Goal: Information Seeking & Learning: Learn about a topic

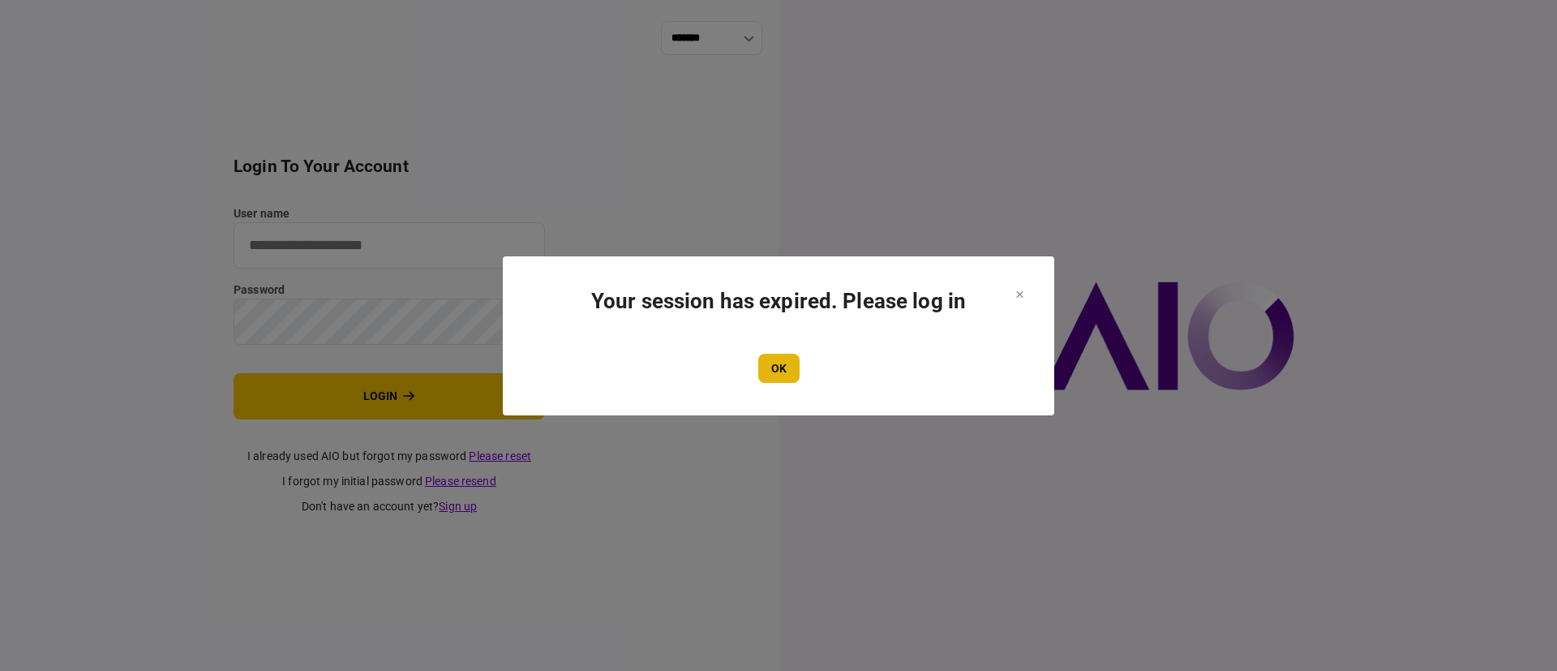
type input "*******"
click at [783, 366] on button "OK" at bounding box center [778, 368] width 41 height 29
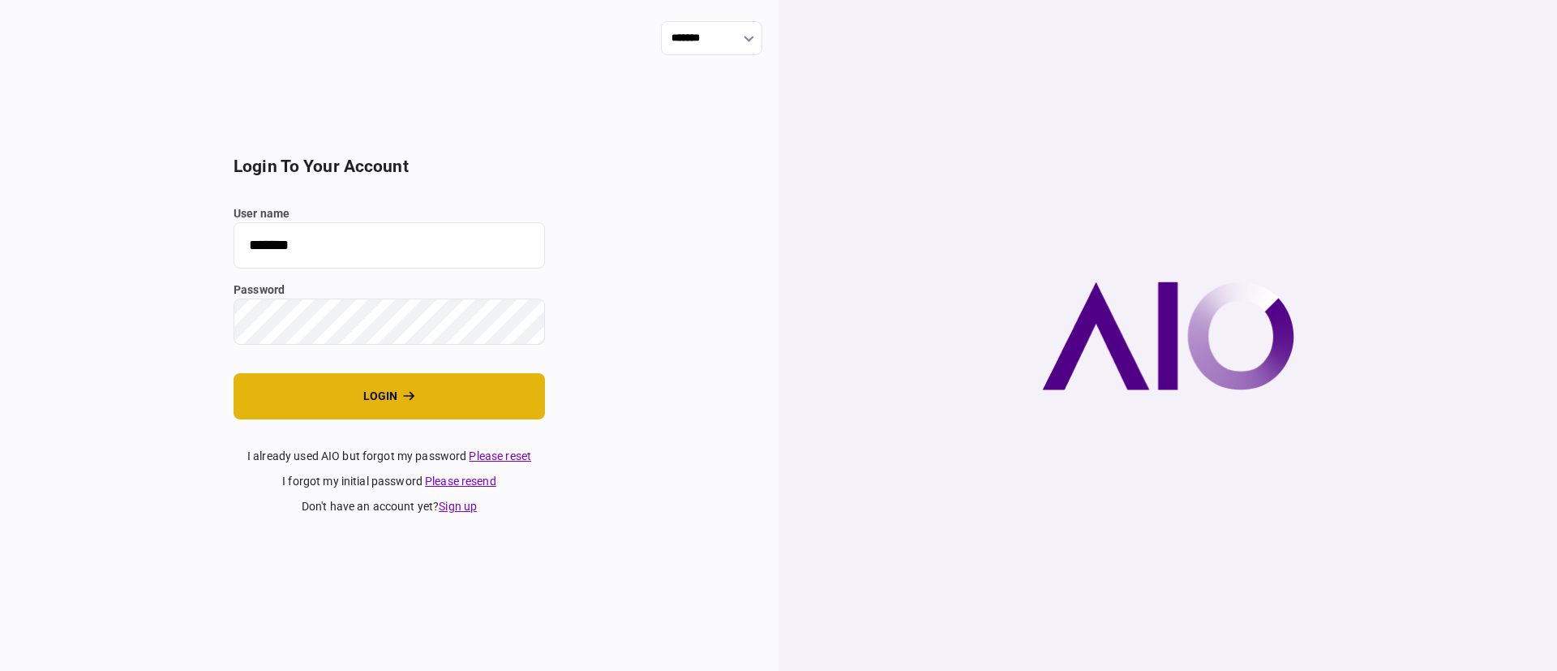
click at [385, 380] on button "login" at bounding box center [389, 396] width 311 height 46
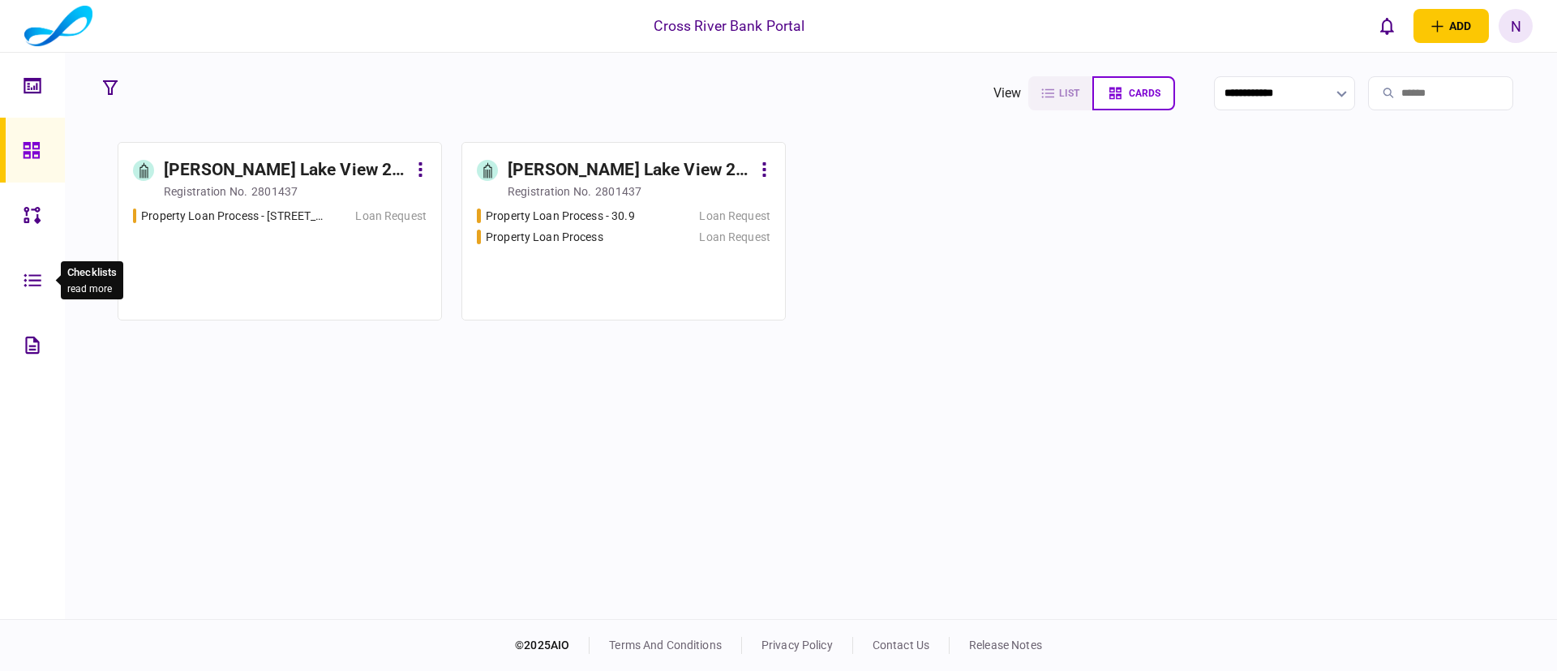
click at [24, 277] on icon at bounding box center [33, 280] width 18 height 19
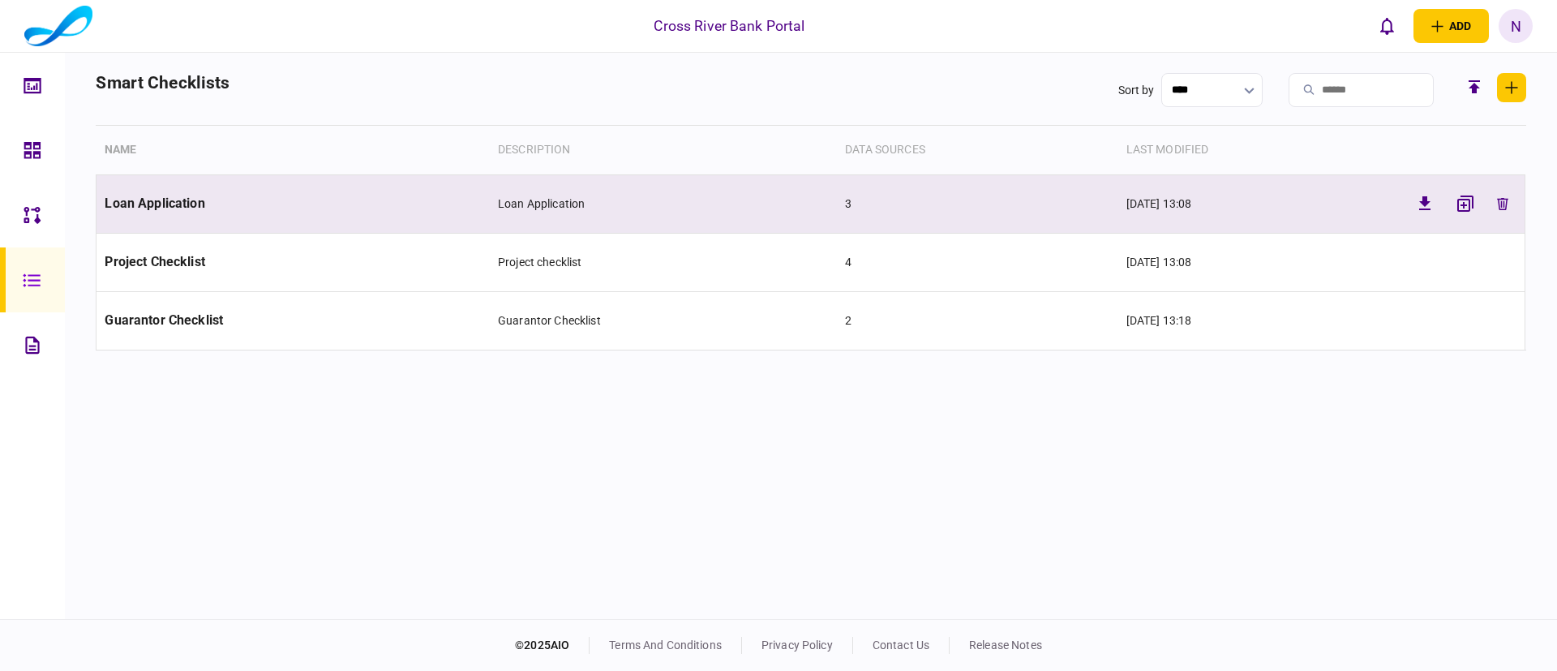
click at [269, 196] on td "Loan Application" at bounding box center [292, 203] width 393 height 58
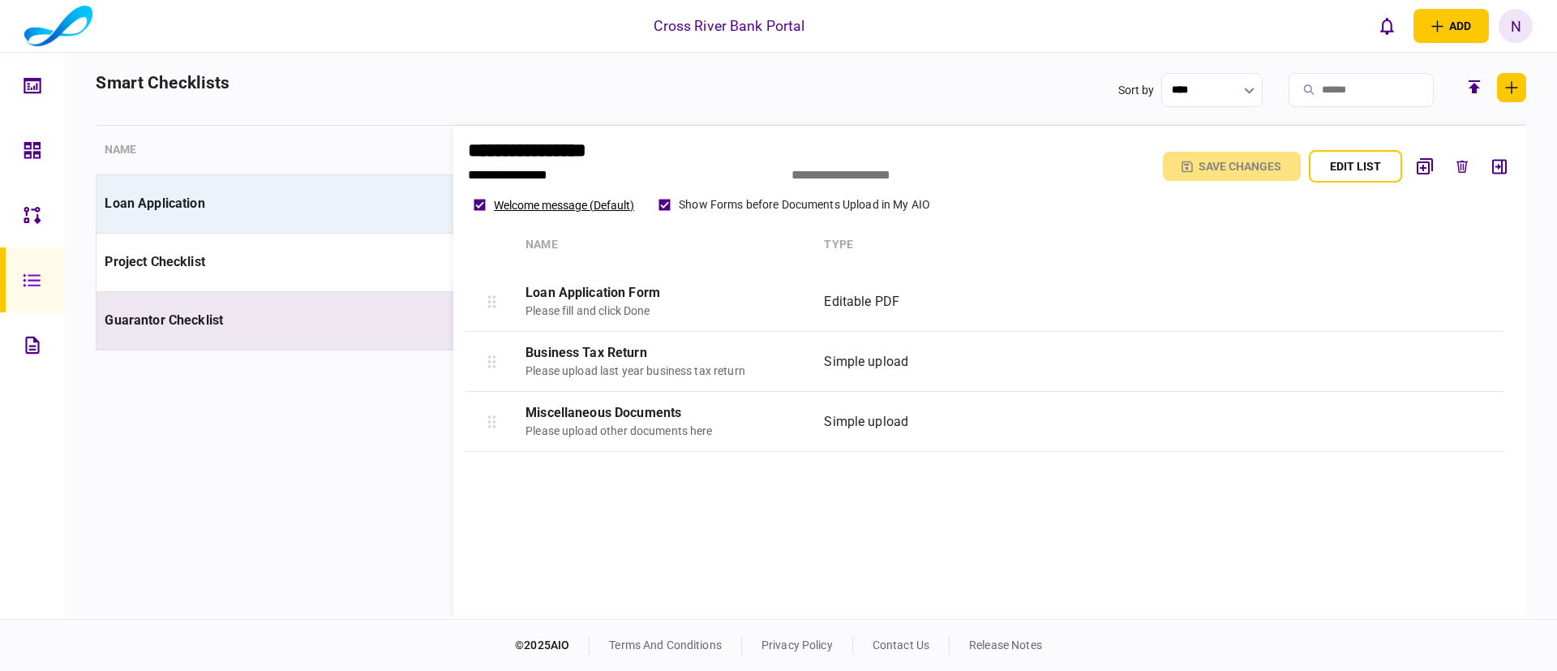
click at [261, 313] on td "Guarantor Checklist" at bounding box center [292, 320] width 393 height 58
type input "**********"
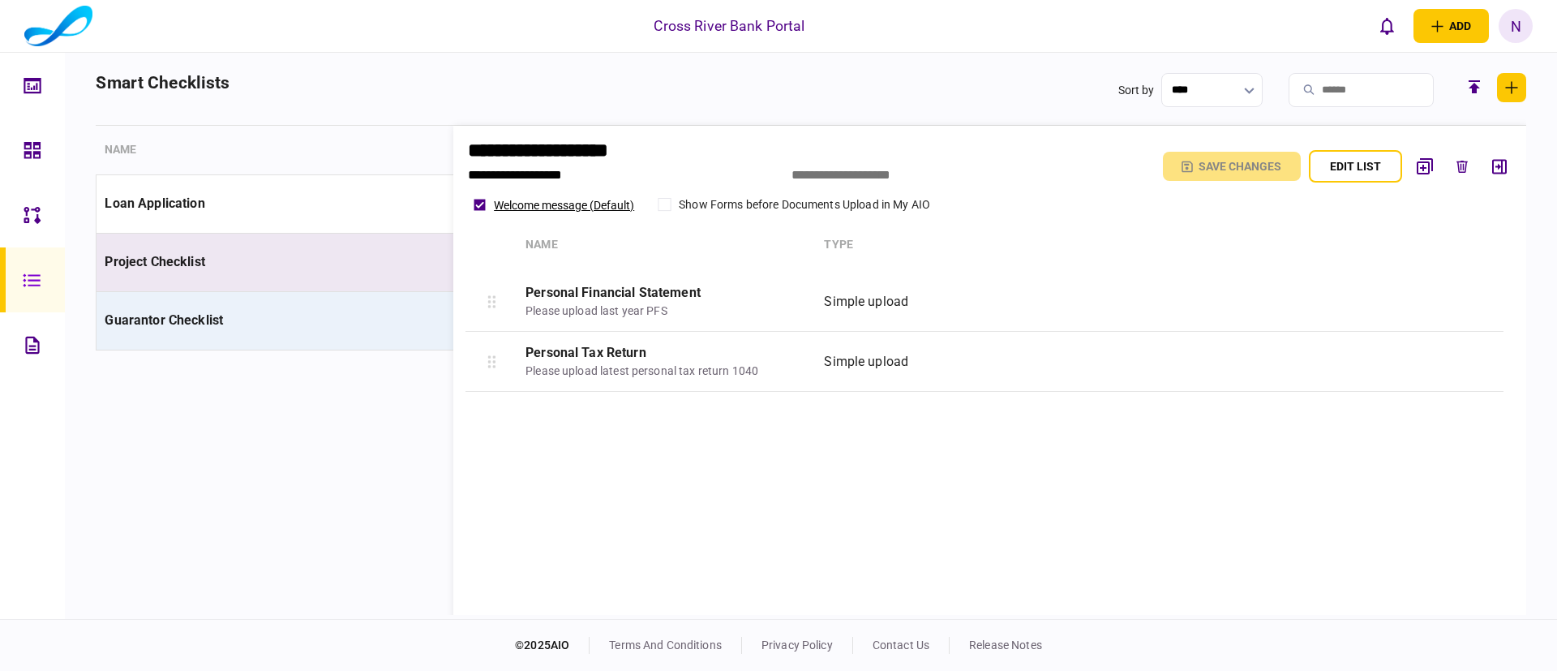
click at [256, 250] on td "Project Checklist" at bounding box center [292, 262] width 393 height 58
type input "**********"
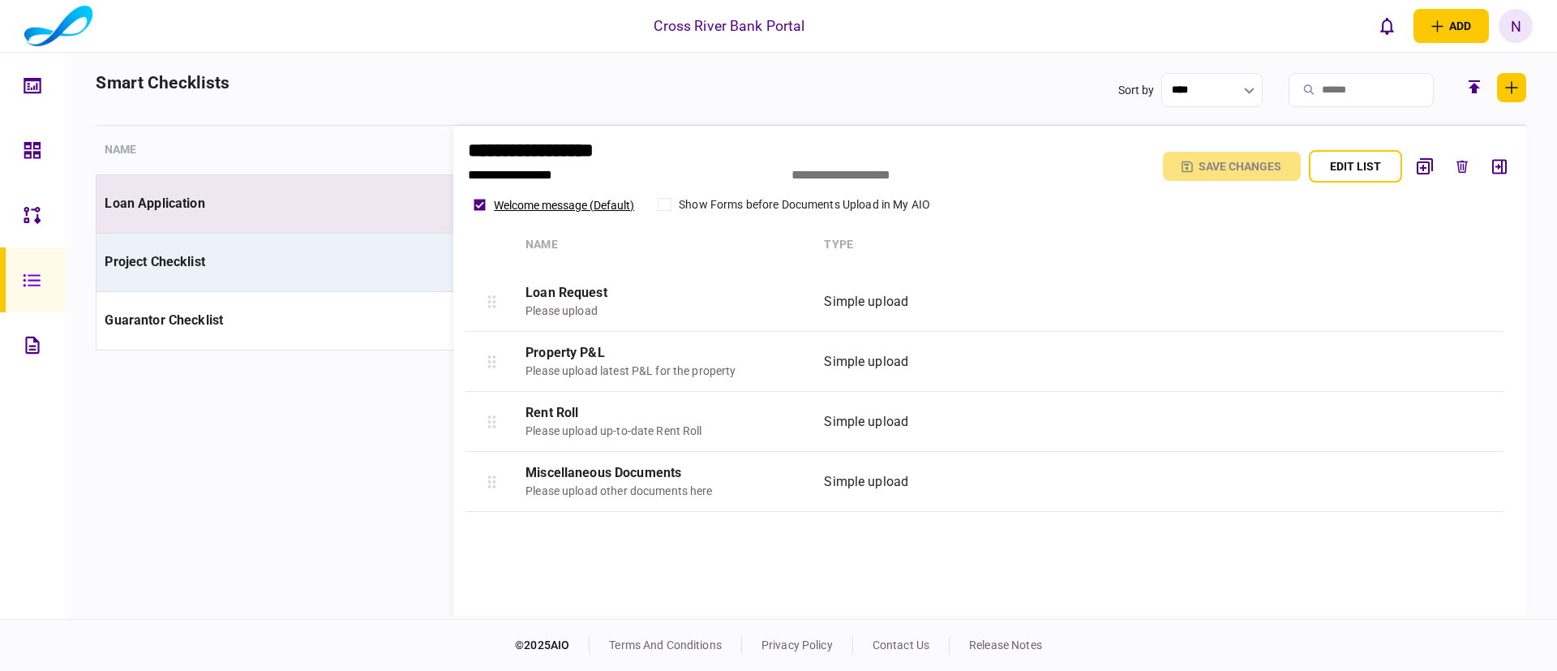
click at [268, 200] on td "Loan Application" at bounding box center [292, 203] width 393 height 58
type input "**********"
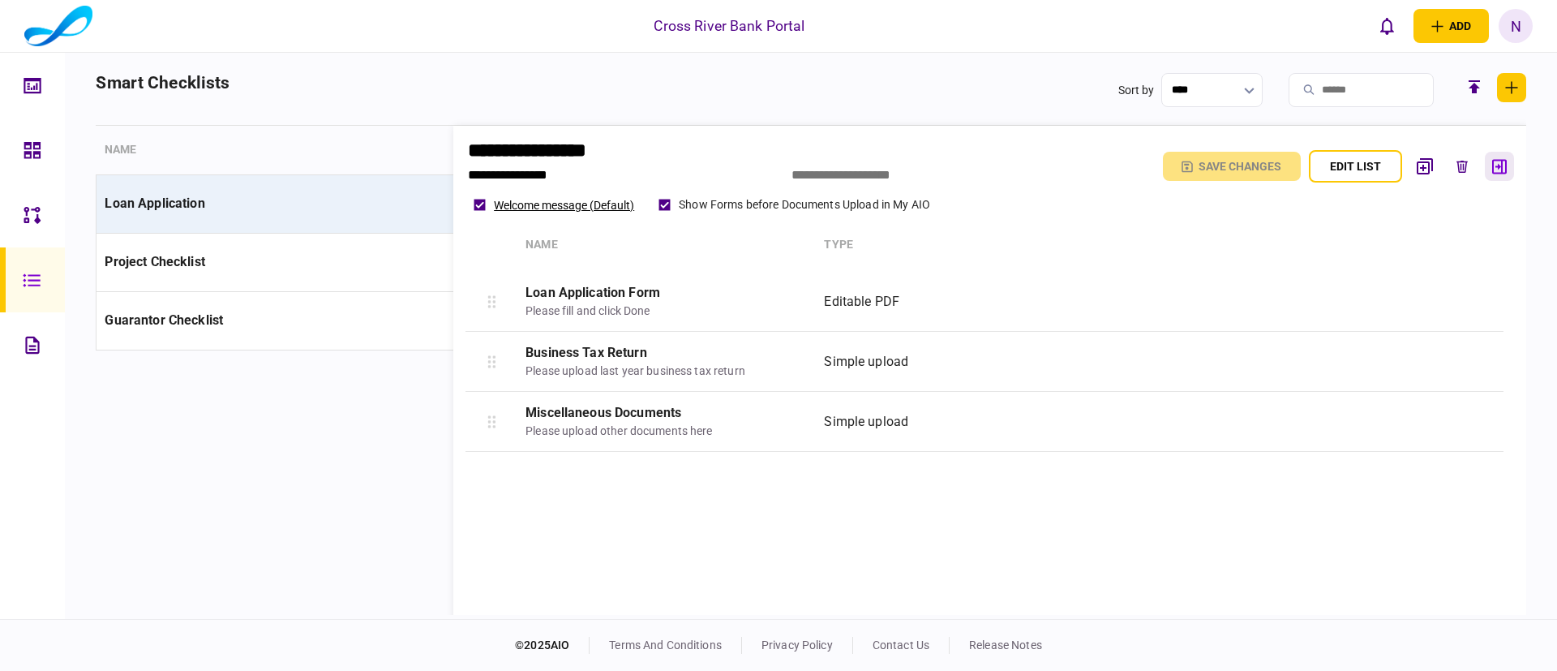
click at [1495, 166] on icon "button" at bounding box center [1499, 166] width 15 height 15
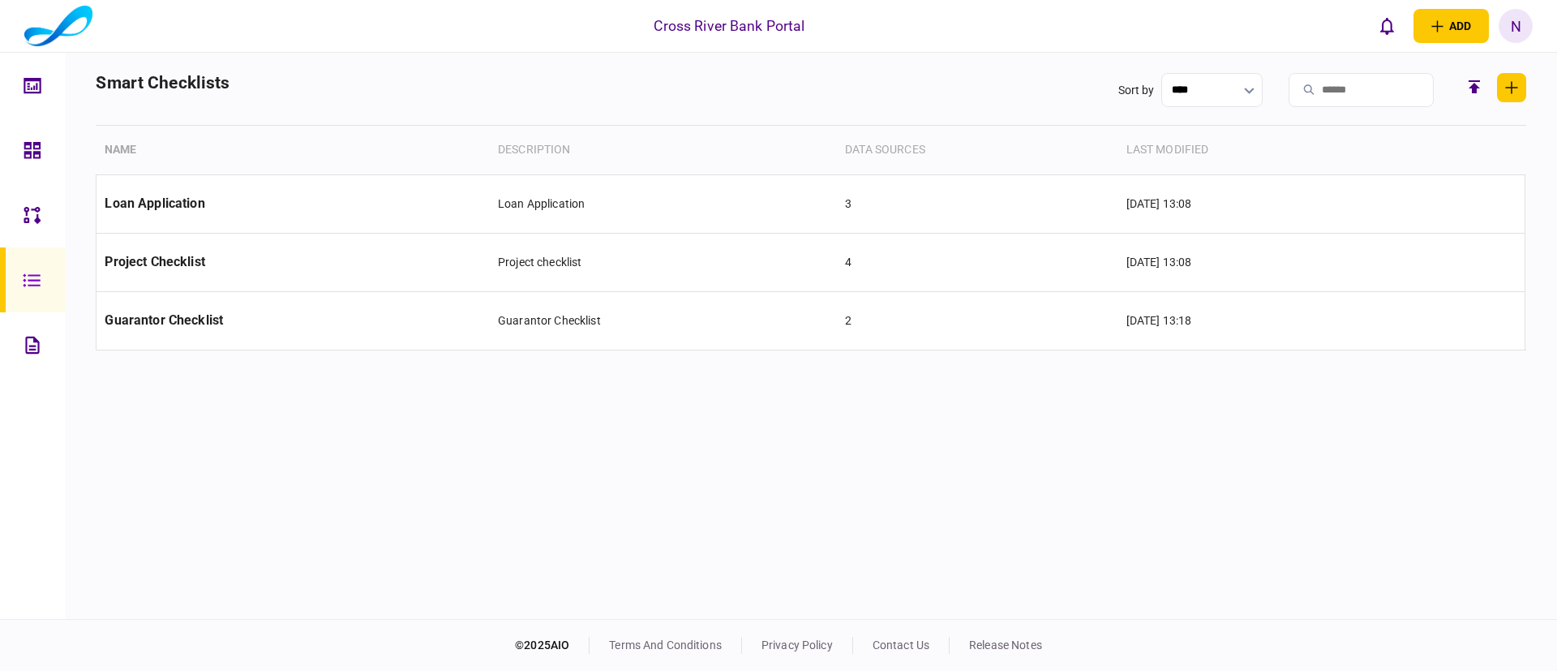
click at [21, 144] on link at bounding box center [32, 150] width 65 height 65
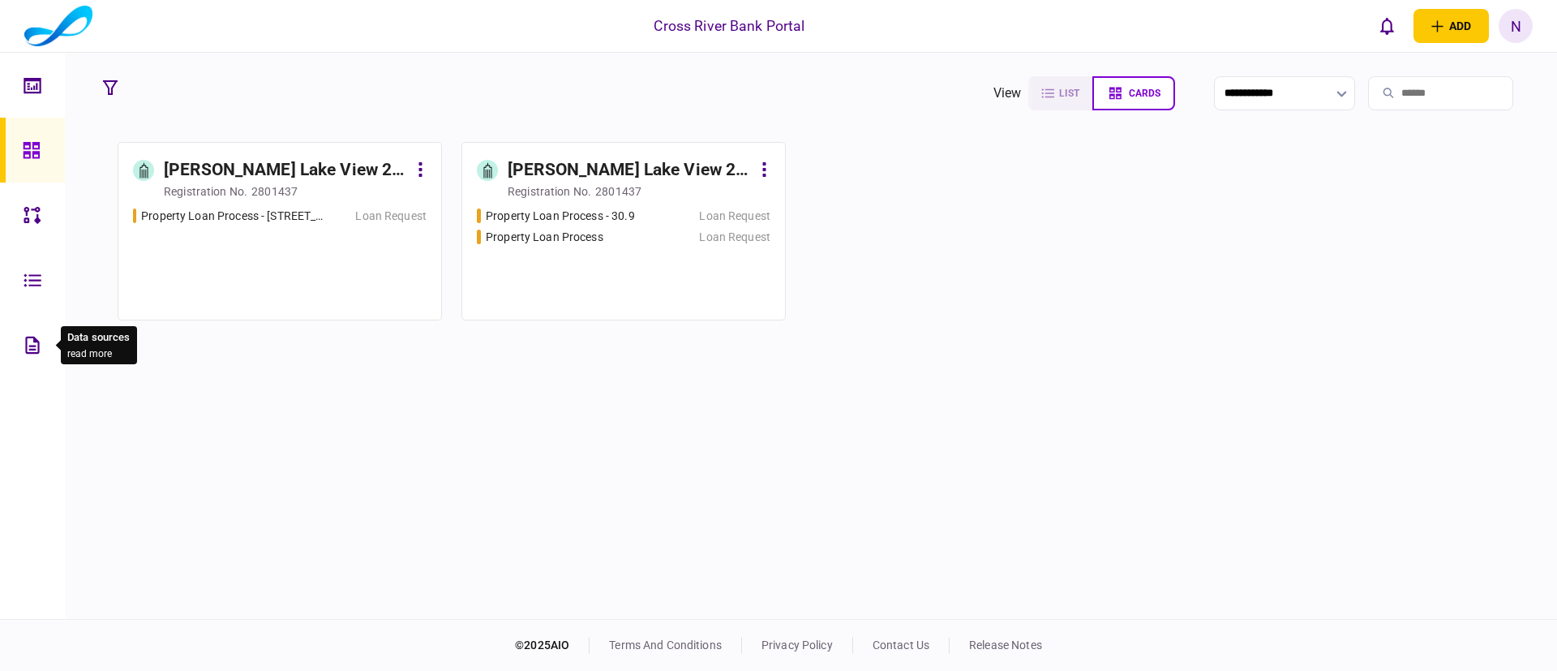
click at [35, 341] on icon at bounding box center [32, 344] width 14 height 17
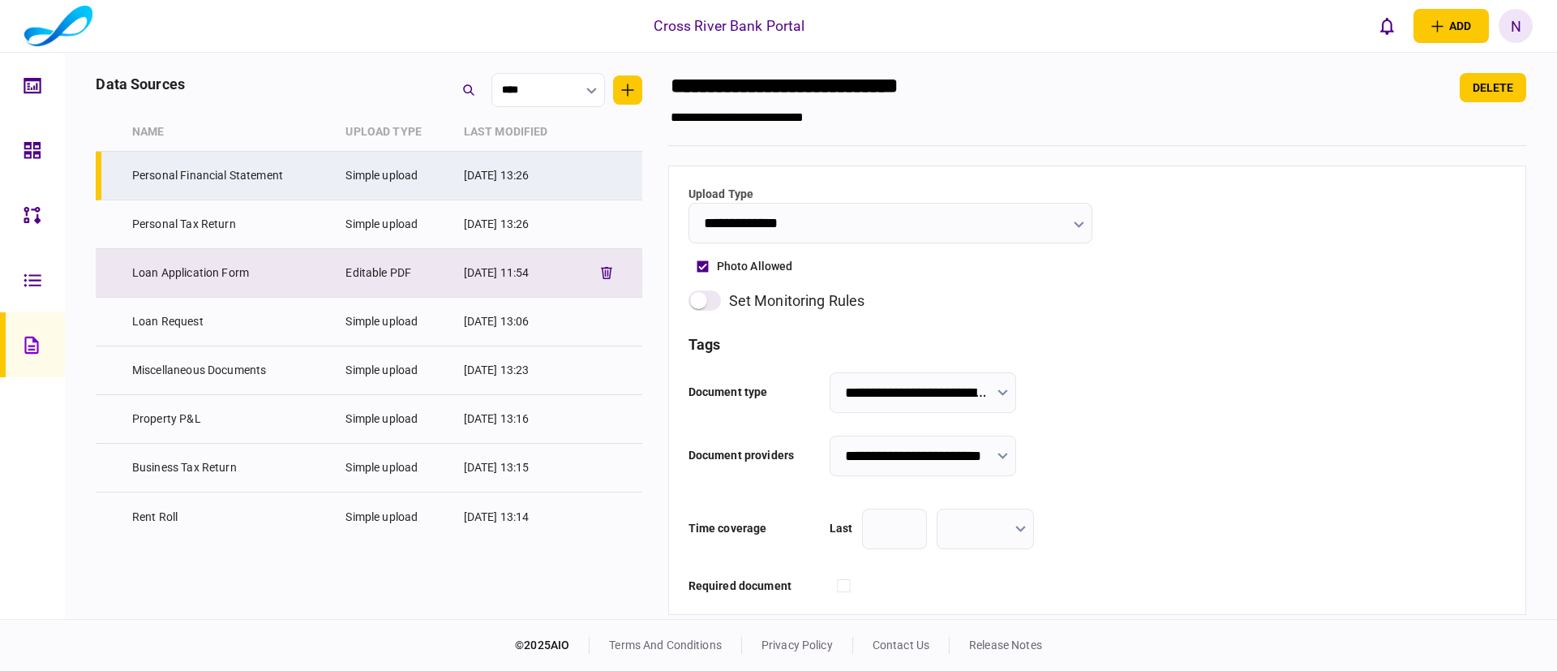
click at [217, 268] on td "Loan Application Form" at bounding box center [231, 273] width 214 height 49
type input "**********"
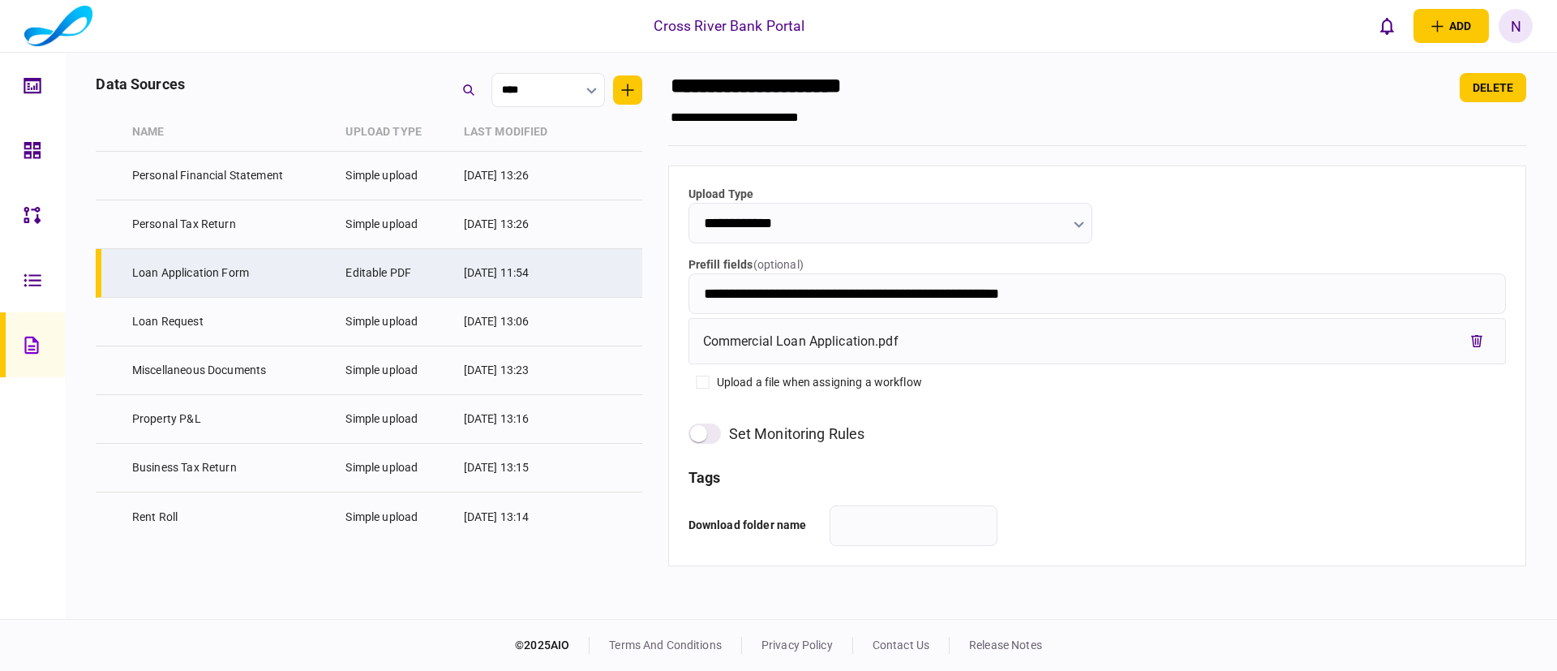
click at [1056, 149] on section "**********" at bounding box center [1097, 344] width 858 height 542
click at [43, 143] on div at bounding box center [37, 150] width 26 height 65
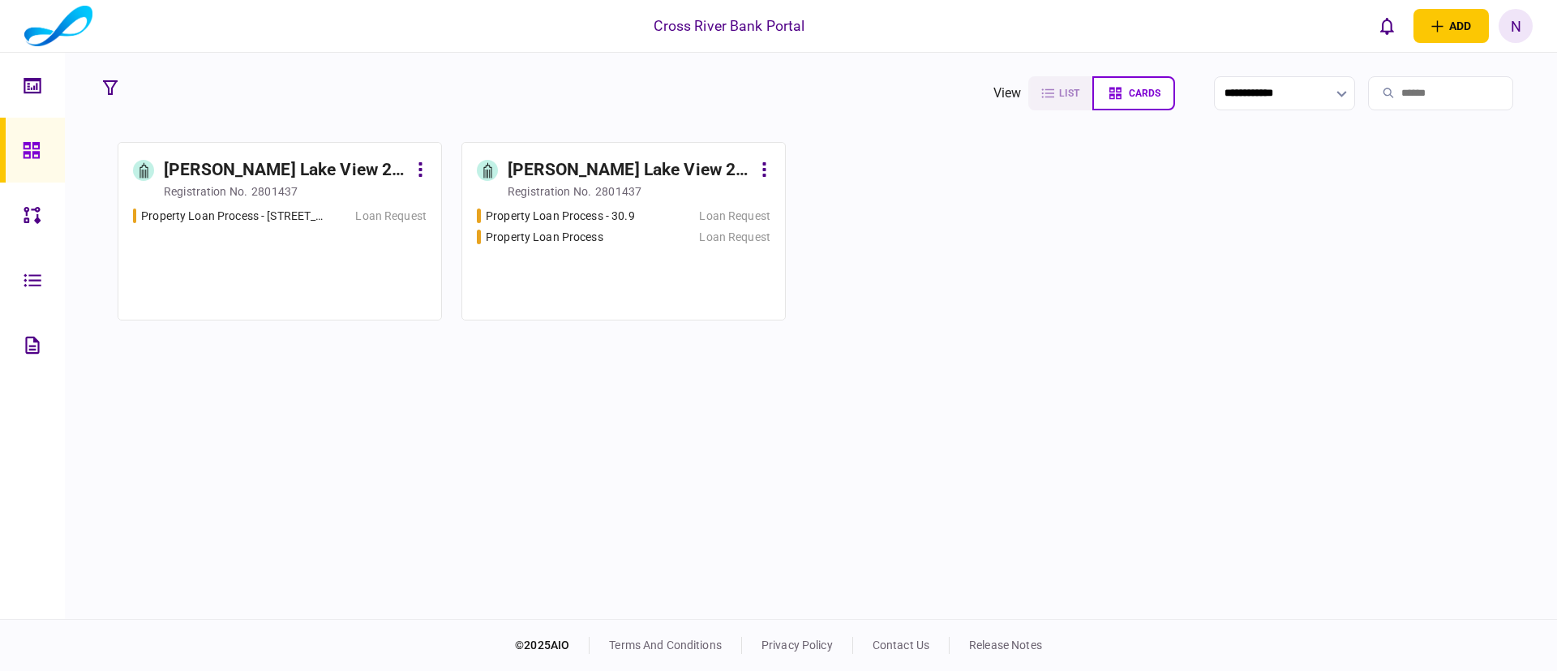
click at [613, 181] on div "[PERSON_NAME] Lake View 2 LLC" at bounding box center [630, 170] width 244 height 26
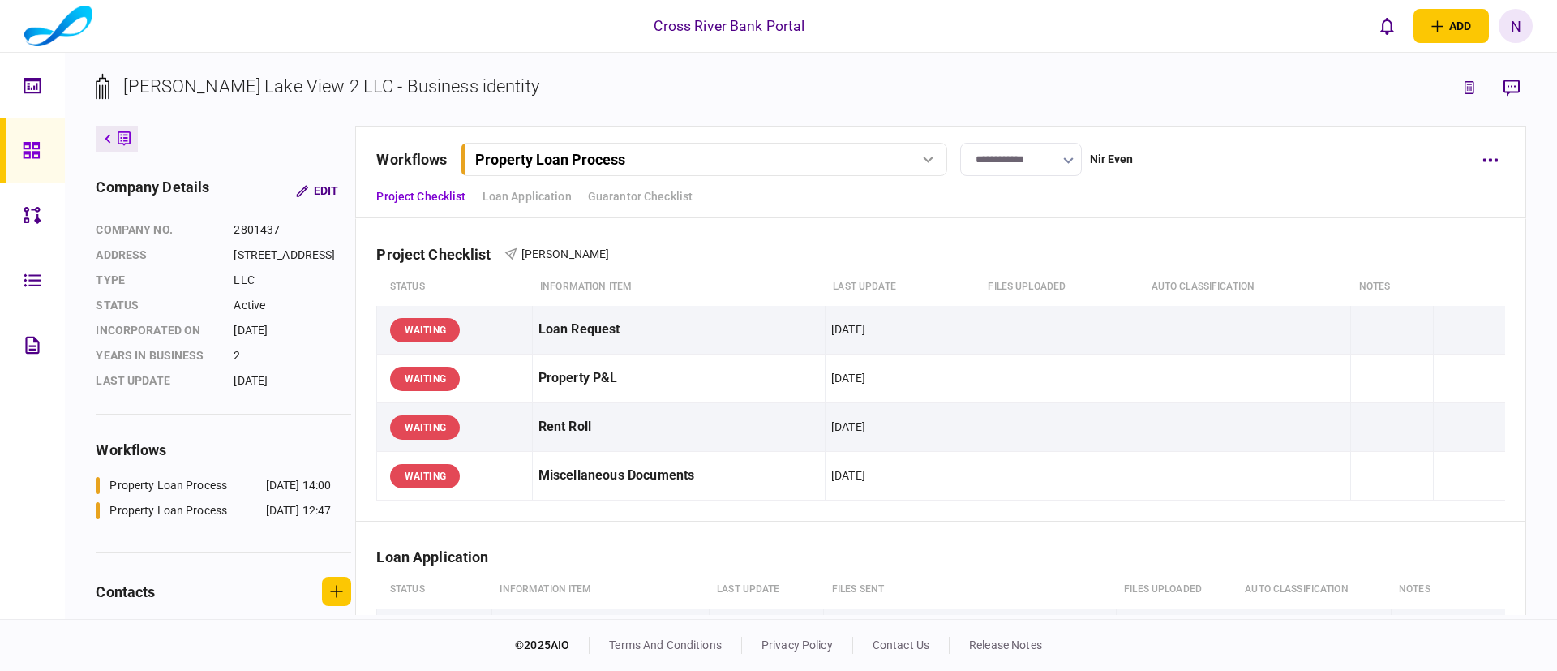
click at [1178, 181] on div "**********" at bounding box center [940, 172] width 1170 height 92
click at [1121, 234] on div "Project Checklist [PERSON_NAME]" at bounding box center [940, 243] width 1128 height 49
click at [860, 154] on div "Property Loan Process" at bounding box center [684, 159] width 419 height 17
click at [765, 225] on link "Property Loan Process - 30.9 [DATE] 12:47" at bounding box center [706, 226] width 465 height 33
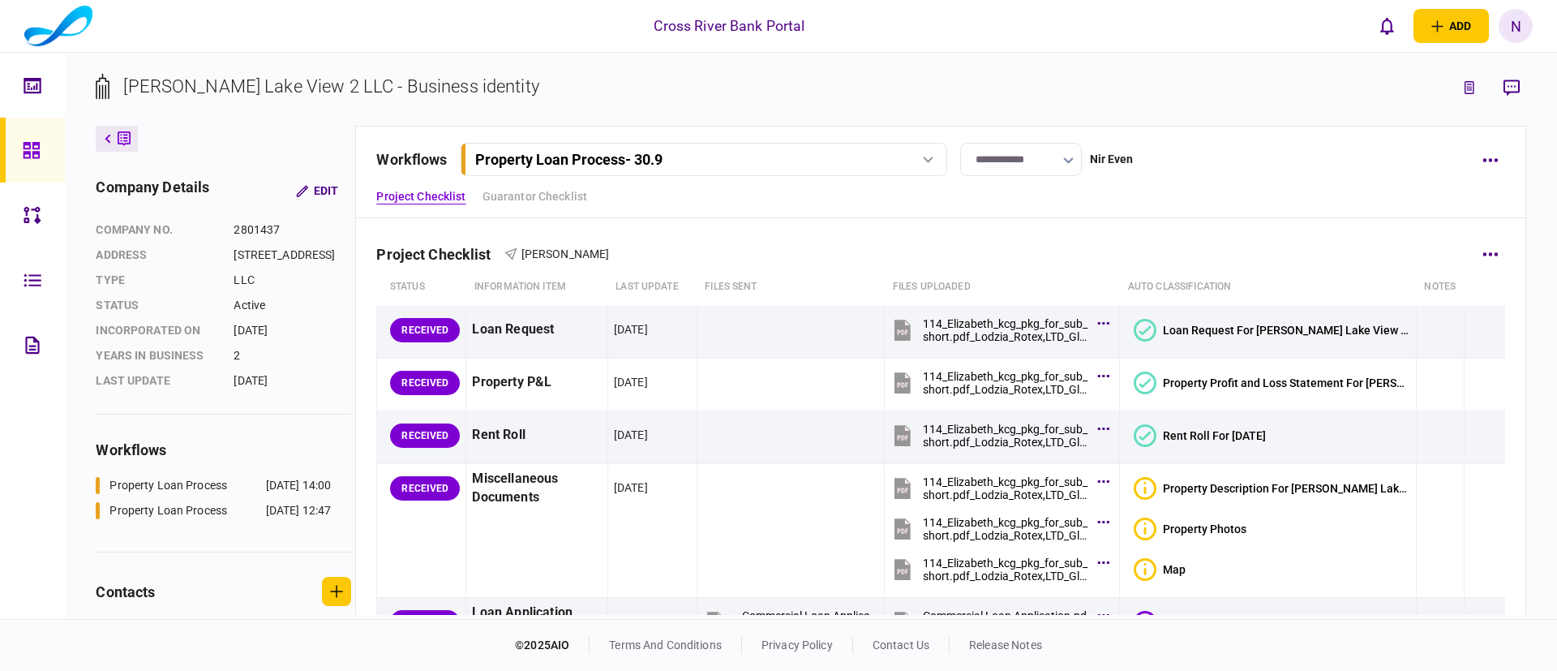
click at [1141, 240] on div "Project Checklist [PERSON_NAME]" at bounding box center [940, 243] width 1128 height 49
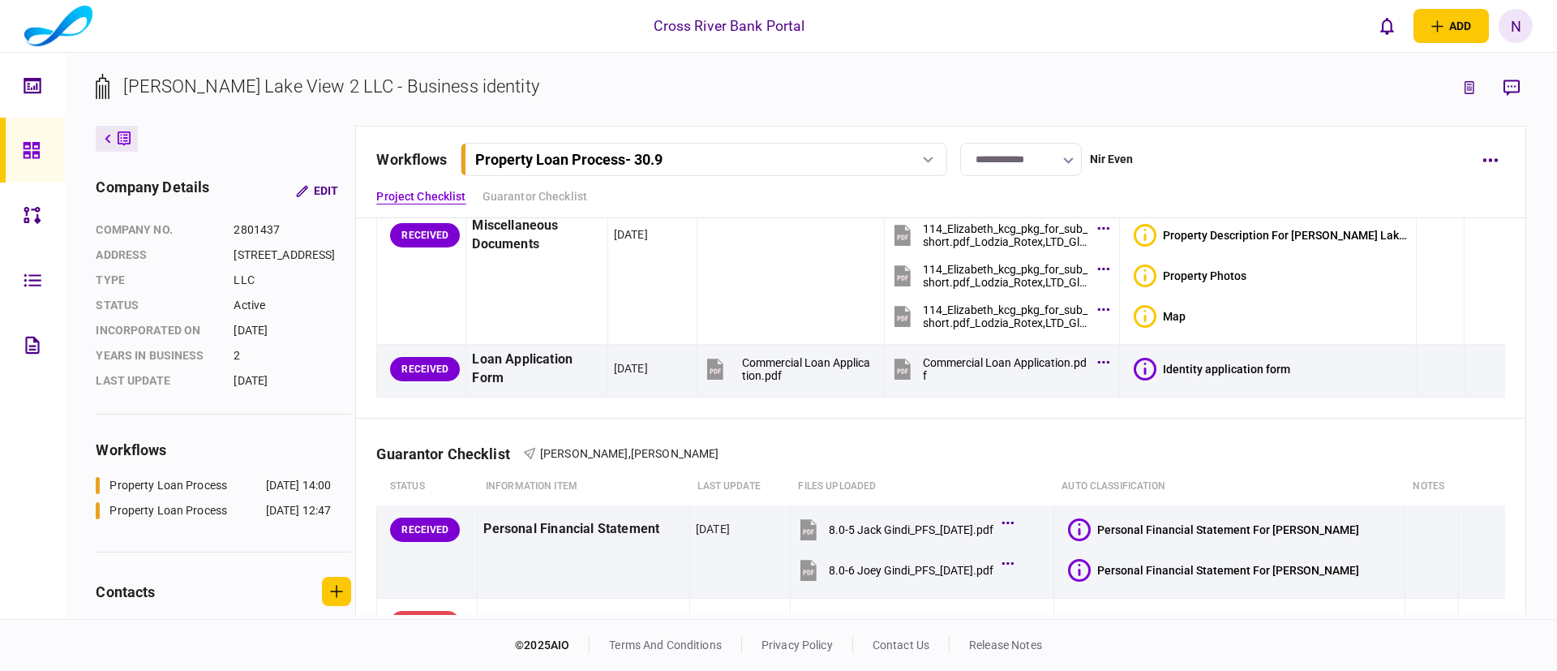
scroll to position [341, 0]
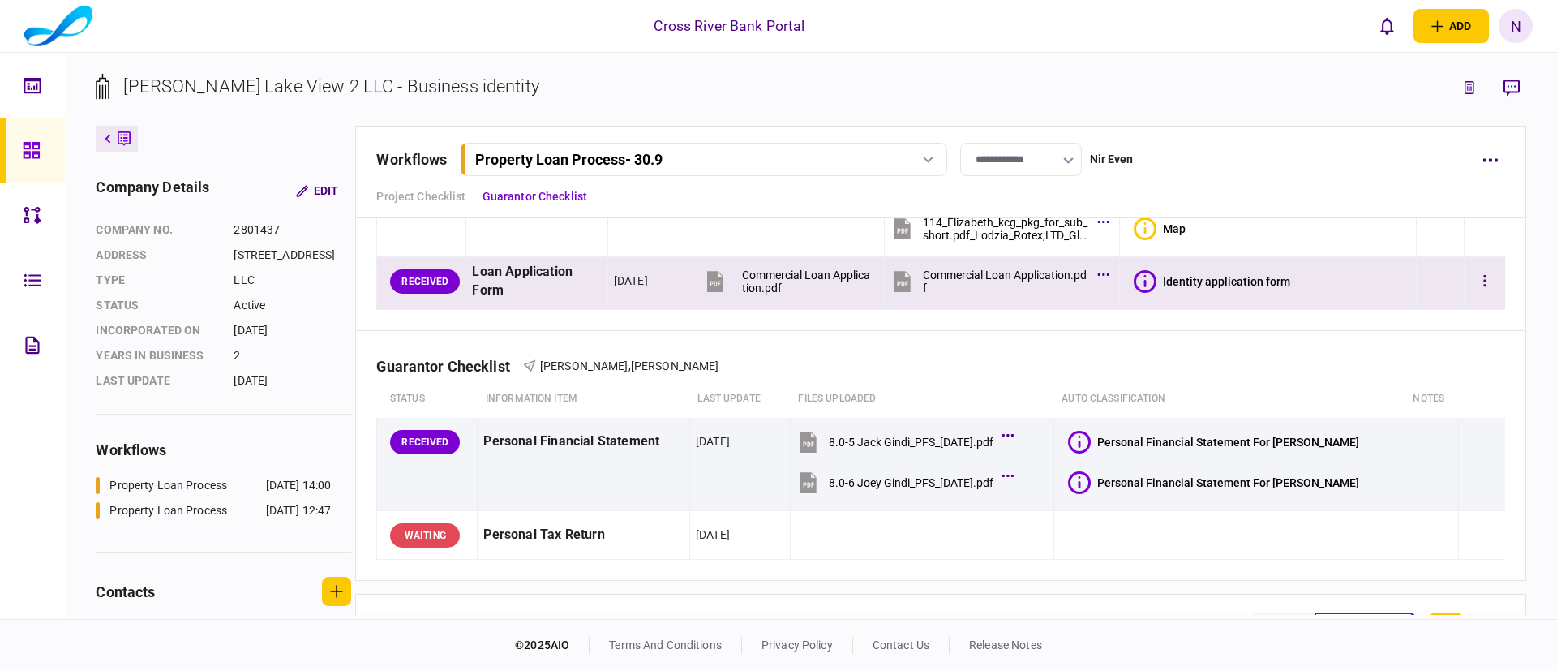
click at [1156, 277] on icon at bounding box center [1145, 281] width 23 height 23
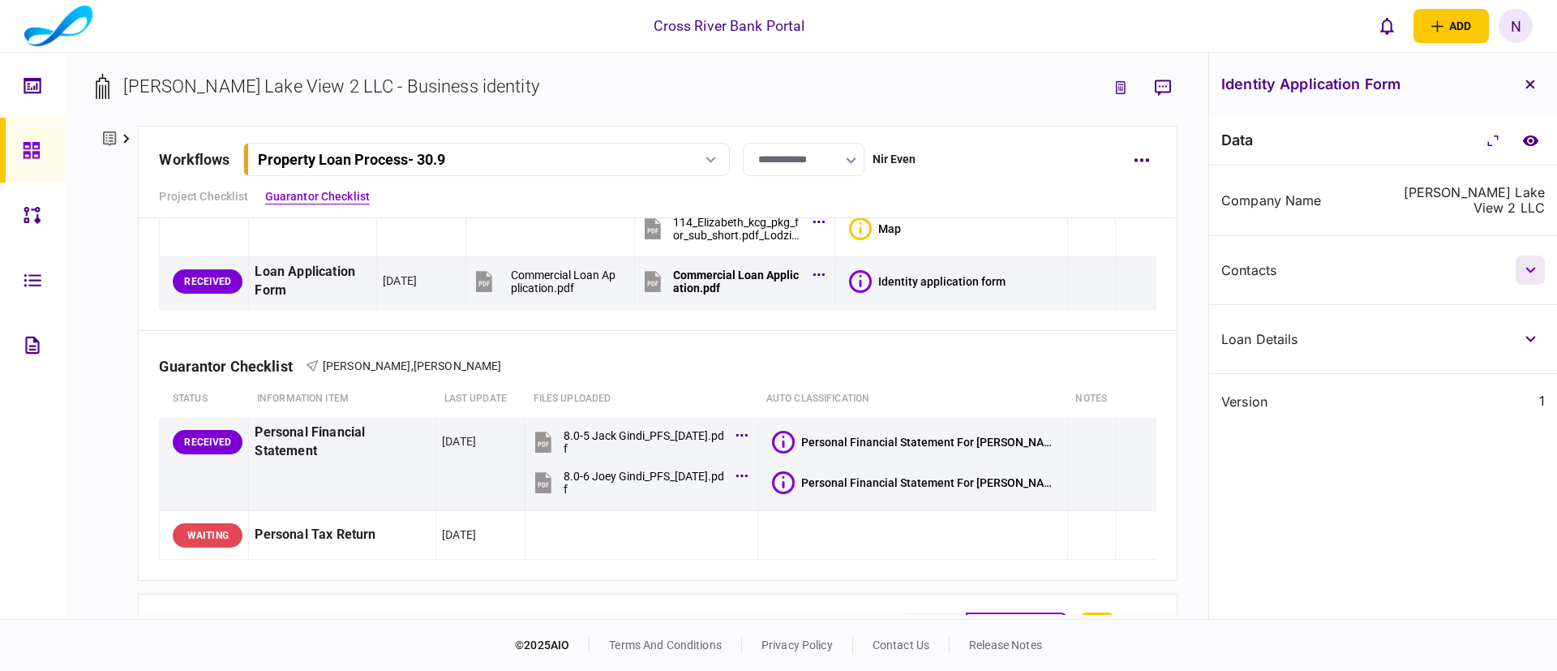
click at [1531, 269] on icon "button" at bounding box center [1530, 270] width 11 height 6
click at [1520, 338] on button "button" at bounding box center [1530, 338] width 29 height 29
click at [1309, 451] on div "ID Number" at bounding box center [1299, 456] width 156 height 13
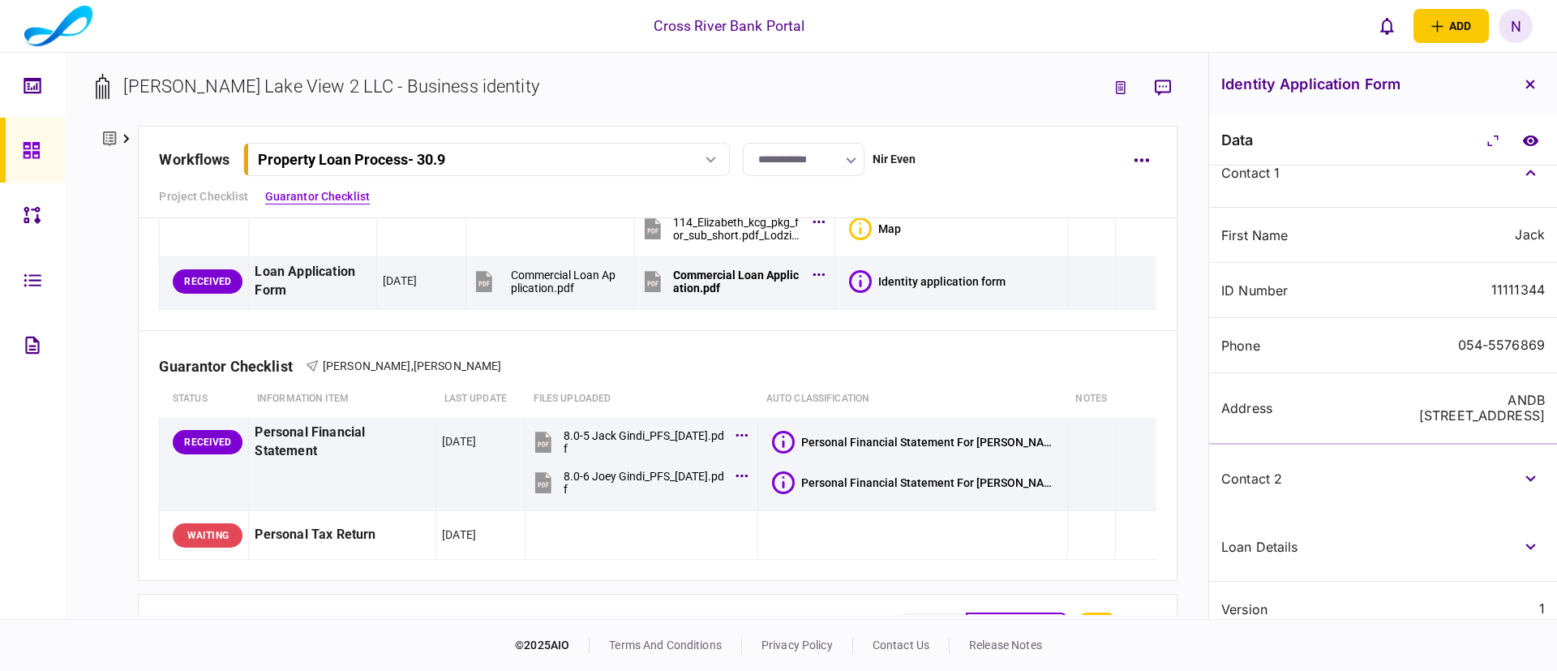
scroll to position [168, 0]
click at [1525, 462] on button "button" at bounding box center [1530, 476] width 29 height 29
click at [1527, 169] on icon "button" at bounding box center [1530, 171] width 10 height 6
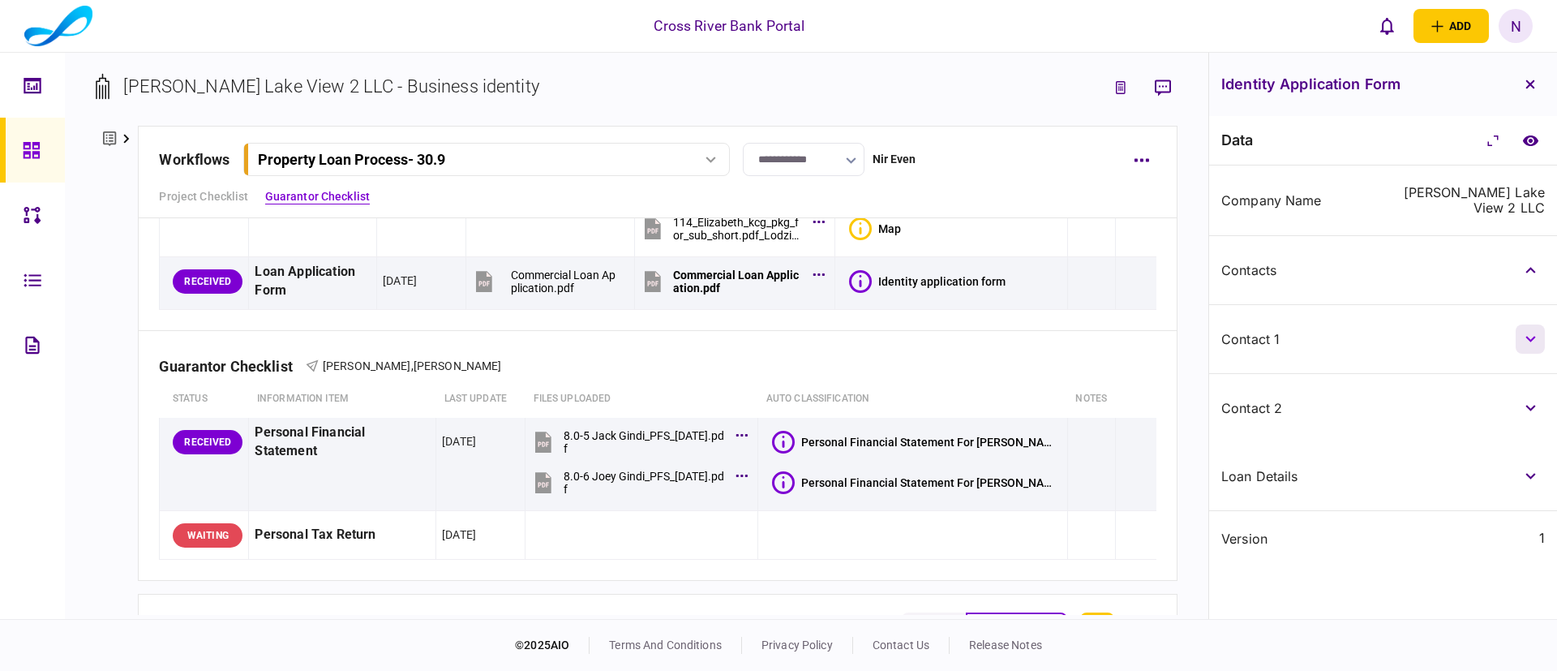
scroll to position [0, 0]
click at [1524, 470] on button "button" at bounding box center [1530, 475] width 29 height 29
click at [1332, 540] on div "Amount" at bounding box center [1299, 538] width 156 height 13
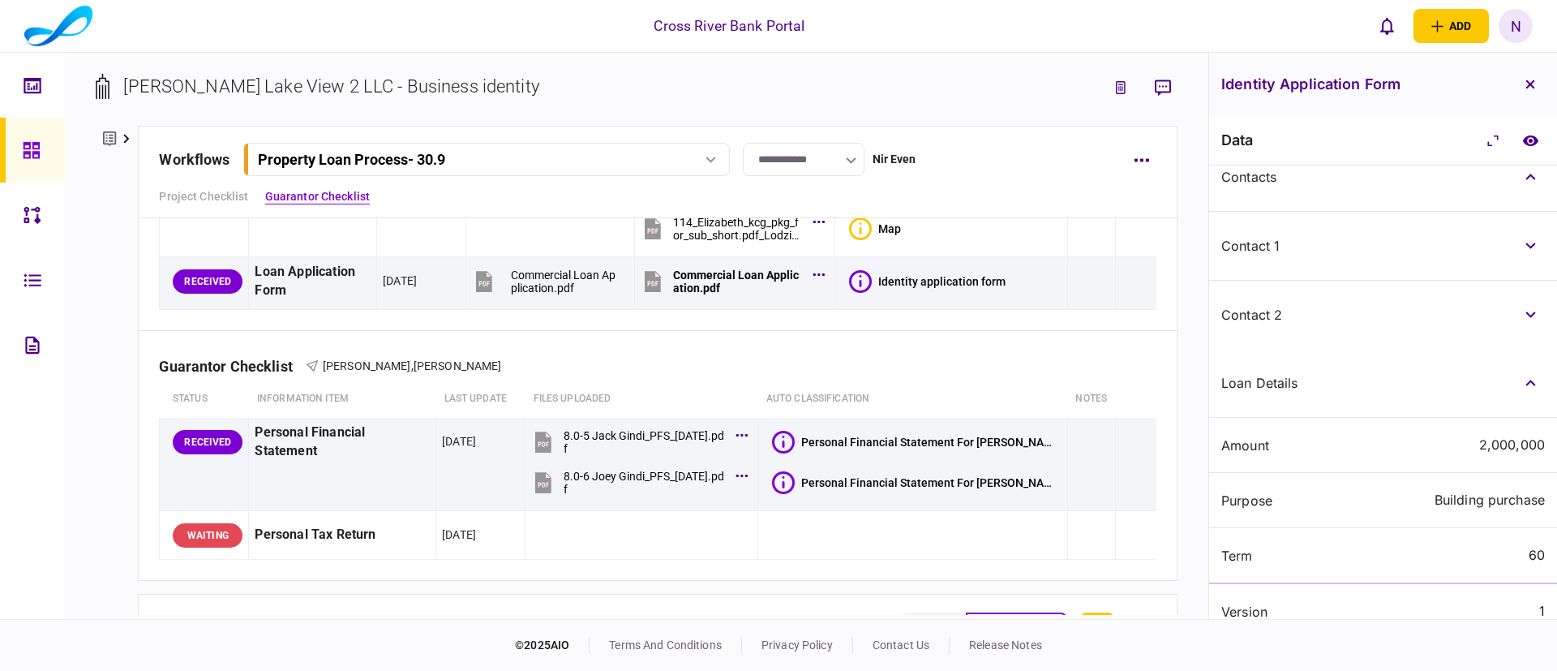
scroll to position [97, 0]
click at [1126, 88] on button "link to underwriting page" at bounding box center [1120, 87] width 29 height 29
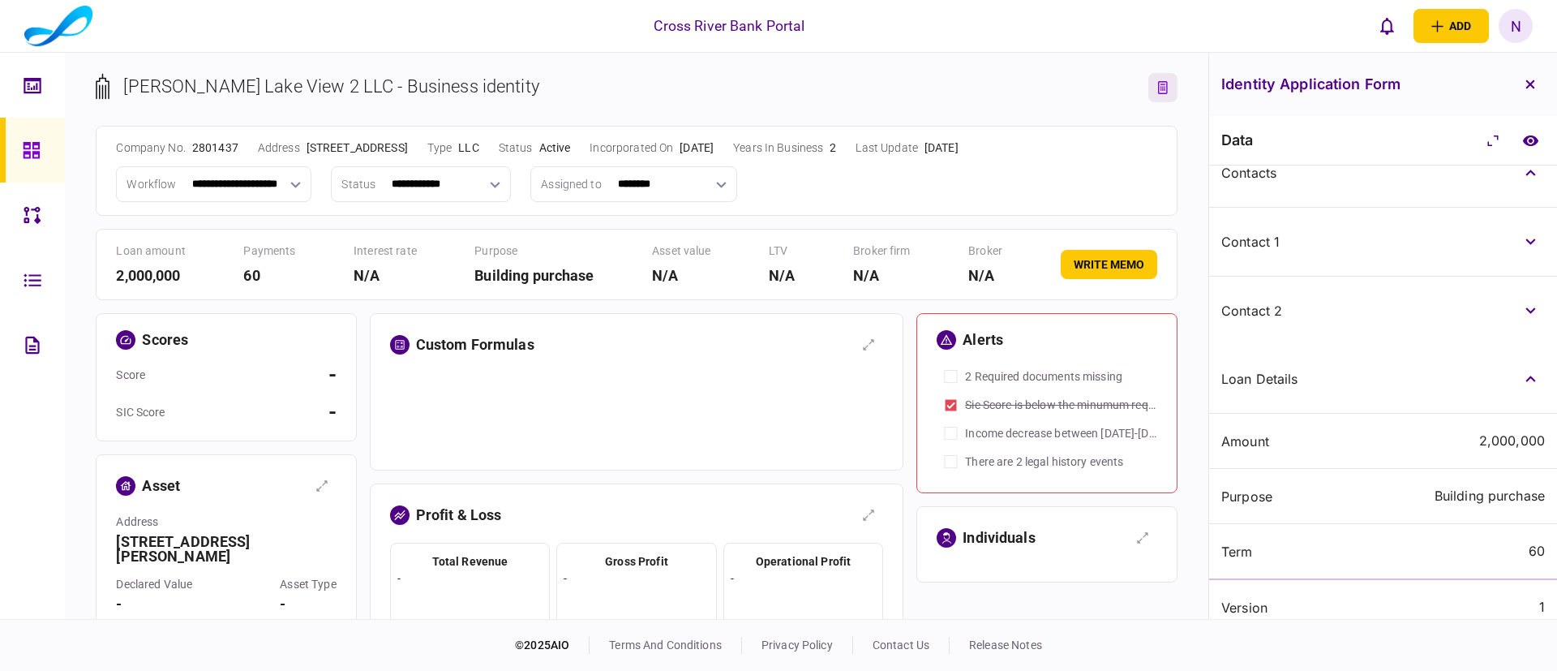
click at [363, 268] on div "N/A" at bounding box center [385, 275] width 63 height 22
click at [1160, 83] on icon "link to entity page" at bounding box center [1163, 87] width 10 height 13
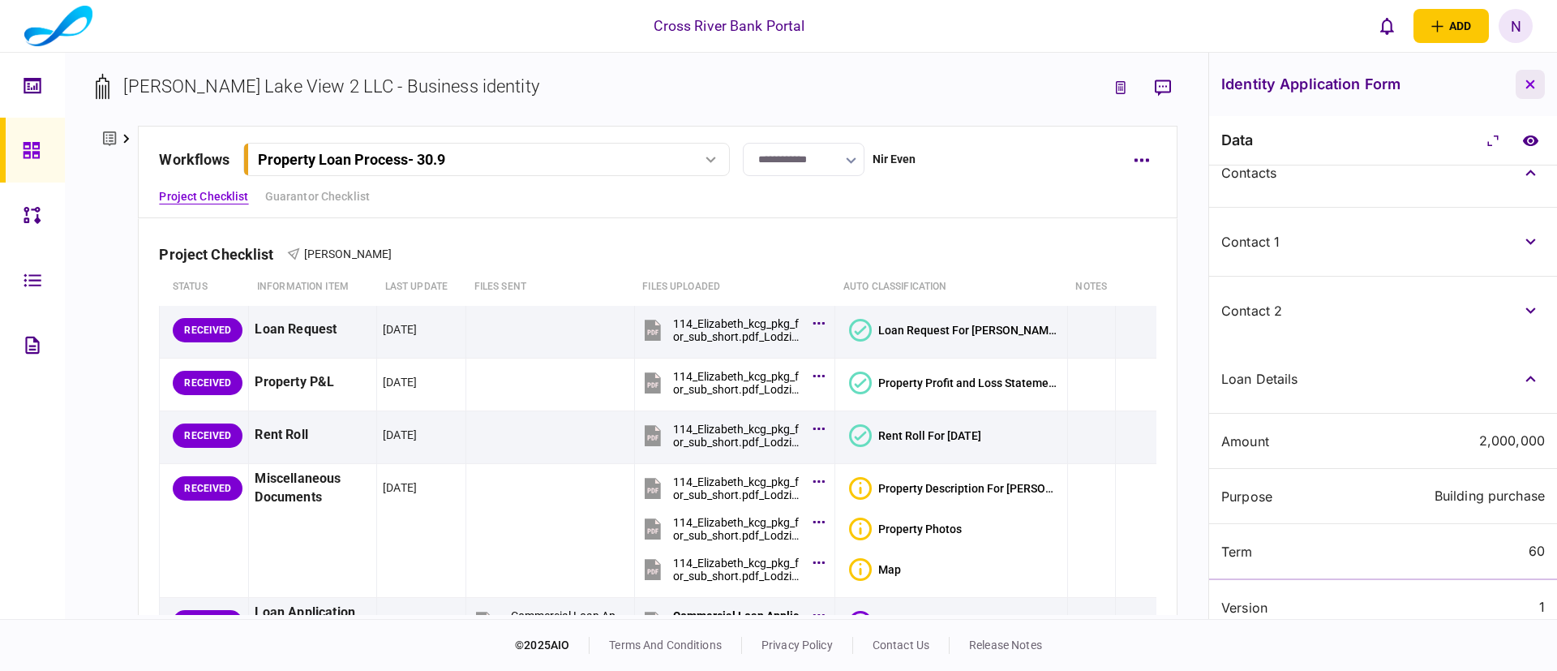
click at [1526, 81] on icon "button" at bounding box center [1530, 84] width 10 height 10
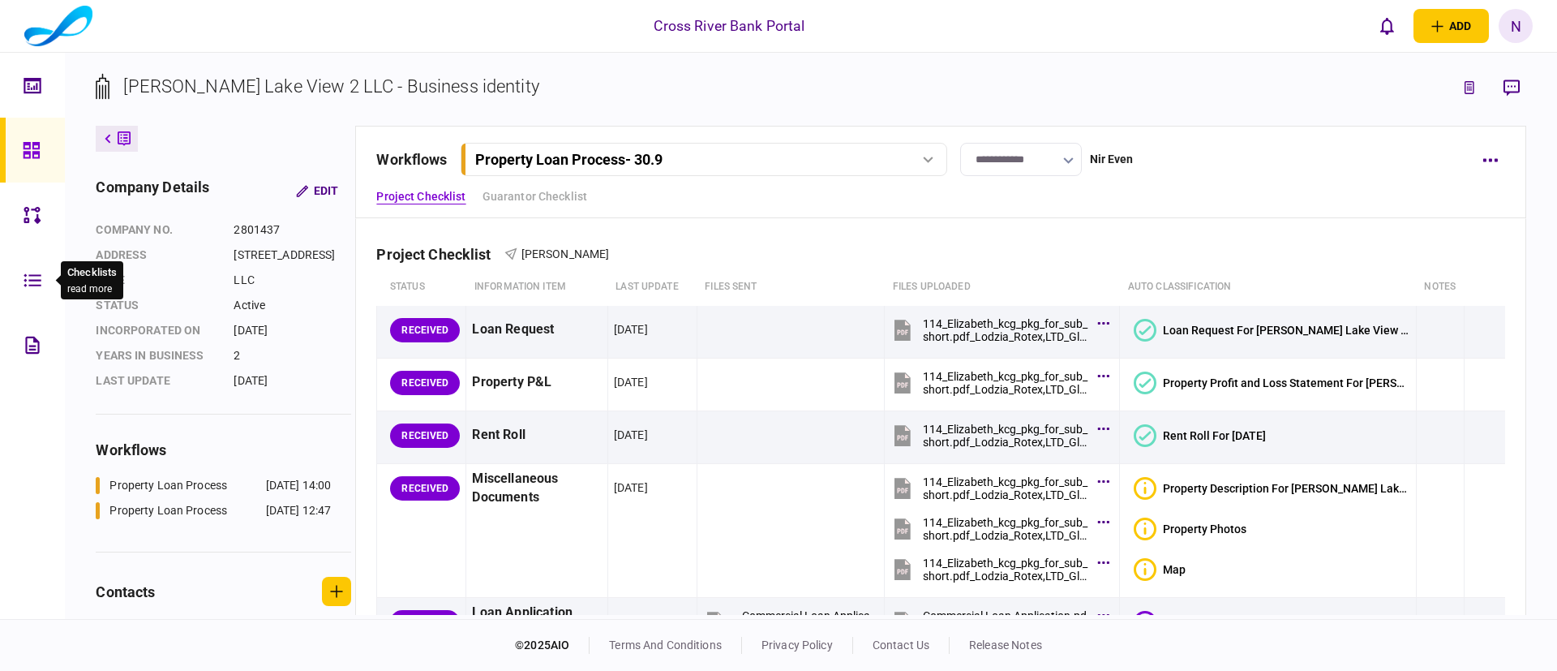
click at [34, 280] on icon at bounding box center [32, 279] width 17 height 13
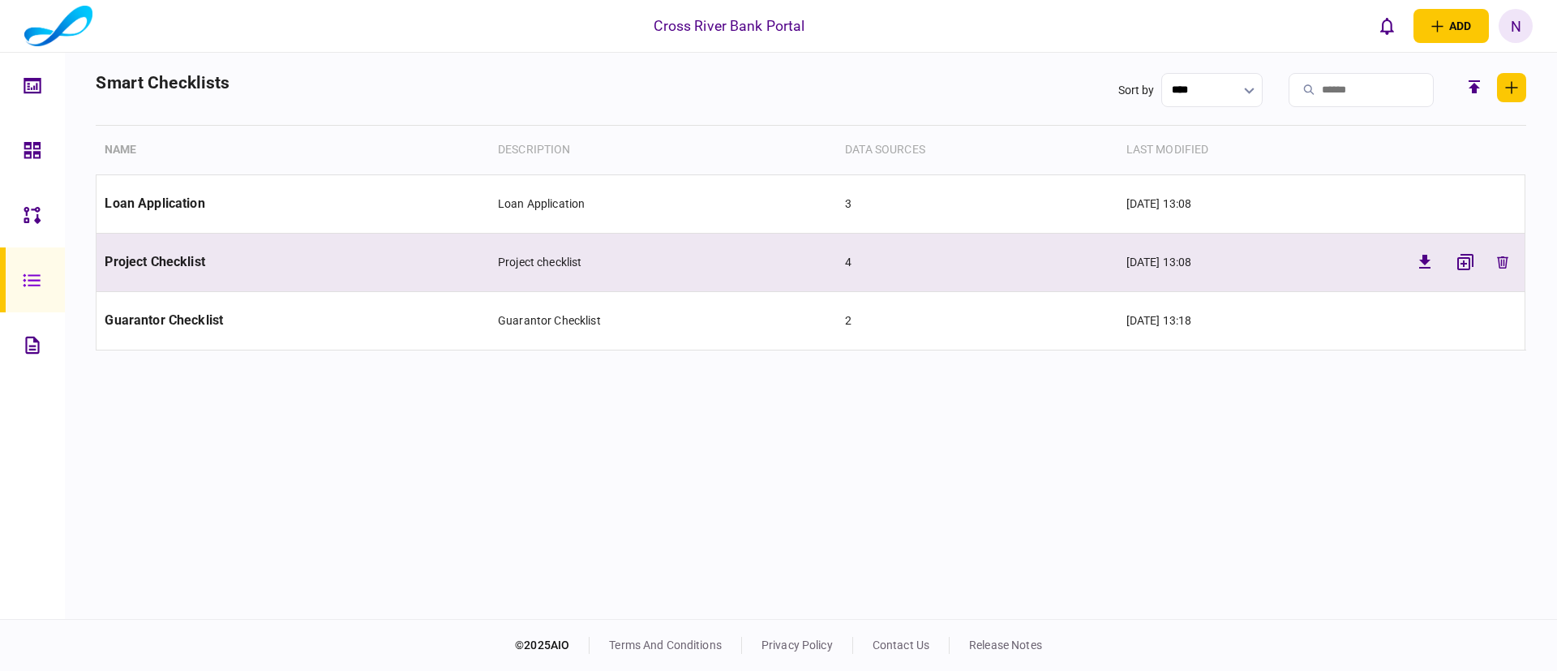
click at [490, 263] on td "Project checklist" at bounding box center [663, 262] width 347 height 58
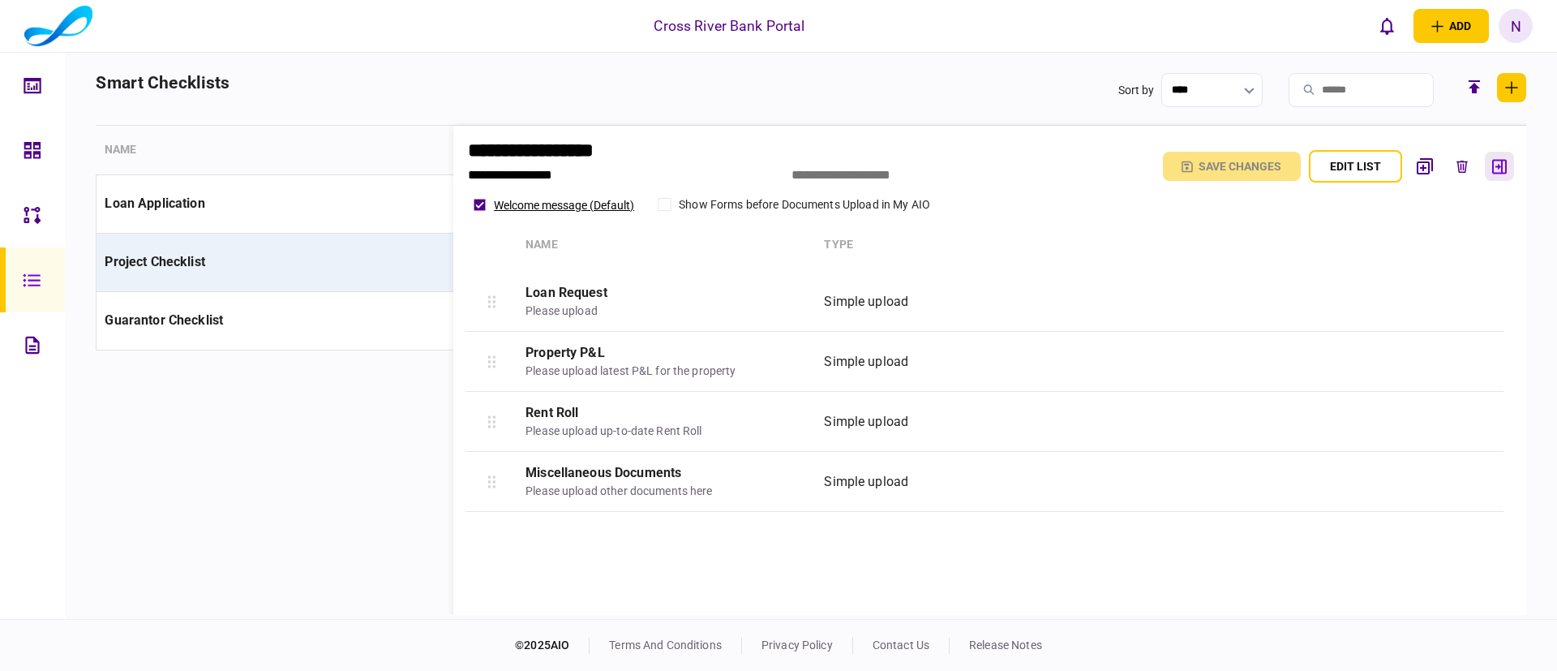
click at [1499, 165] on icon "button" at bounding box center [1499, 166] width 15 height 15
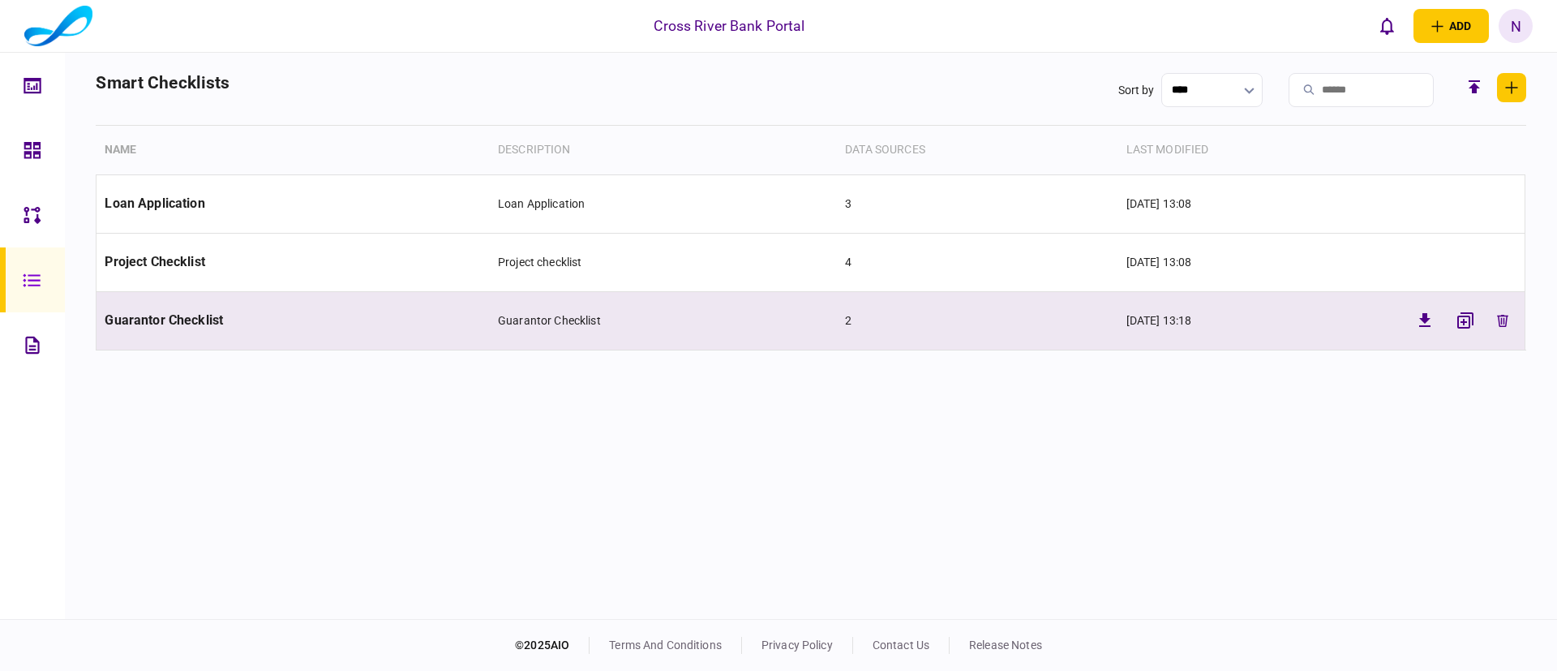
click at [246, 321] on td "Guarantor Checklist" at bounding box center [292, 320] width 393 height 58
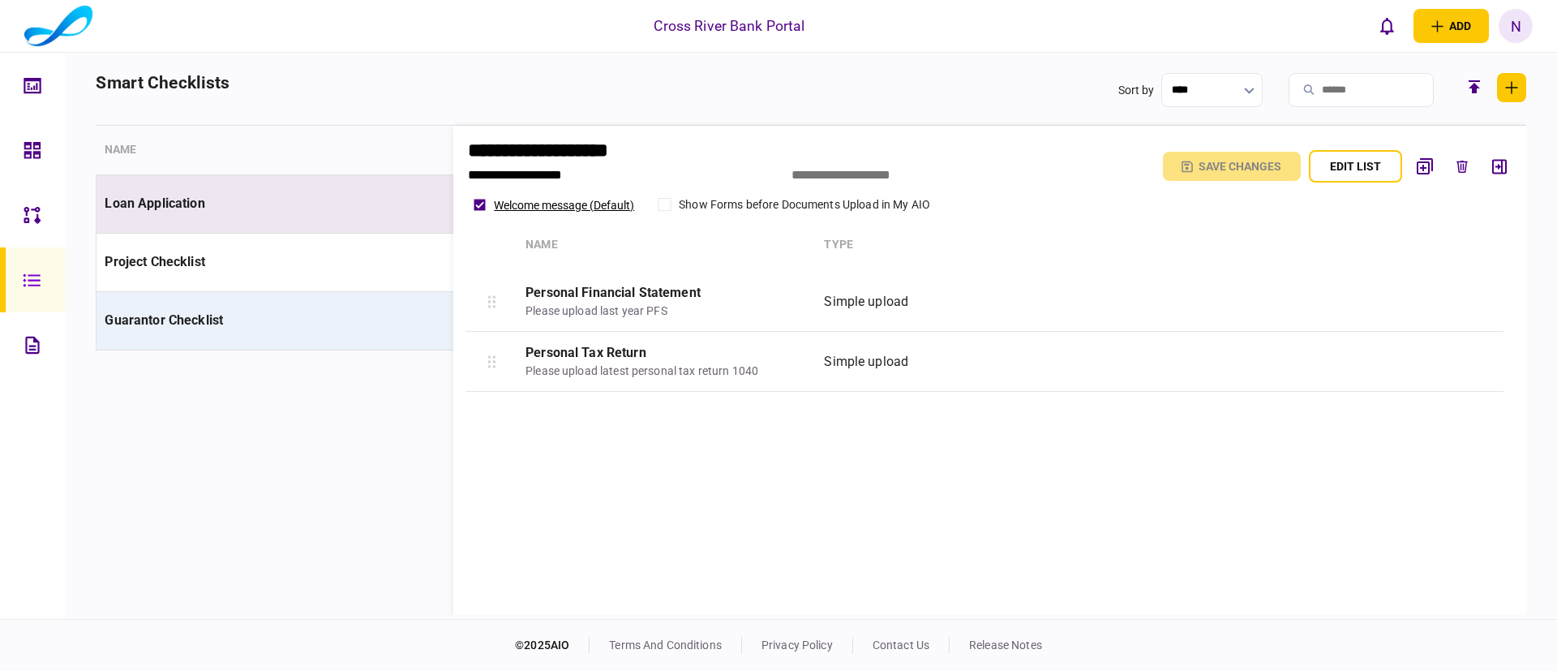
click at [145, 191] on td "Loan Application" at bounding box center [292, 203] width 393 height 58
type input "**********"
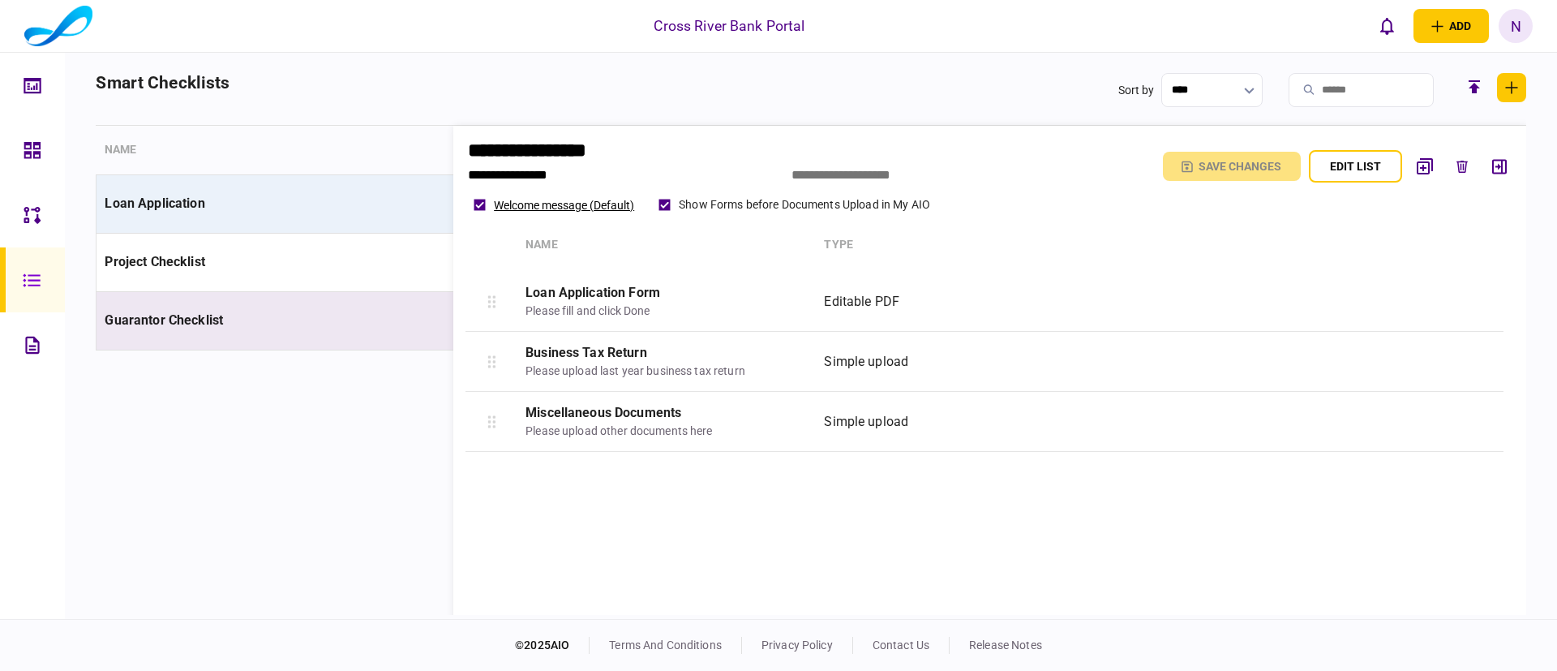
click at [245, 315] on td "Guarantor Checklist" at bounding box center [292, 320] width 393 height 58
type input "**********"
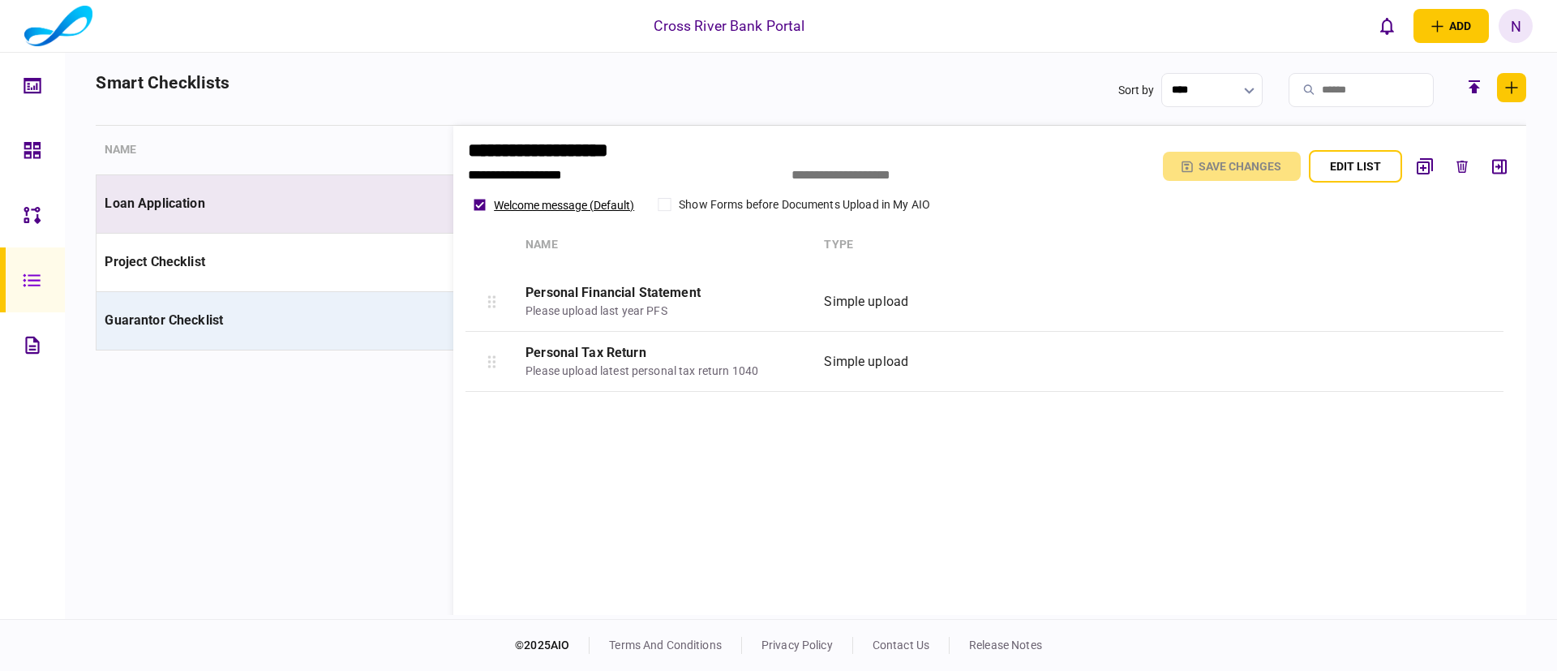
click at [330, 202] on td "Loan Application" at bounding box center [292, 203] width 393 height 58
type input "**********"
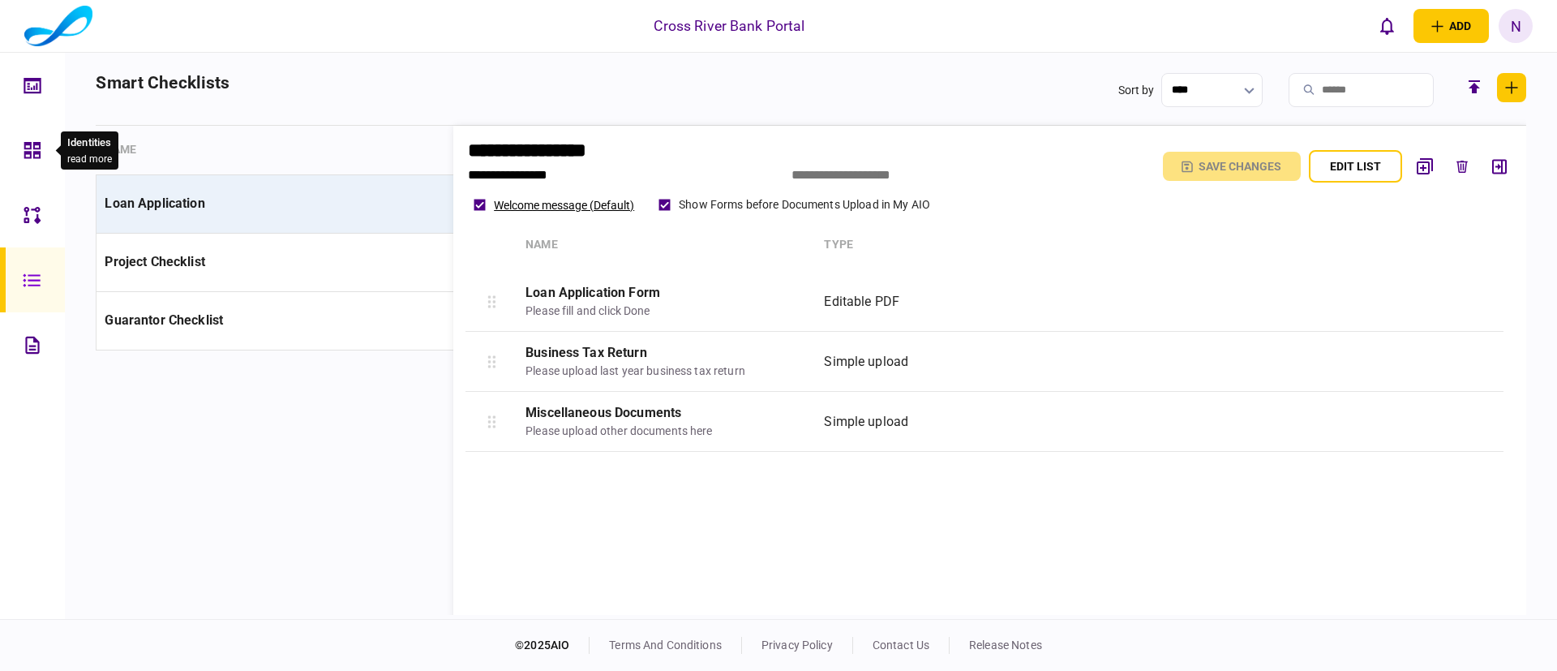
click at [30, 146] on icon at bounding box center [32, 150] width 16 height 16
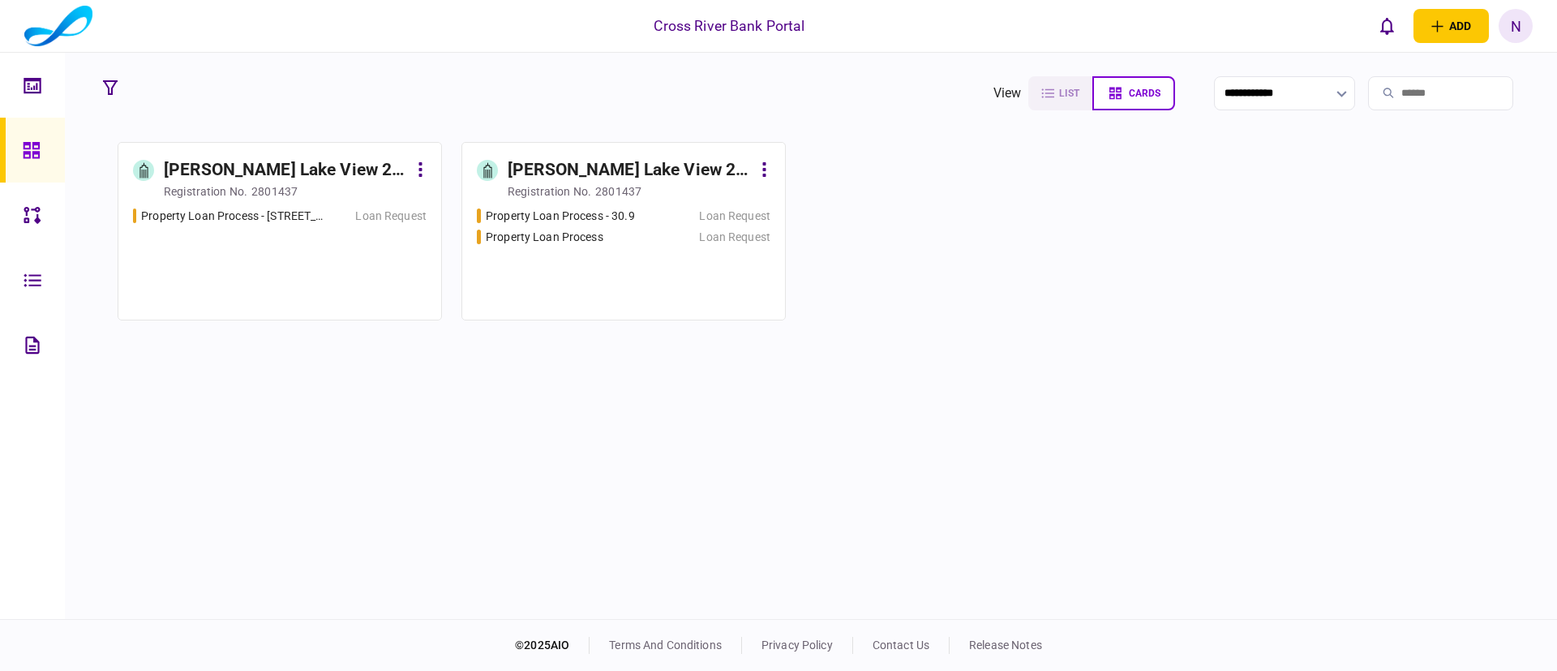
click at [542, 165] on div "[PERSON_NAME] Lake View 2 LLC" at bounding box center [630, 170] width 244 height 26
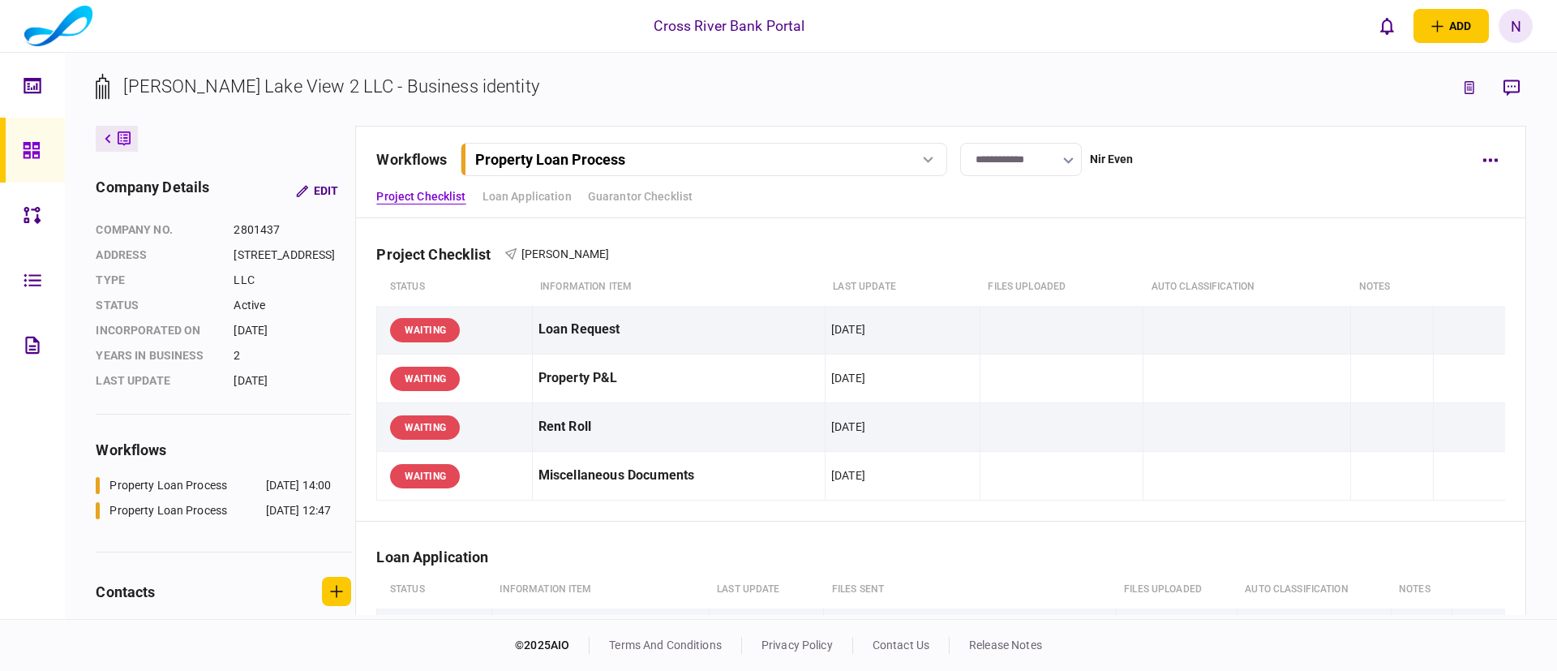
click at [923, 163] on div "Property Loan Process" at bounding box center [702, 159] width 475 height 17
click at [706, 222] on link "Property Loan Process - 30.9 [DATE] 12:47" at bounding box center [706, 226] width 465 height 33
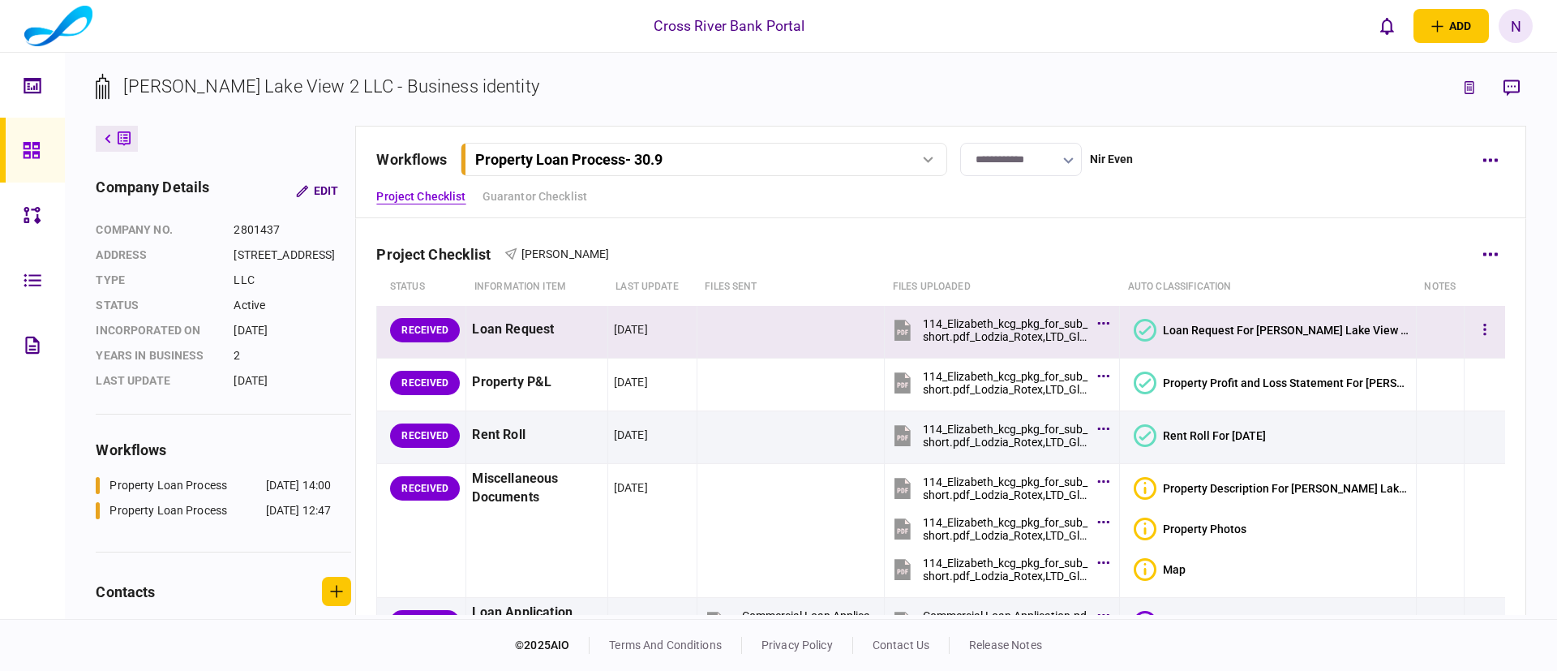
click at [1152, 331] on icon at bounding box center [1145, 329] width 12 height 9
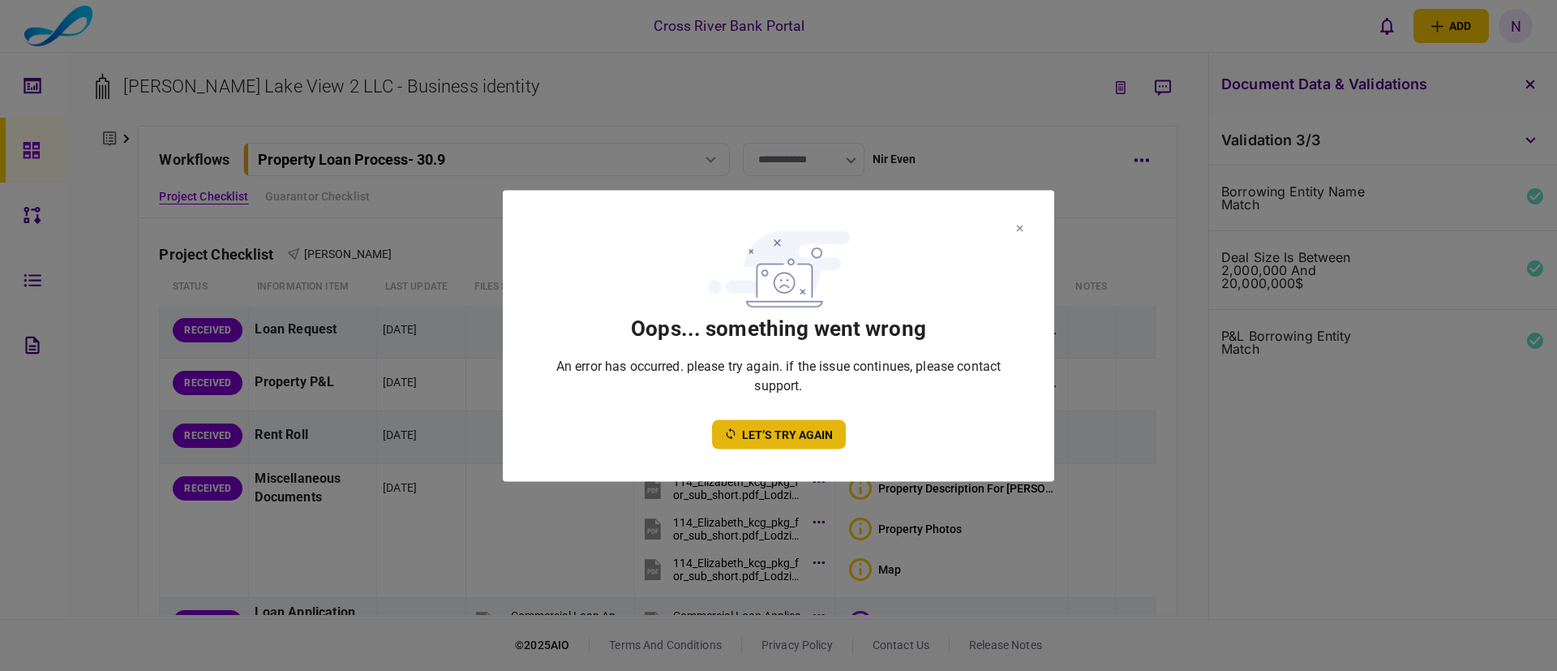
click at [755, 432] on button "let’s try again" at bounding box center [779, 433] width 134 height 29
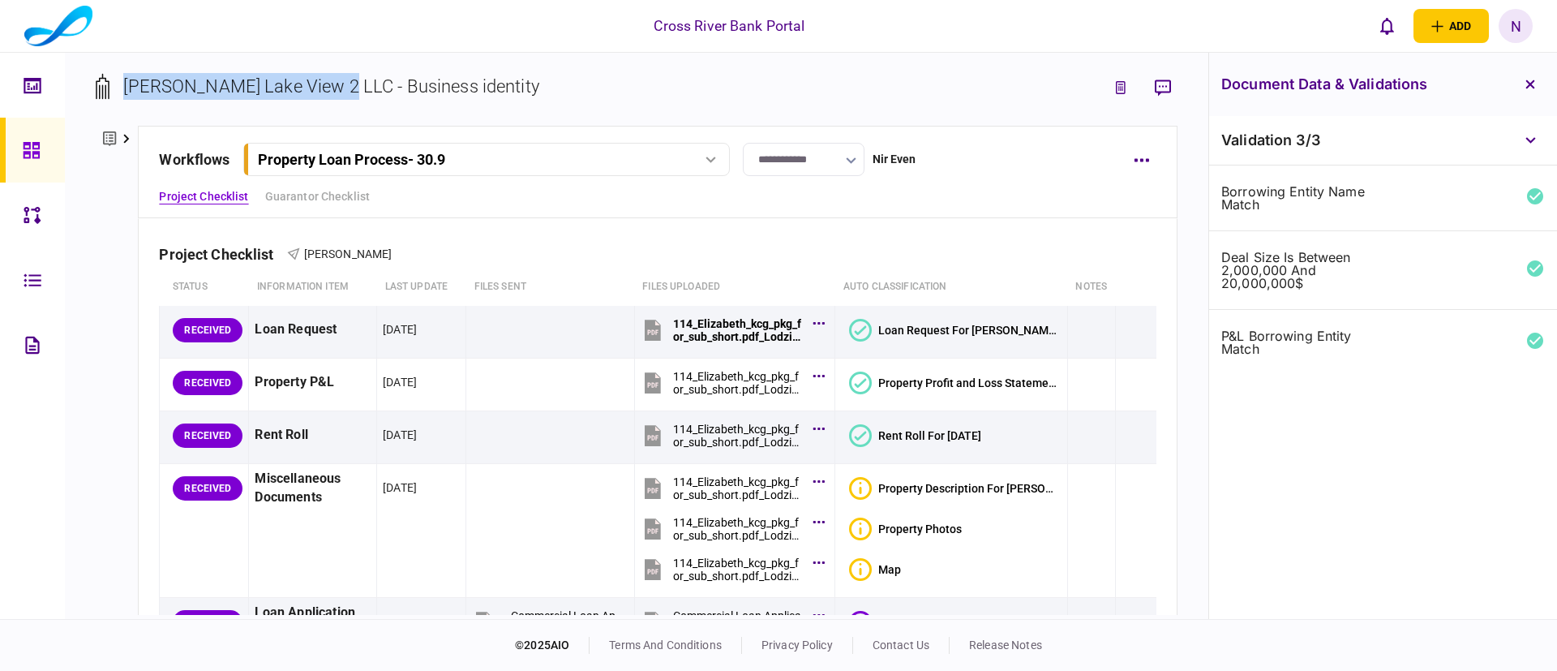
drag, startPoint x: 125, startPoint y: 85, endPoint x: 324, endPoint y: 85, distance: 199.5
click at [324, 85] on div "[PERSON_NAME] Lake View 2 LLC - Business identity" at bounding box center [330, 86] width 415 height 27
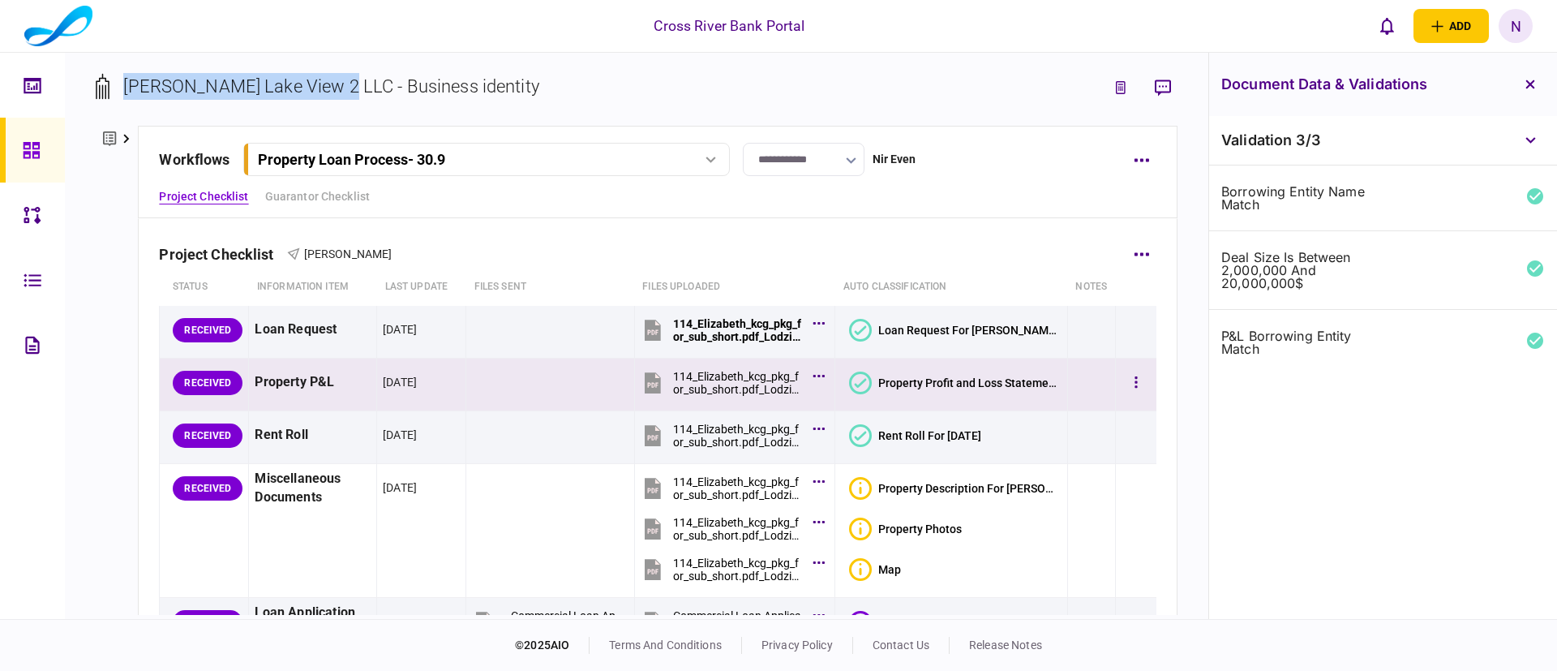
click at [856, 387] on icon at bounding box center [860, 382] width 23 height 23
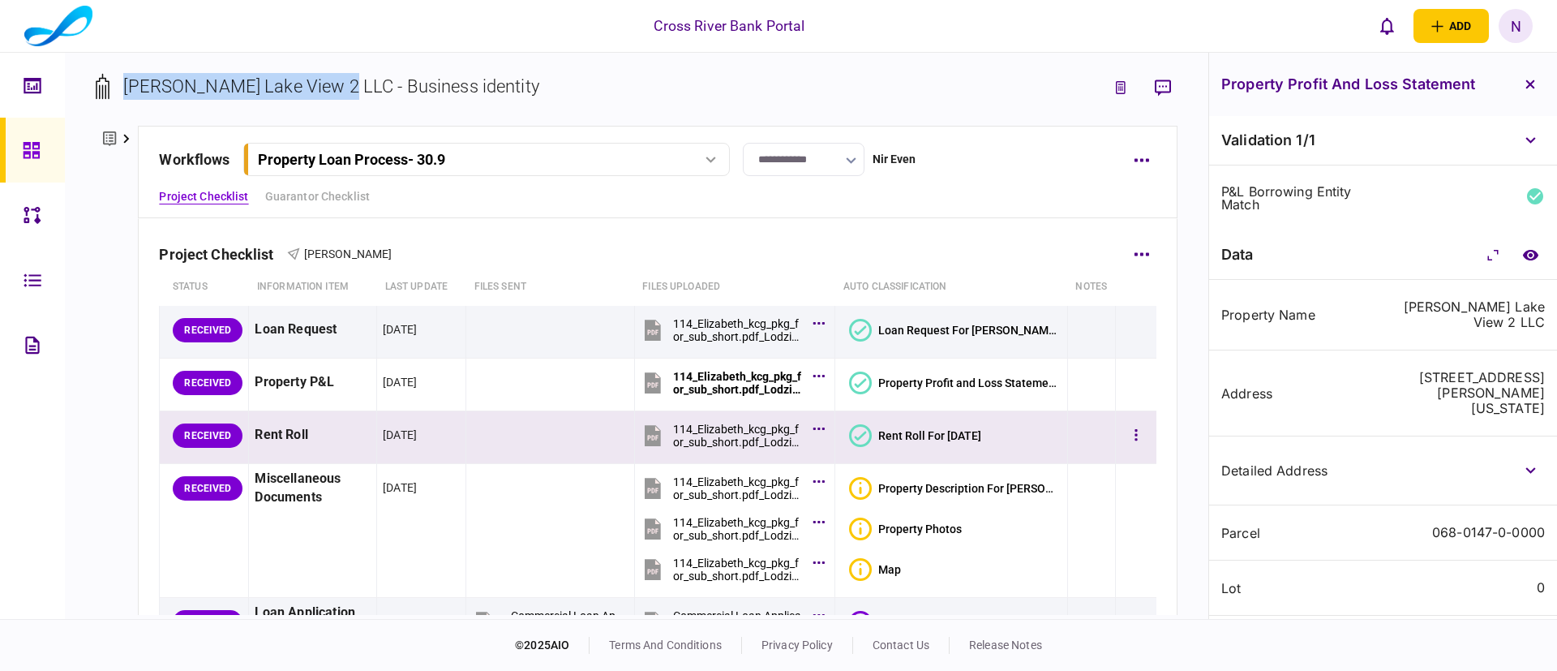
click at [858, 432] on icon at bounding box center [860, 435] width 23 height 23
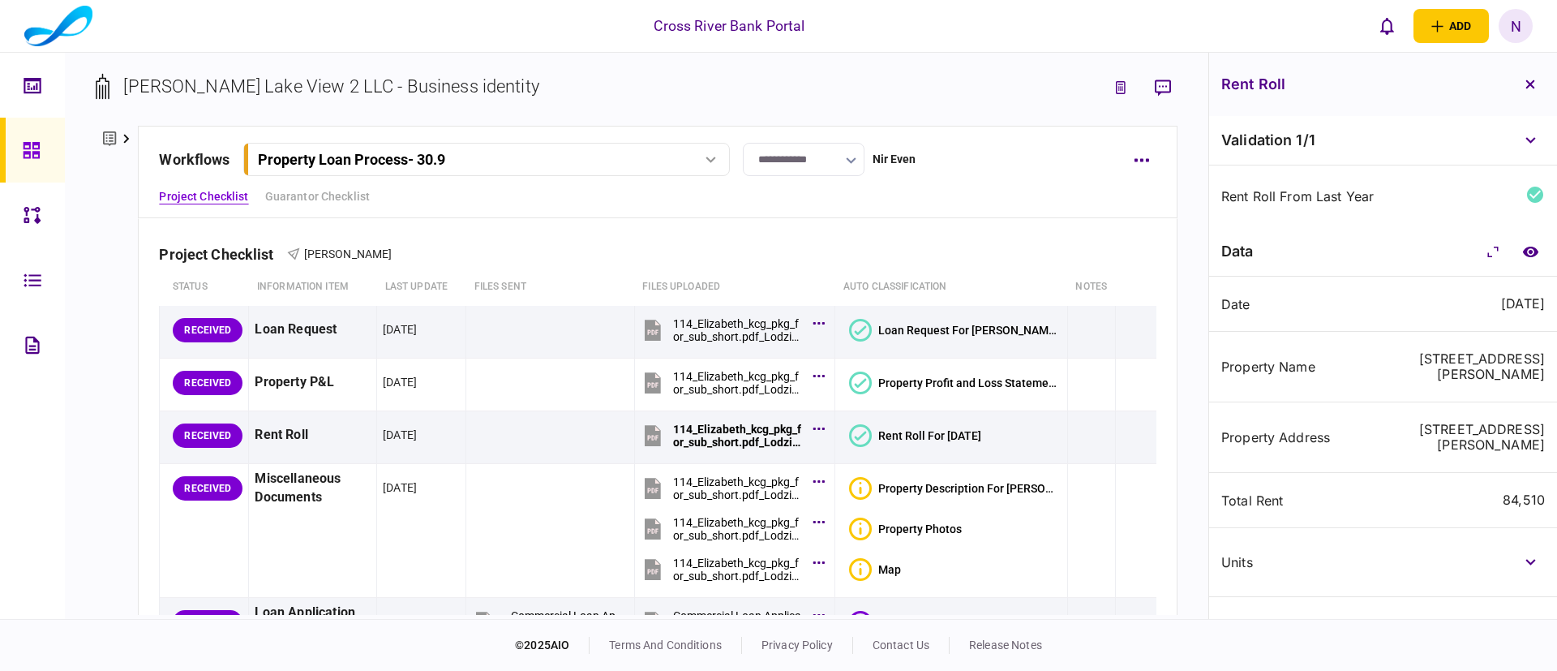
click at [1272, 192] on div "rent roll from last year" at bounding box center [1299, 196] width 156 height 13
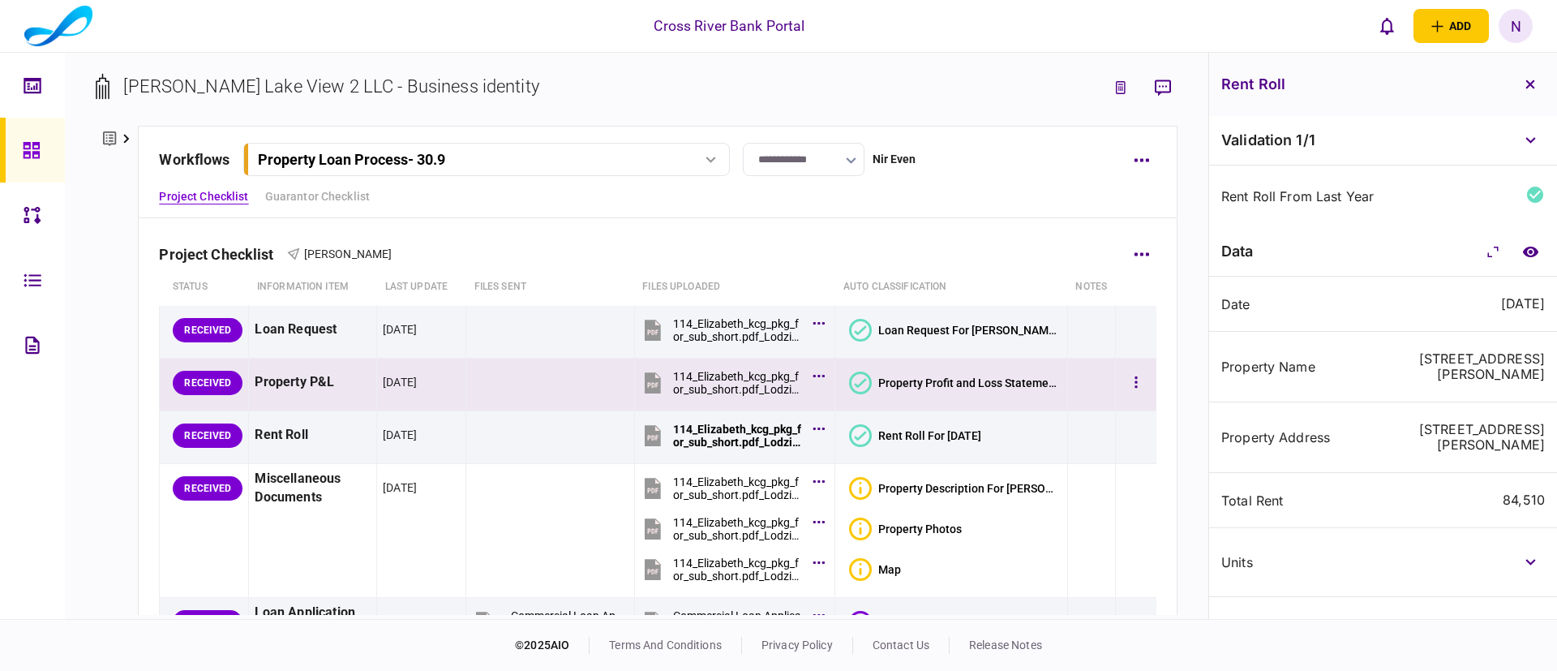
click at [1067, 397] on td at bounding box center [1091, 384] width 48 height 53
click at [651, 165] on div "Property Loan Process - 30.9" at bounding box center [467, 159] width 419 height 17
click at [447, 197] on link "Property Loan Process [DATE] 14:00" at bounding box center [488, 193] width 465 height 32
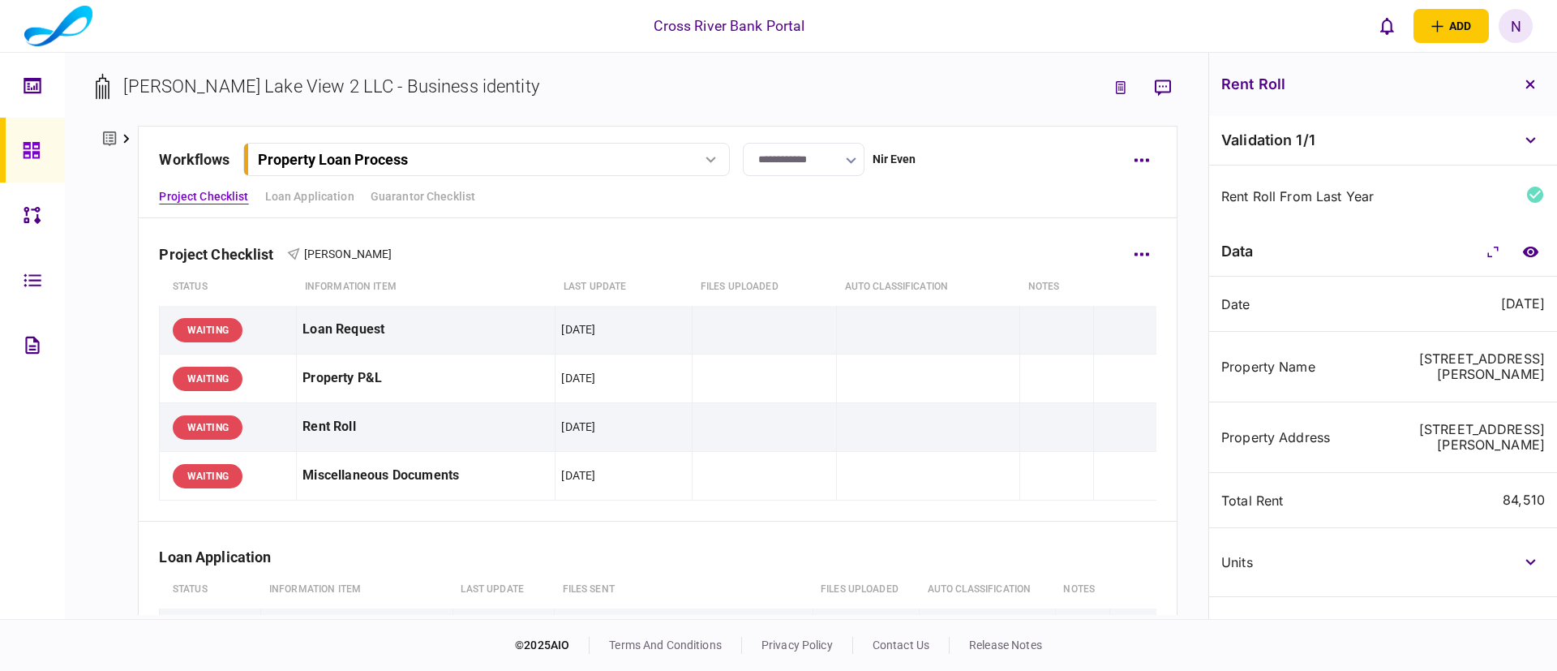
click at [844, 250] on div "Project Checklist [PERSON_NAME]" at bounding box center [657, 243] width 997 height 49
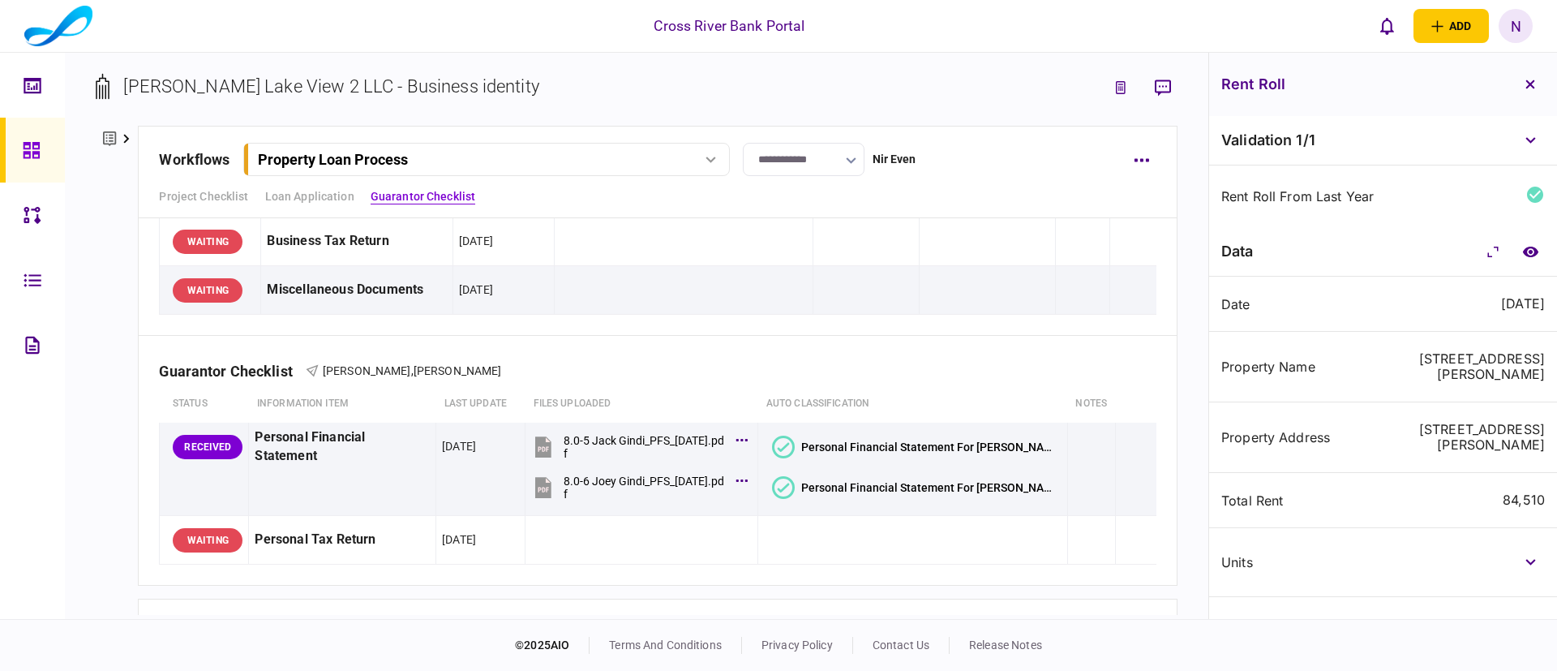
scroll to position [487, 0]
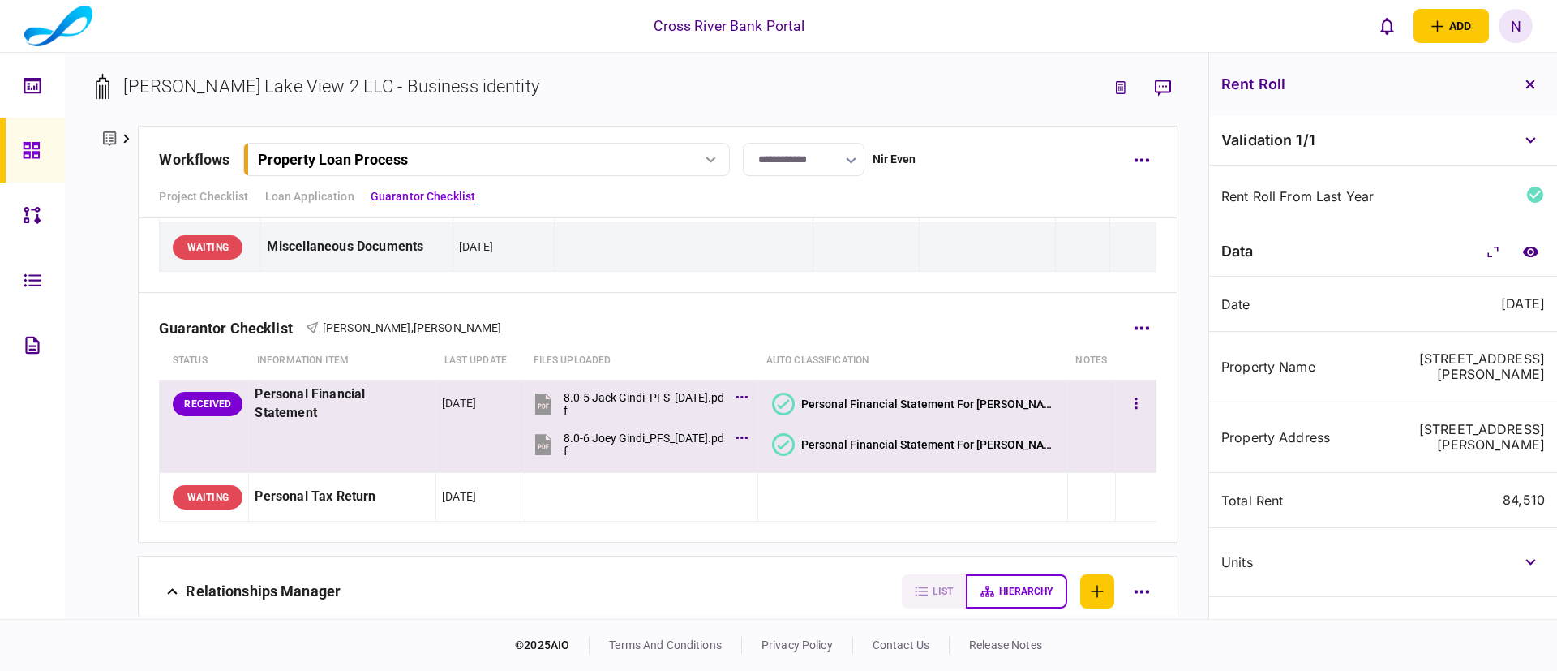
click at [795, 400] on icon at bounding box center [783, 403] width 23 height 23
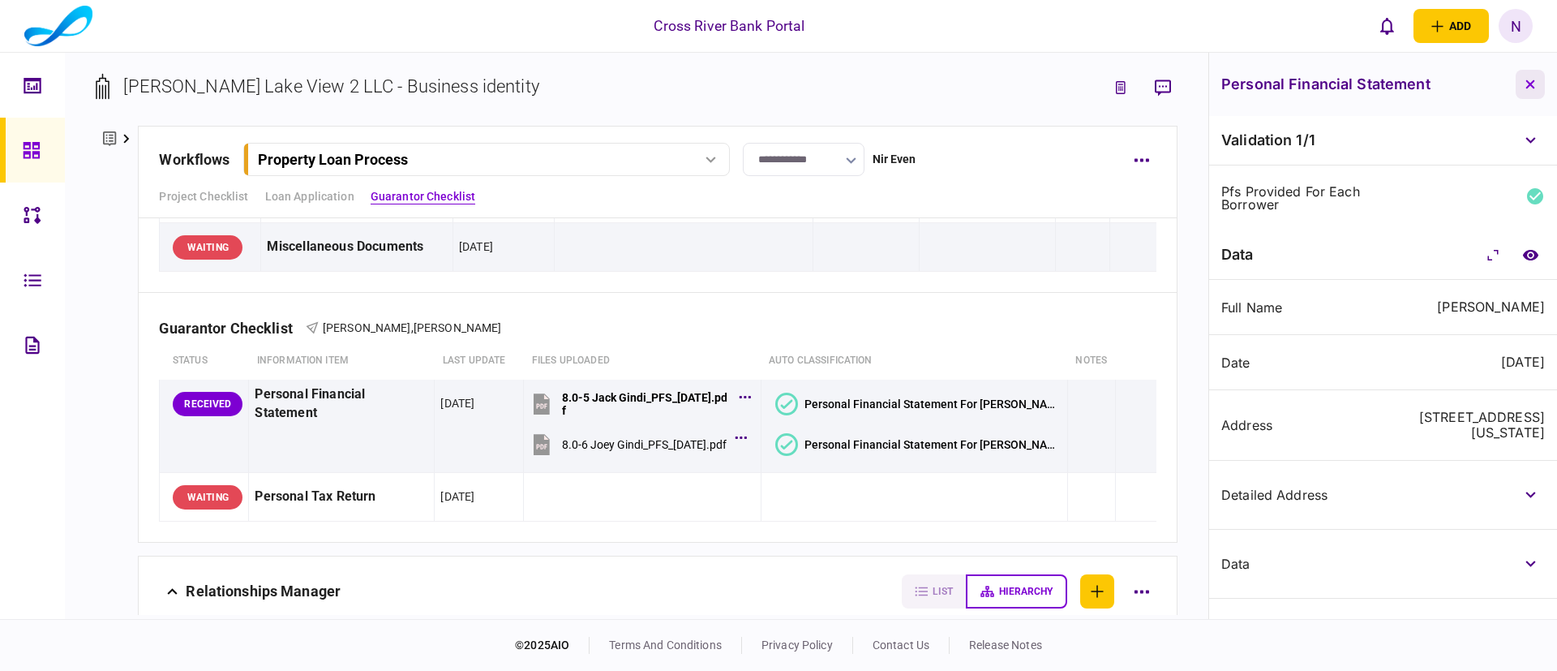
click at [1527, 76] on button "button" at bounding box center [1530, 84] width 29 height 29
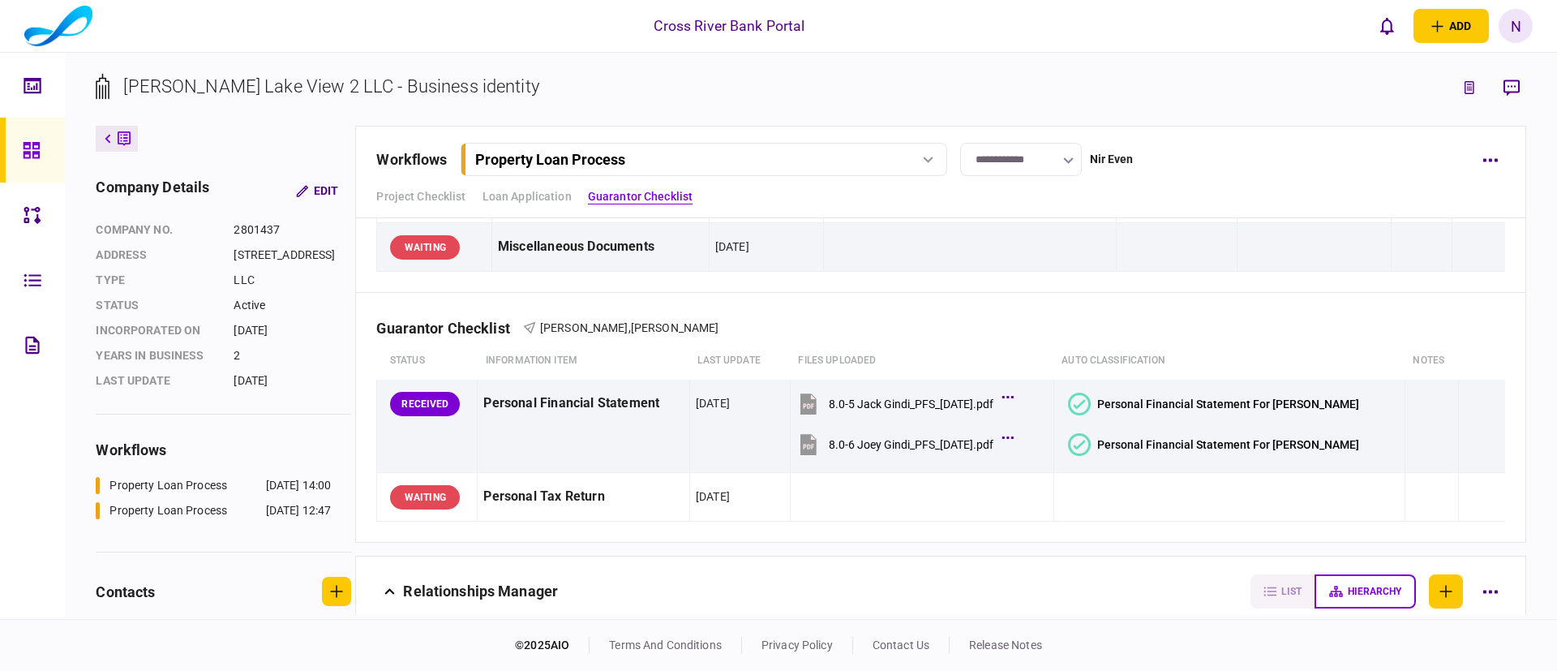
click at [230, 461] on div "workflows" at bounding box center [223, 450] width 255 height 22
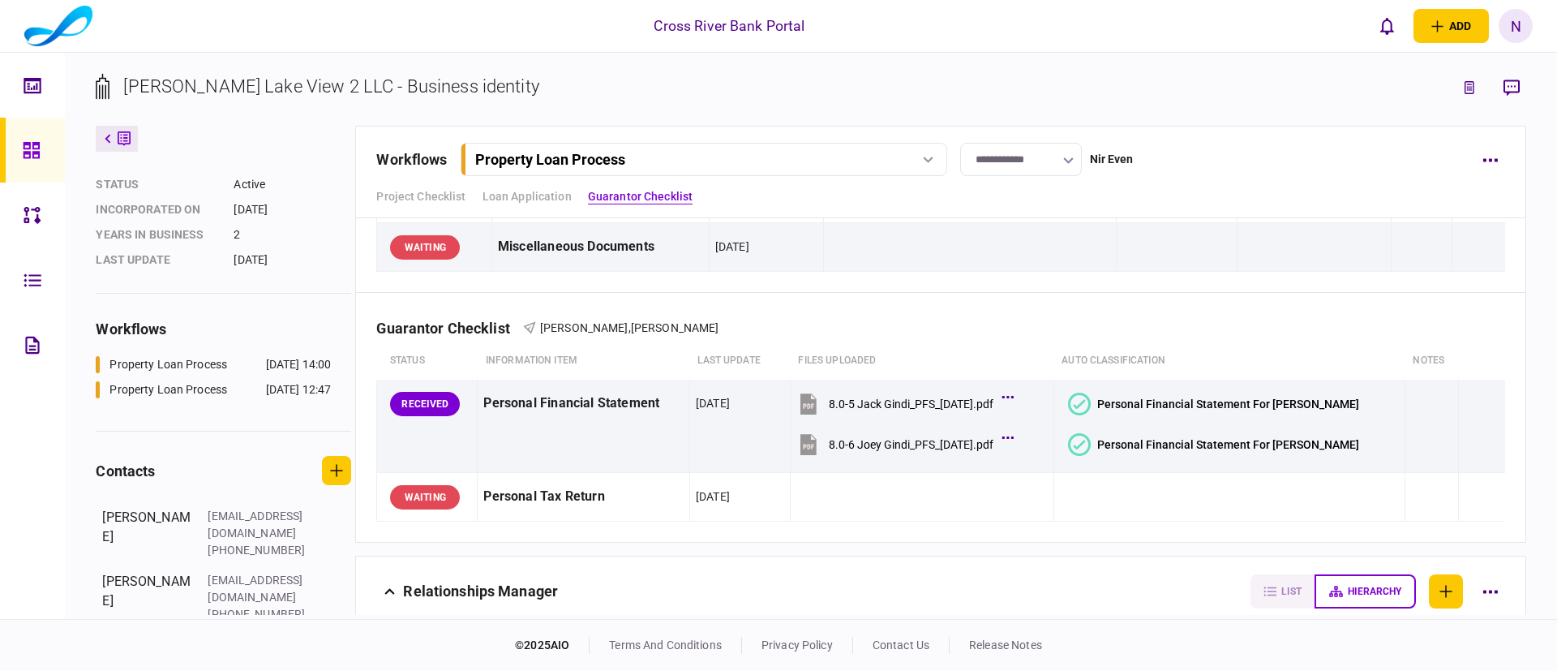
scroll to position [141, 0]
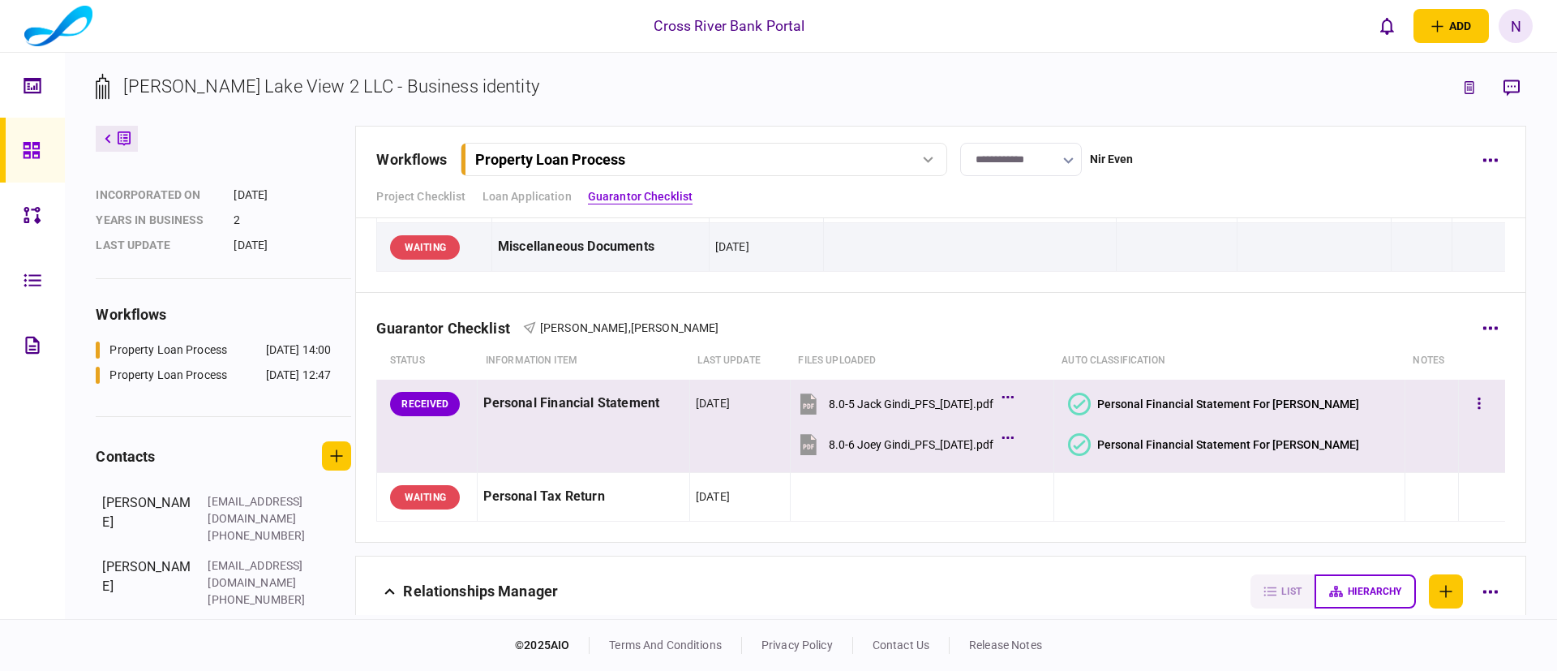
click at [1085, 403] on icon at bounding box center [1079, 403] width 12 height 9
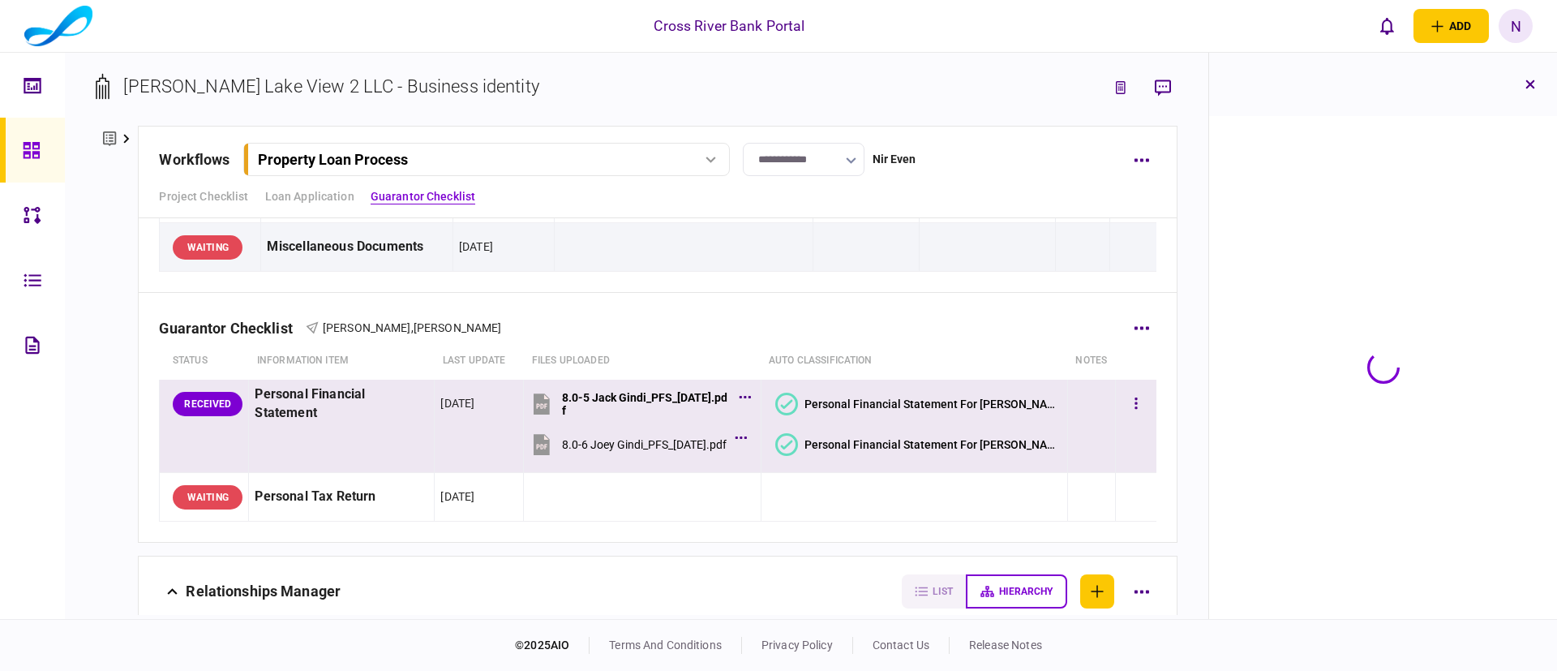
scroll to position [487, 0]
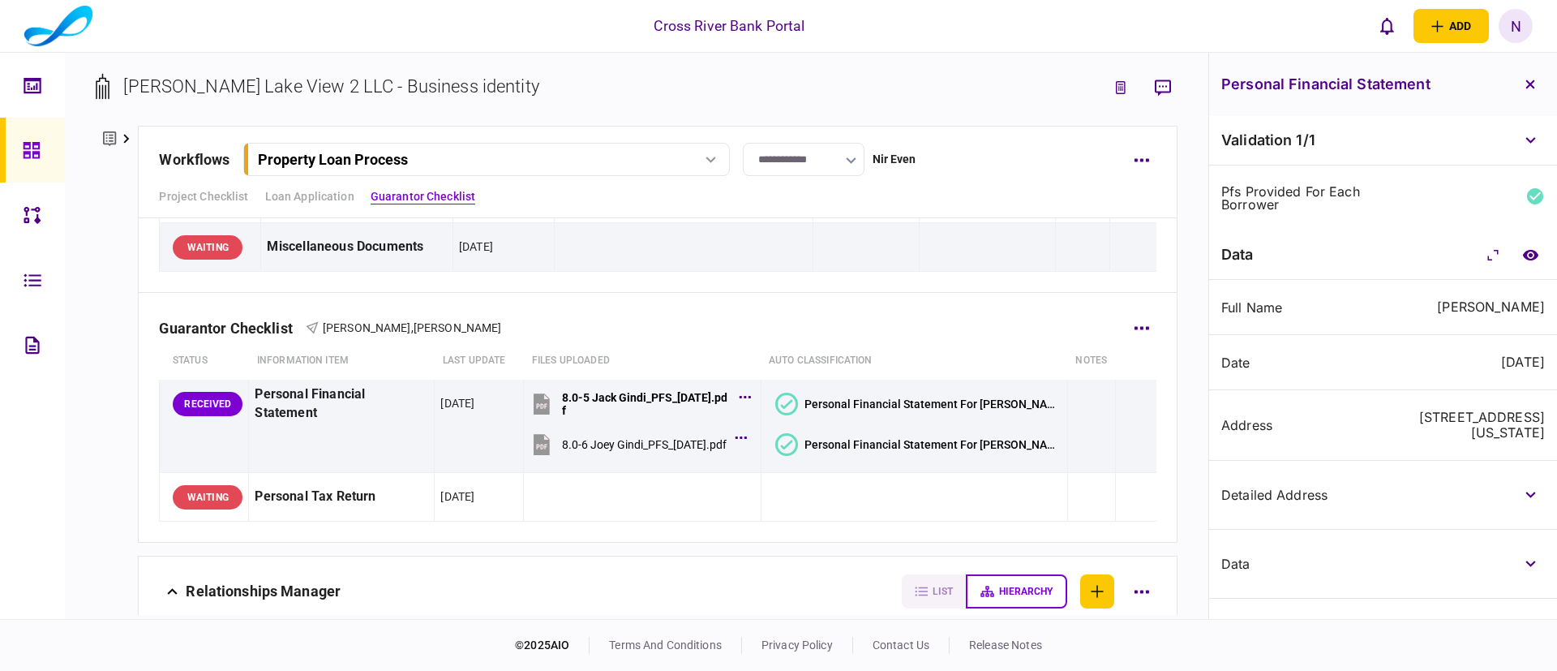
click at [1094, 299] on div "Guarantor Checklist [PERSON_NAME] , [PERSON_NAME]" at bounding box center [657, 317] width 997 height 49
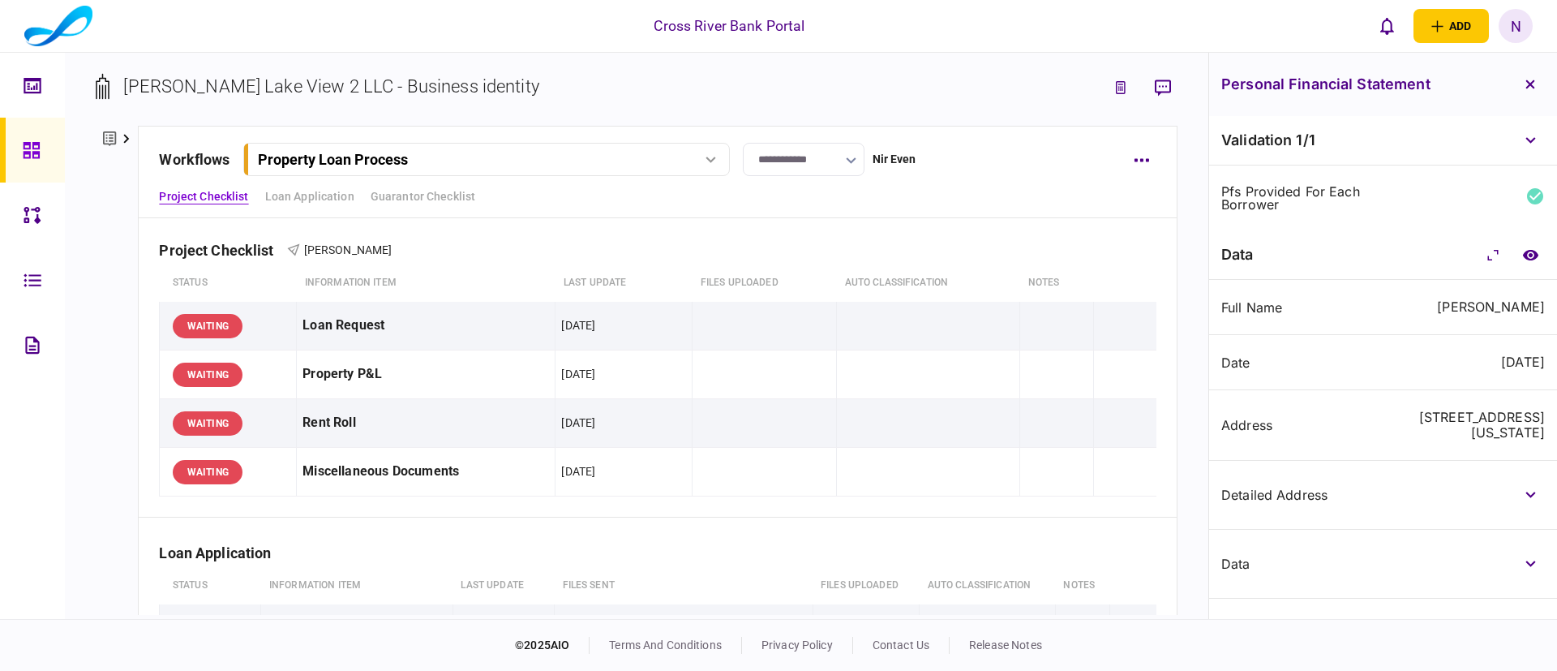
scroll to position [0, 0]
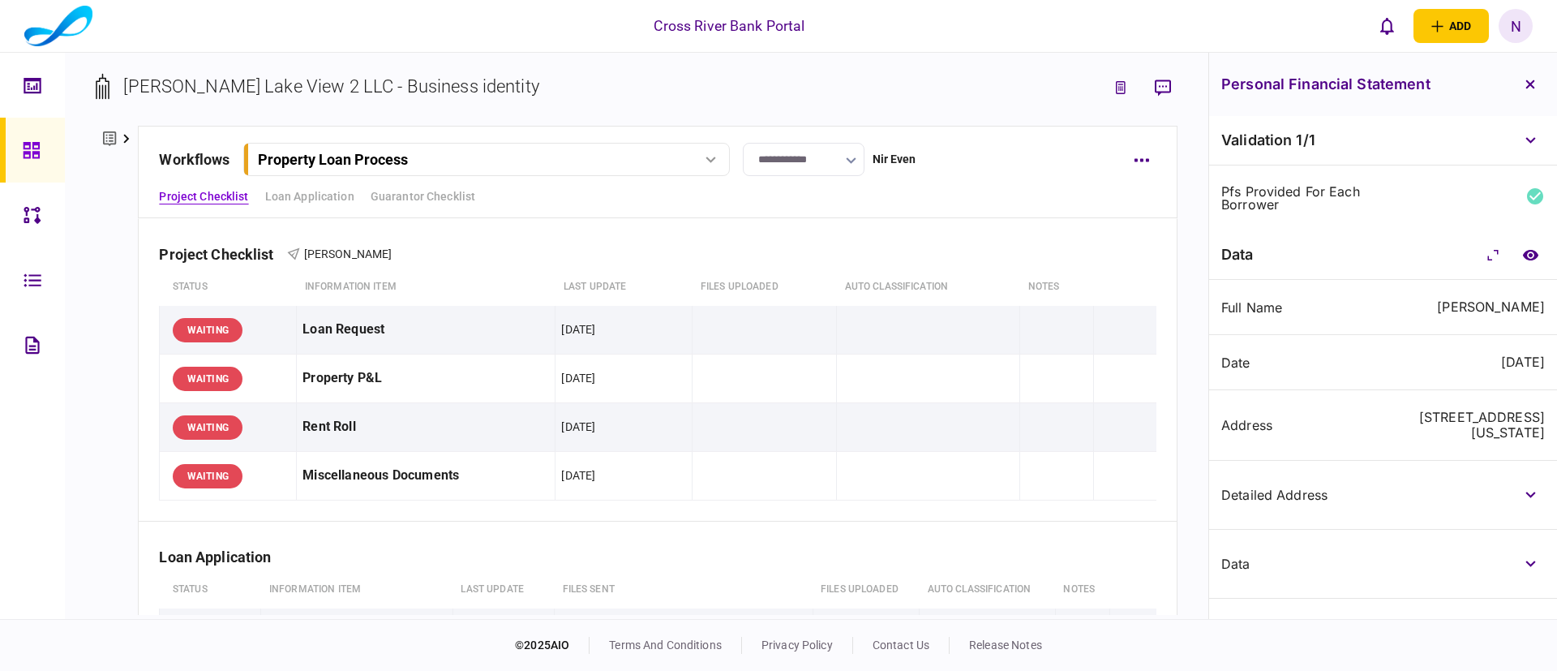
click at [665, 161] on div "Property Loan Process" at bounding box center [467, 159] width 419 height 17
click at [422, 228] on link "Property Loan Process - 30.9 [DATE] 12:47" at bounding box center [488, 226] width 465 height 33
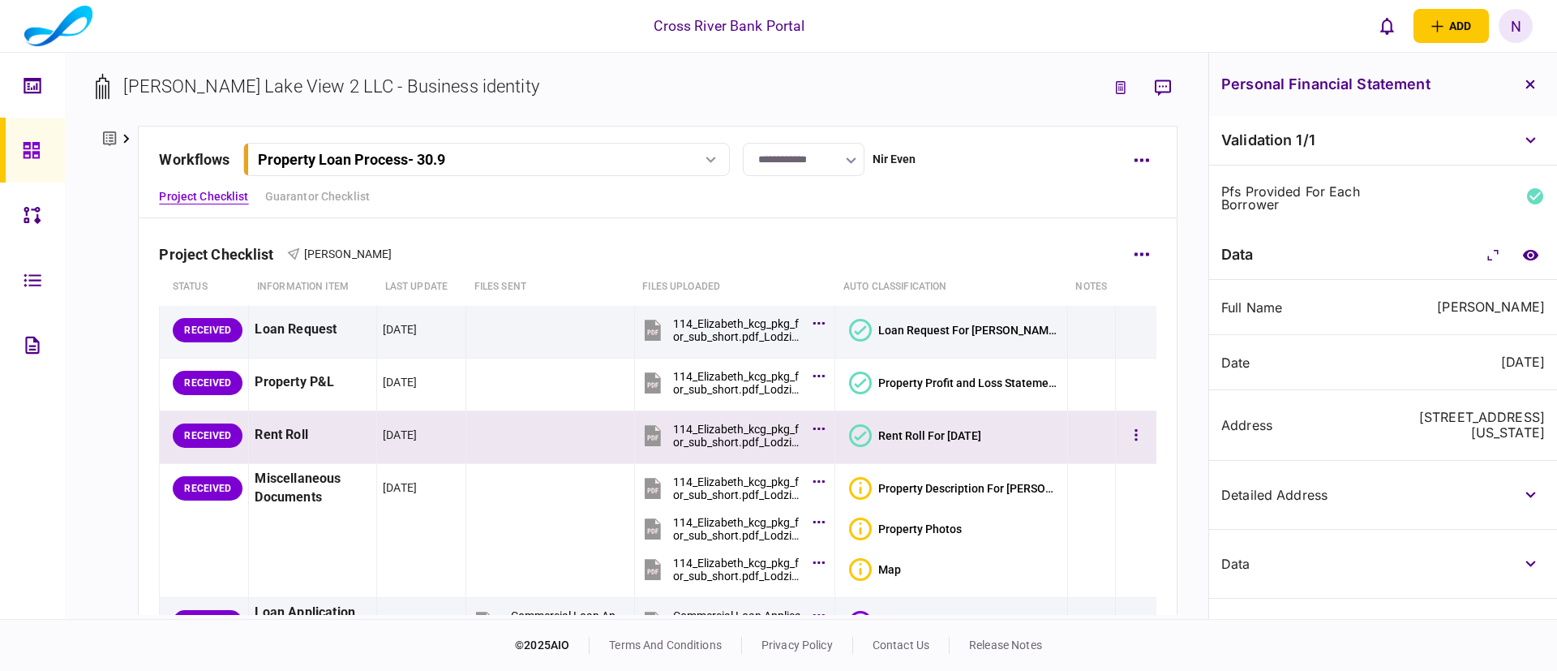
click at [860, 439] on icon at bounding box center [861, 435] width 12 height 9
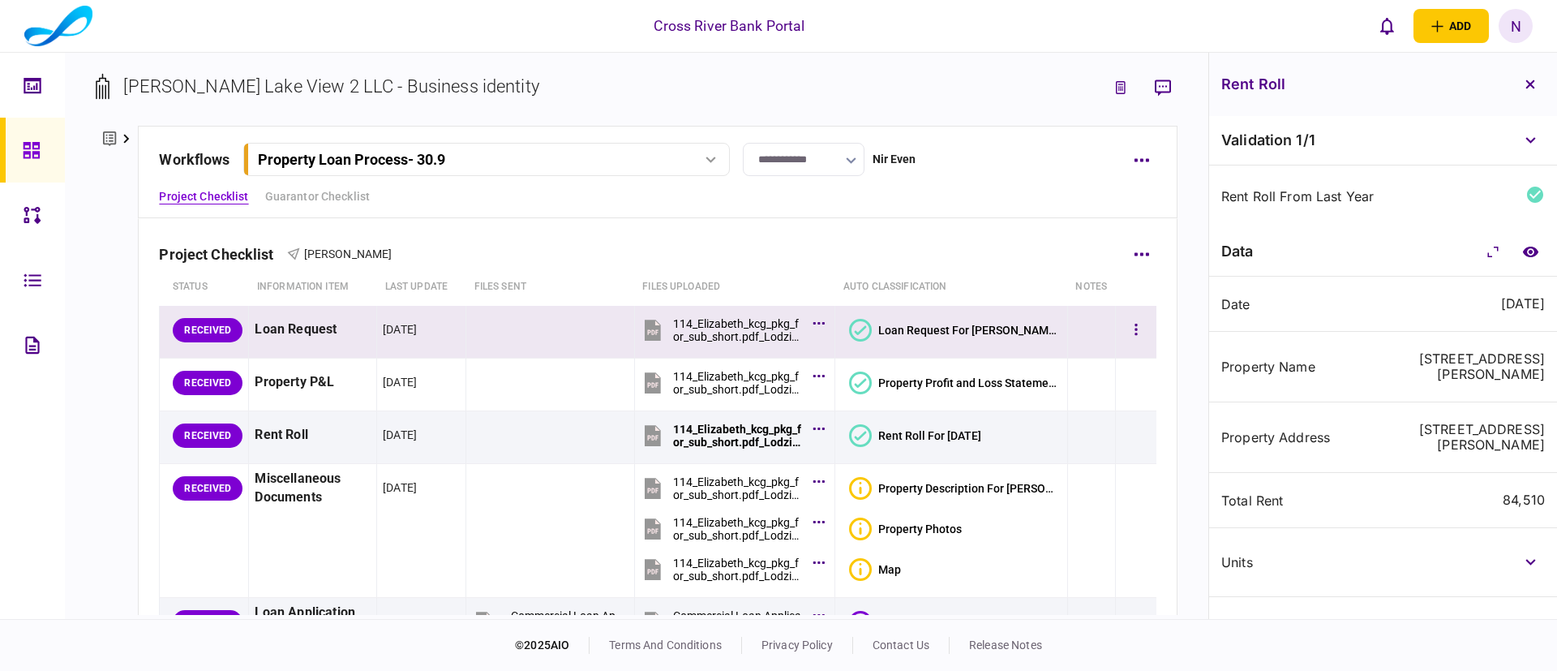
click at [864, 328] on icon at bounding box center [860, 330] width 23 height 23
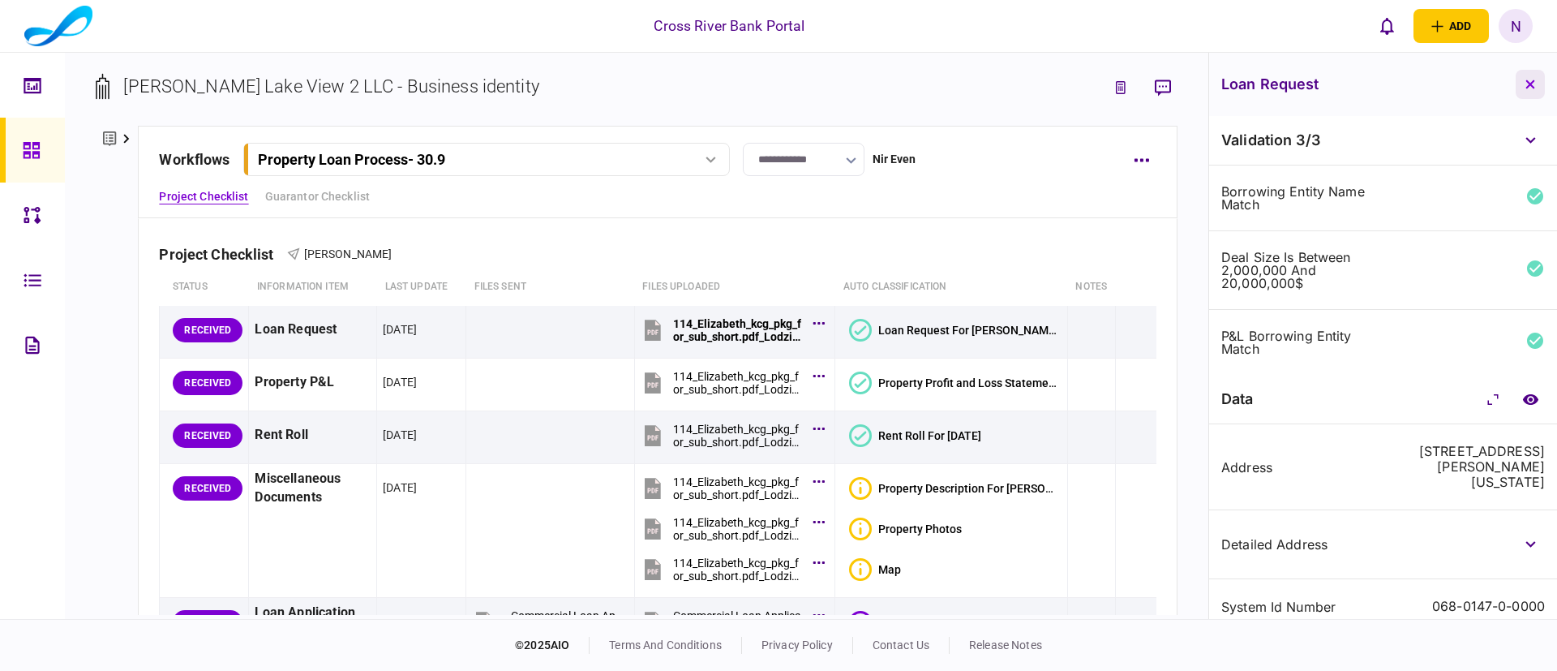
click at [1529, 80] on icon "button" at bounding box center [1530, 84] width 10 height 10
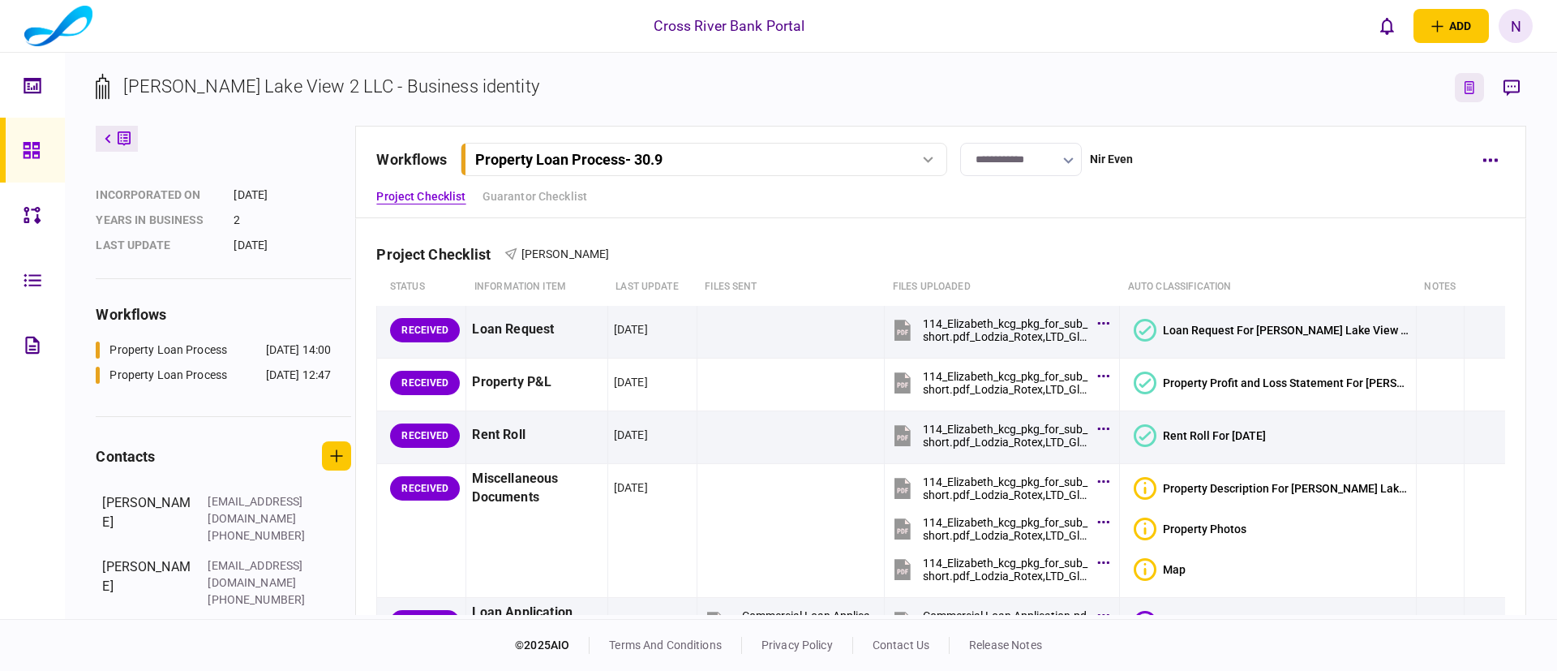
click at [1478, 83] on button "link to underwriting page" at bounding box center [1469, 87] width 29 height 29
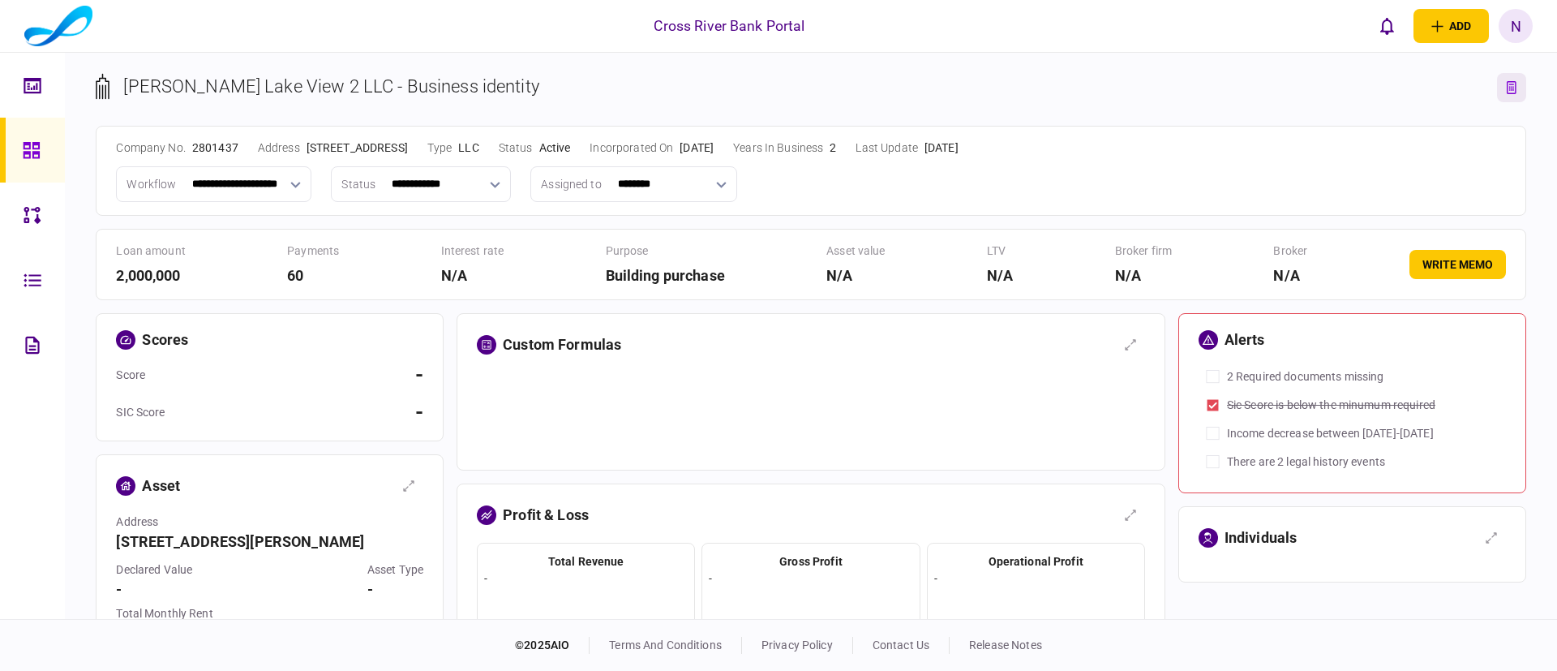
click at [905, 195] on div "**********" at bounding box center [810, 184] width 1389 height 36
click at [1507, 90] on icon "link to entity page" at bounding box center [1512, 87] width 10 height 13
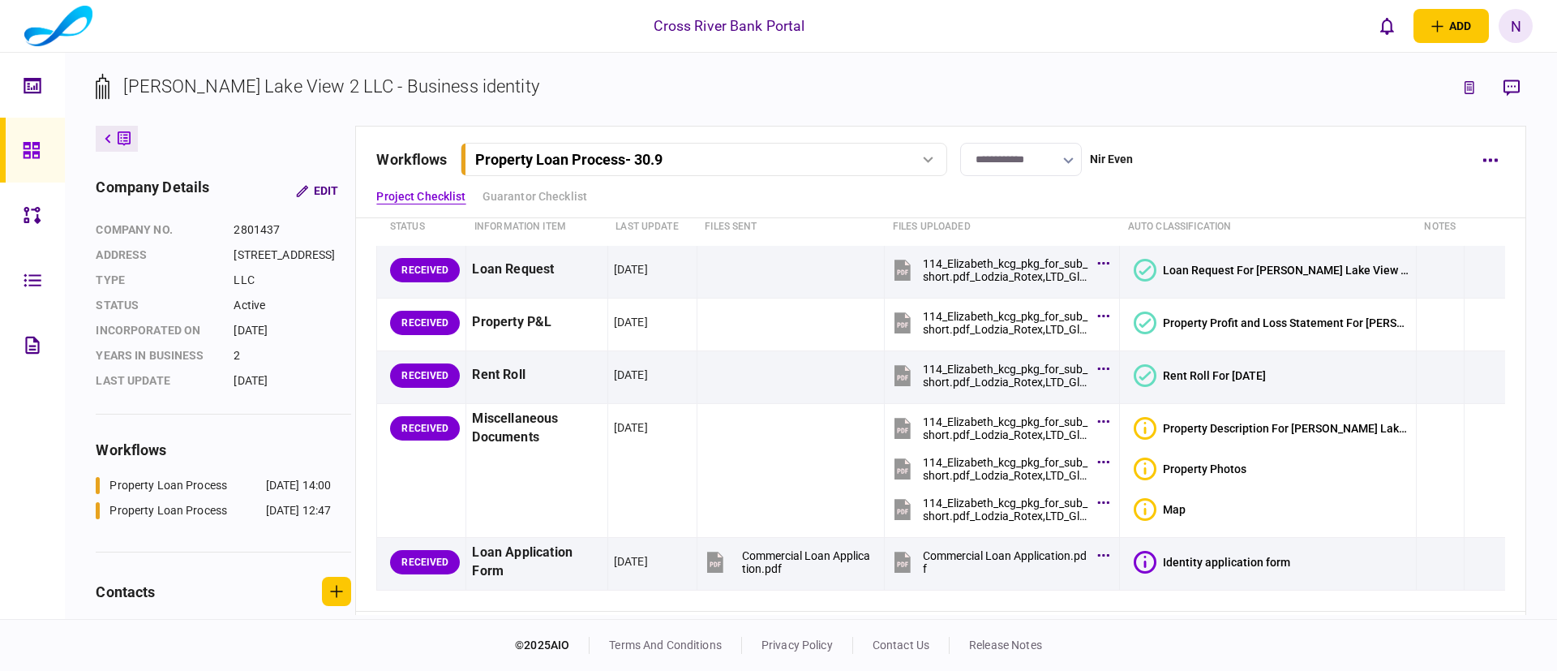
scroll to position [57, 0]
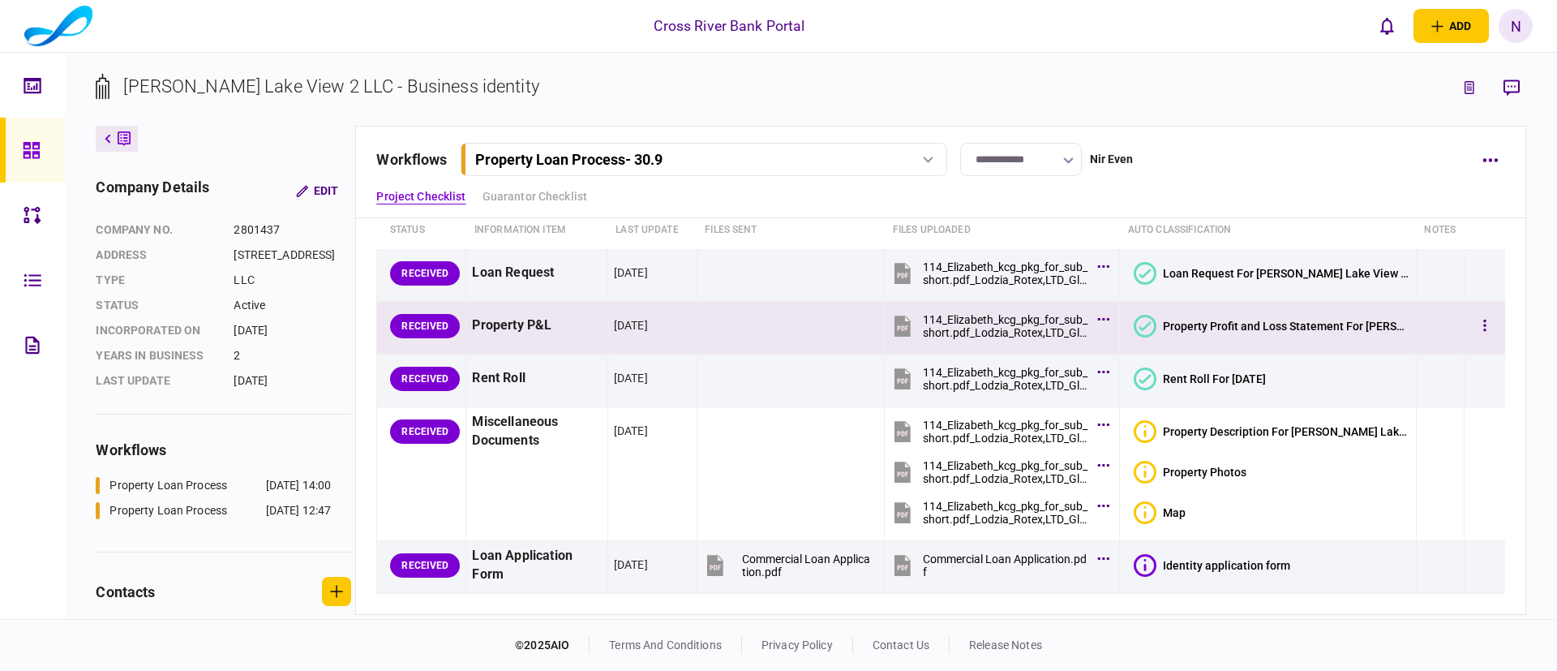
click at [1152, 324] on icon at bounding box center [1145, 325] width 12 height 9
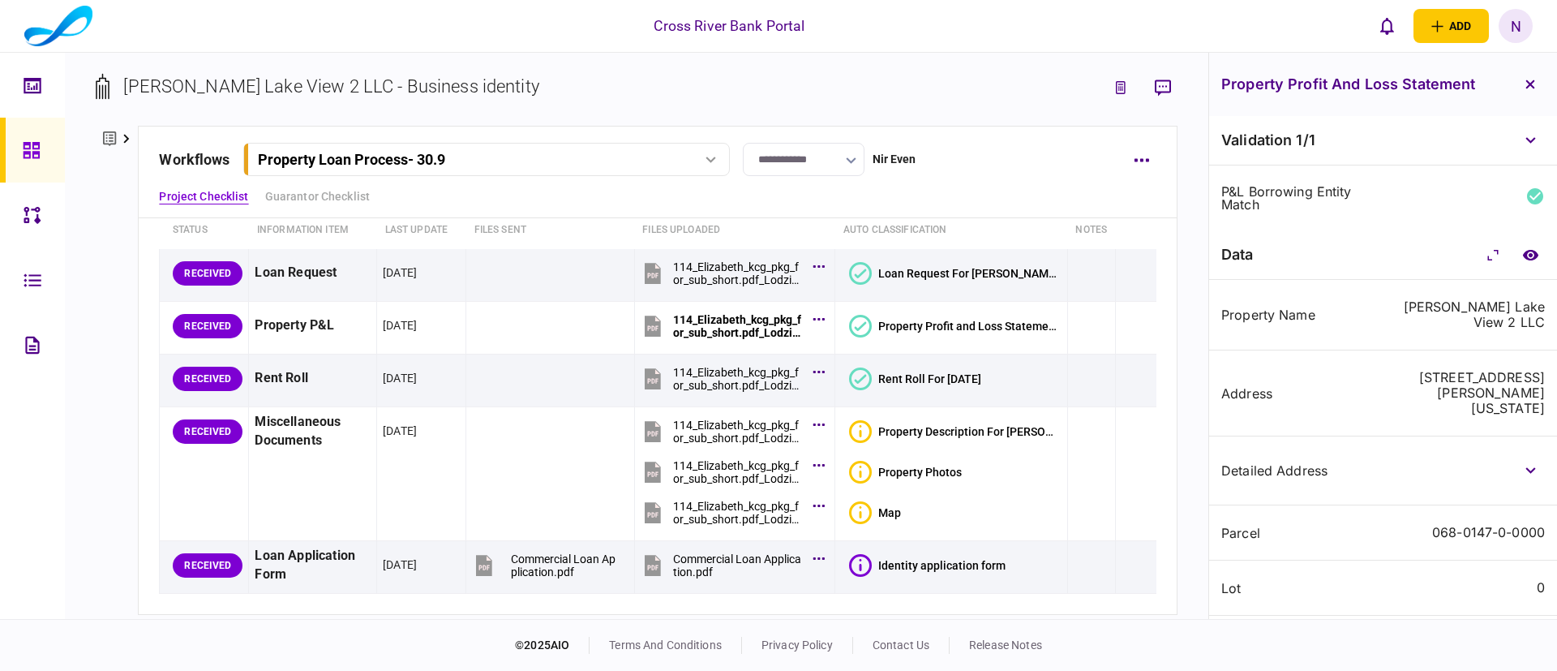
click at [1343, 362] on div "Address [STREET_ADDRESS][PERSON_NAME][US_STATE]" at bounding box center [1383, 393] width 348 height 86
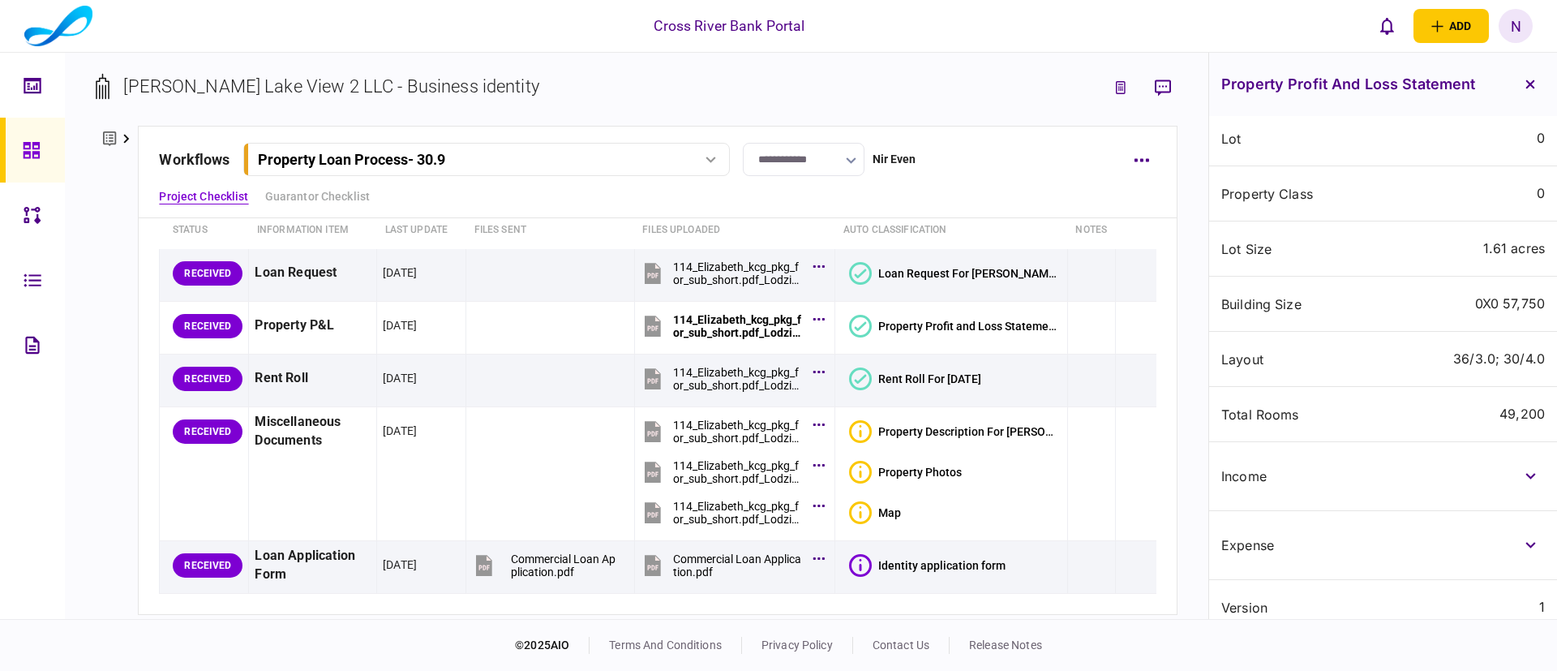
scroll to position [465, 0]
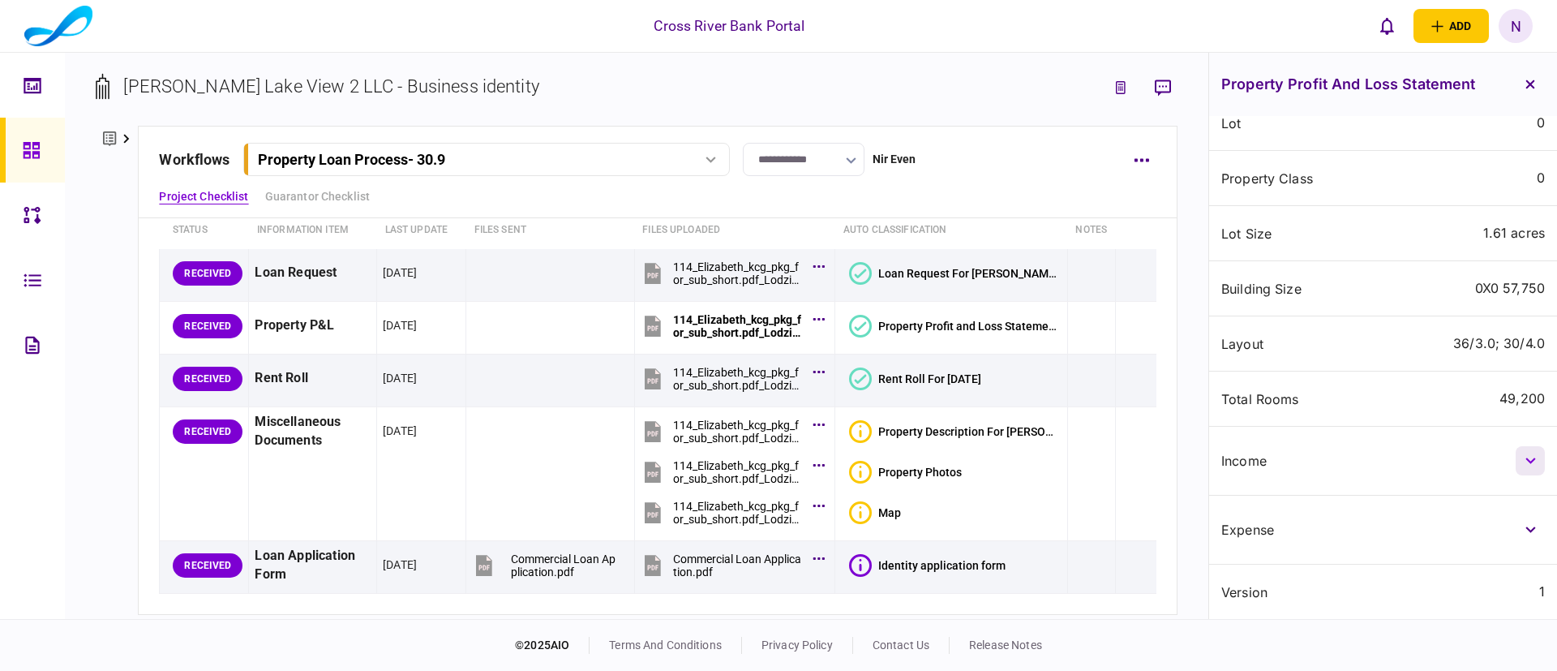
click at [1536, 456] on button "button" at bounding box center [1530, 460] width 29 height 29
click at [1326, 556] on div "annual residential income 1,014,120" at bounding box center [1383, 584] width 348 height 66
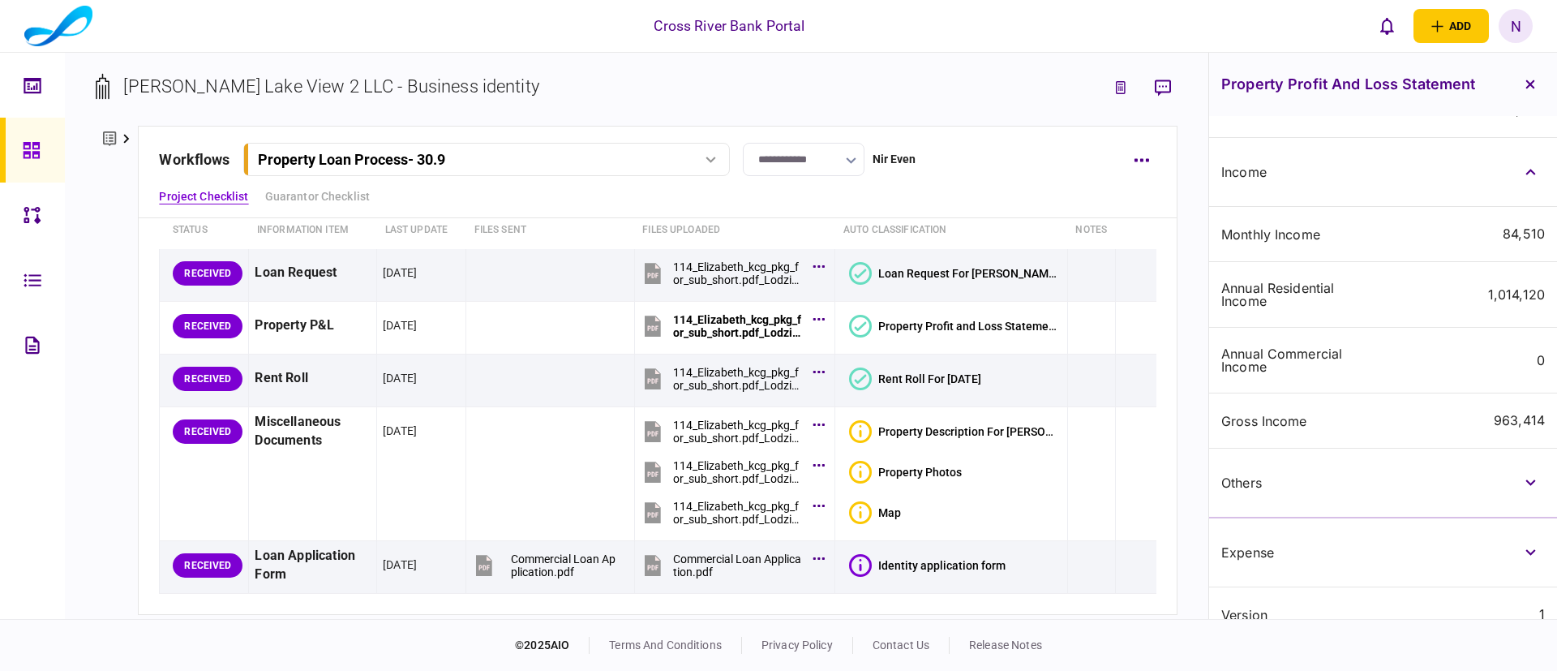
scroll to position [757, 0]
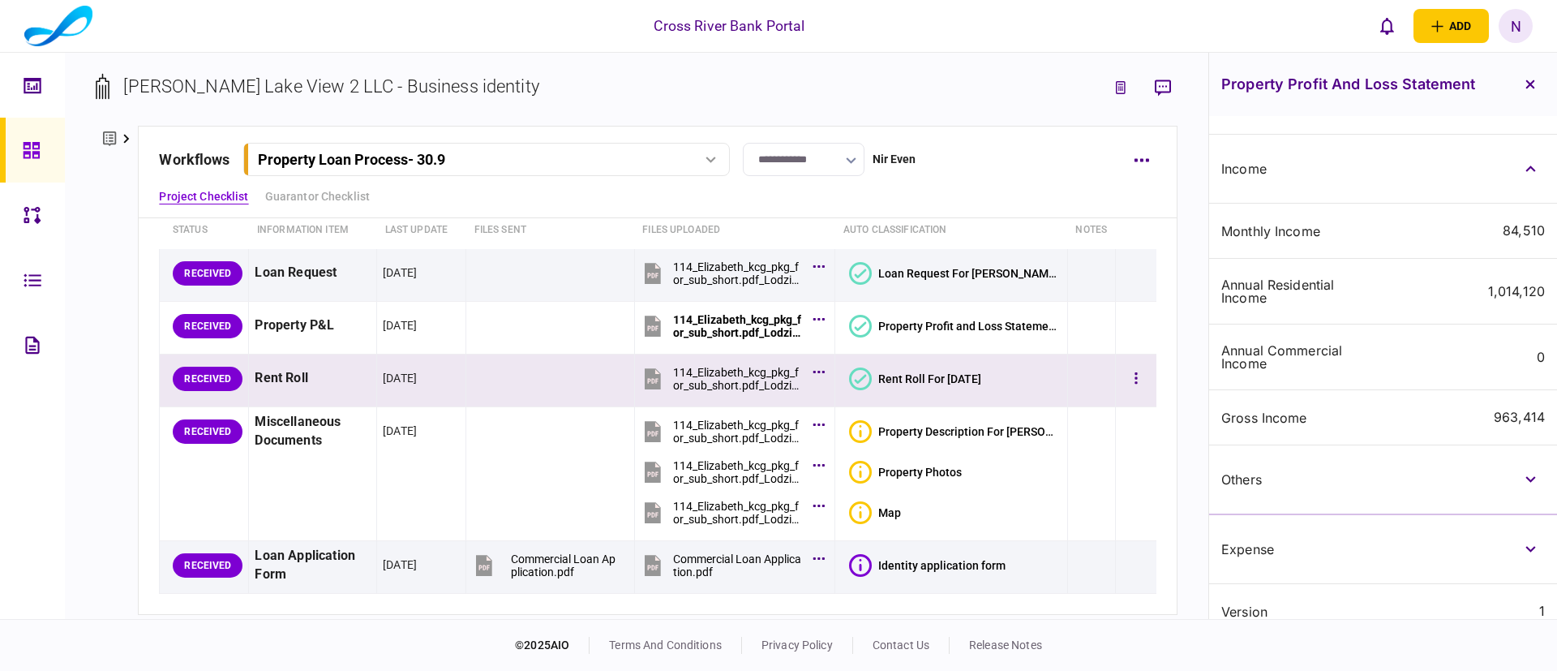
click at [861, 375] on icon at bounding box center [860, 378] width 23 height 23
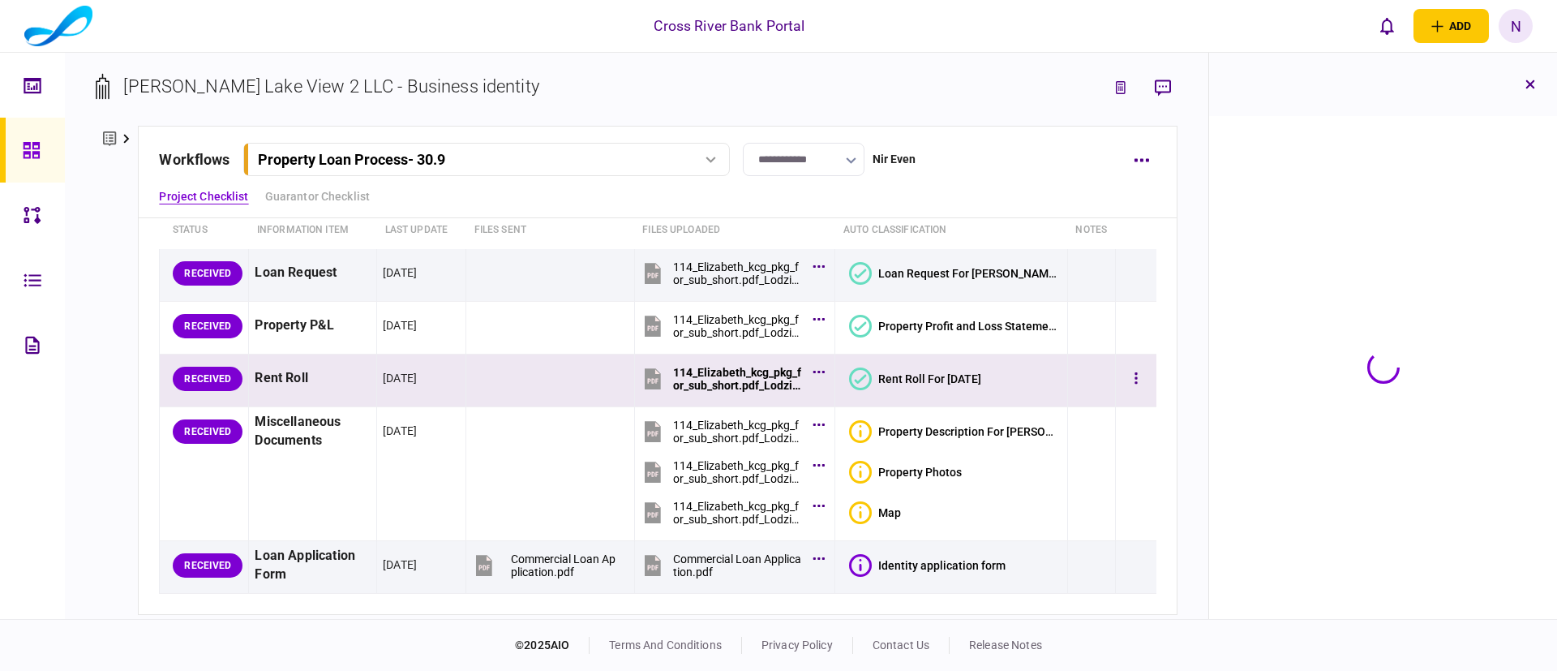
scroll to position [2, 0]
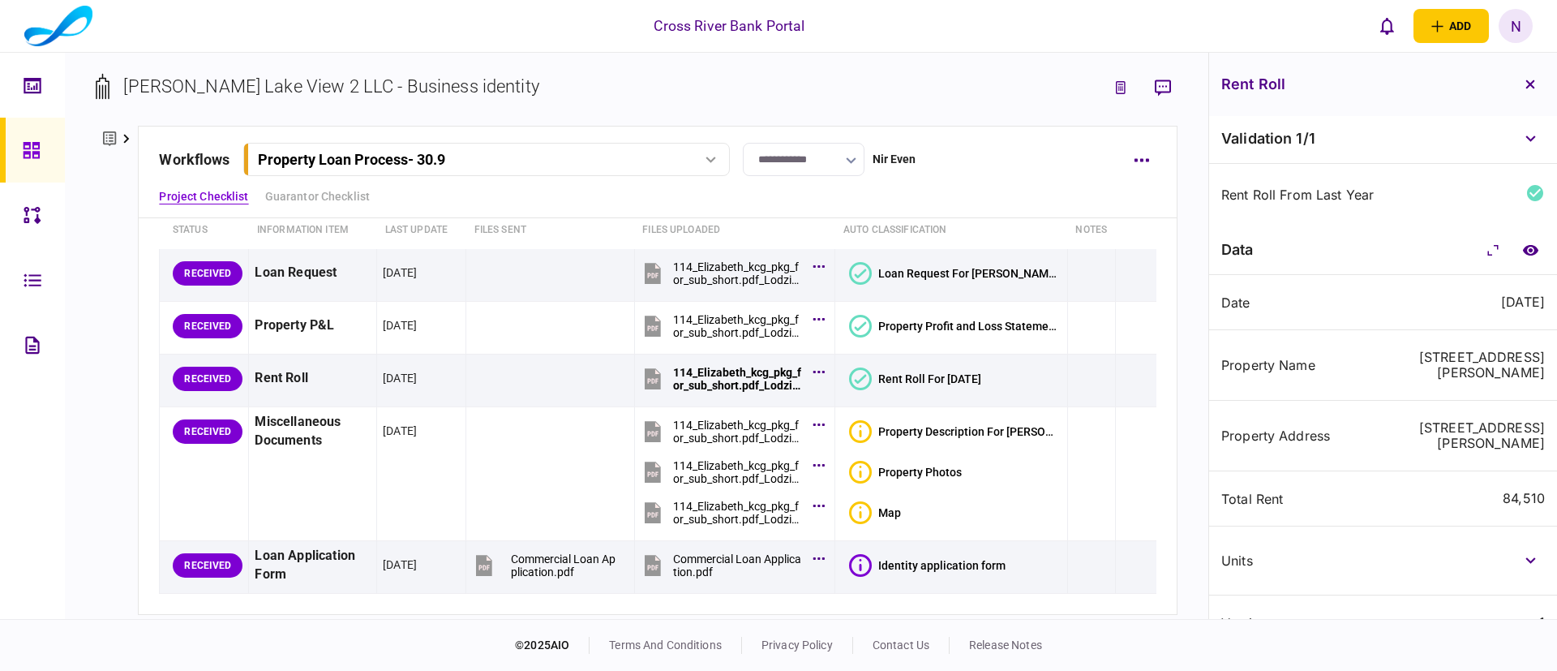
click at [1314, 333] on div "property name [STREET_ADDRESS][PERSON_NAME]" at bounding box center [1383, 365] width 348 height 71
click at [1525, 546] on button "button" at bounding box center [1530, 560] width 29 height 29
click at [1311, 554] on div "units" at bounding box center [1299, 560] width 156 height 13
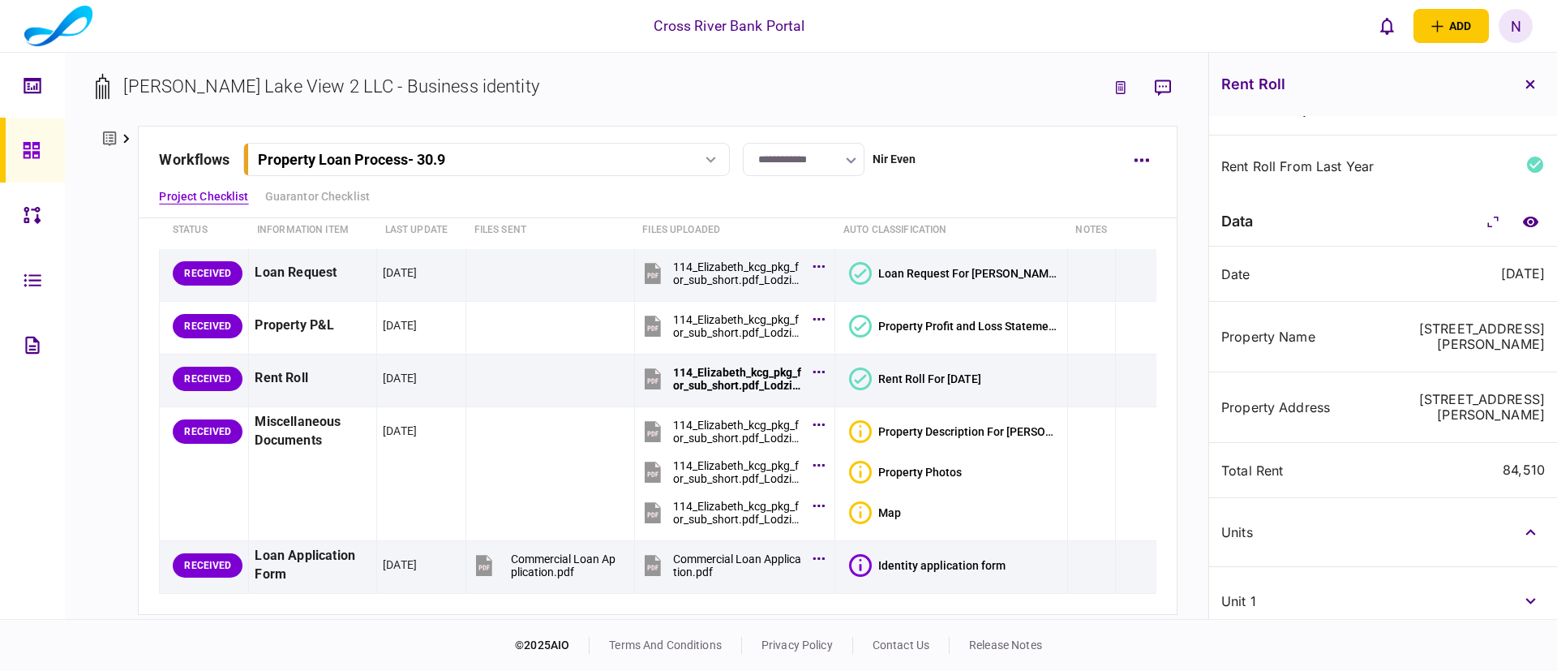
scroll to position [0, 0]
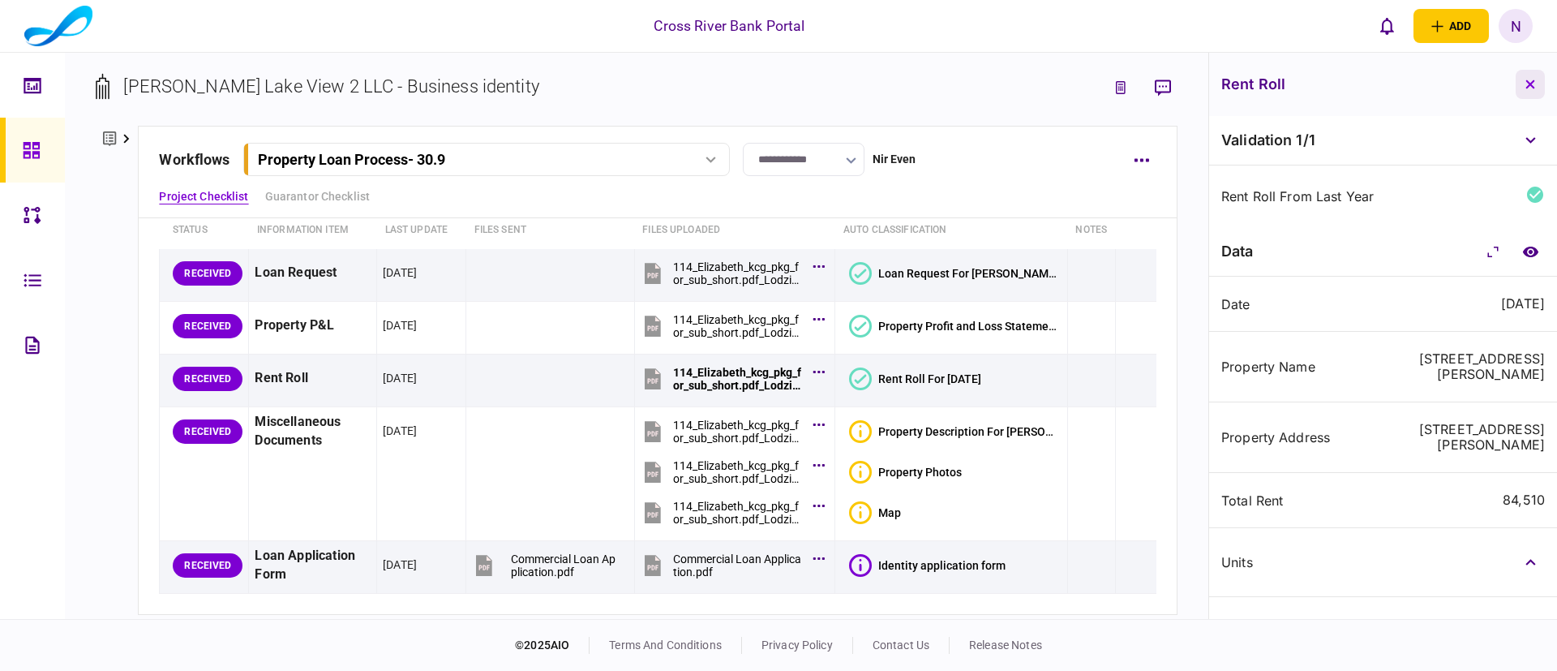
click at [1528, 79] on icon "button" at bounding box center [1530, 84] width 10 height 10
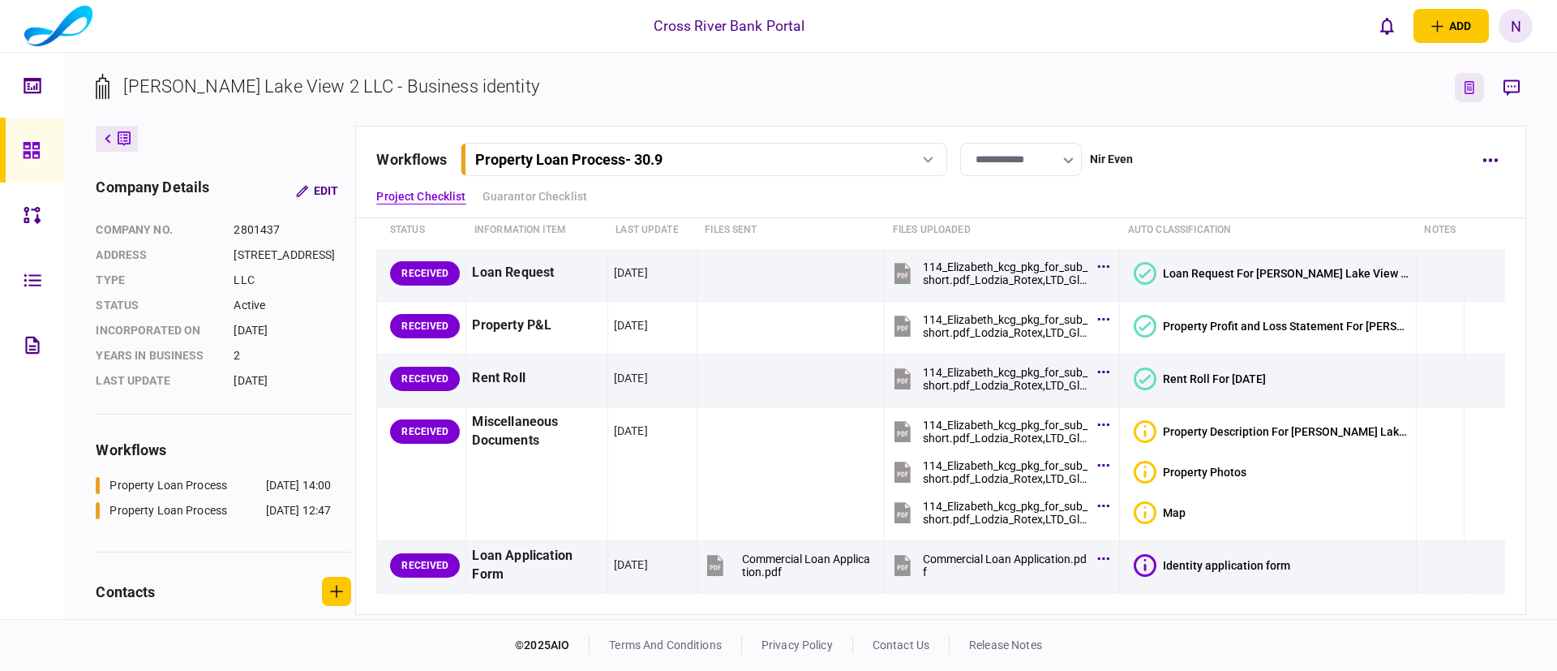
click at [1461, 81] on button "link to underwriting page" at bounding box center [1469, 87] width 29 height 29
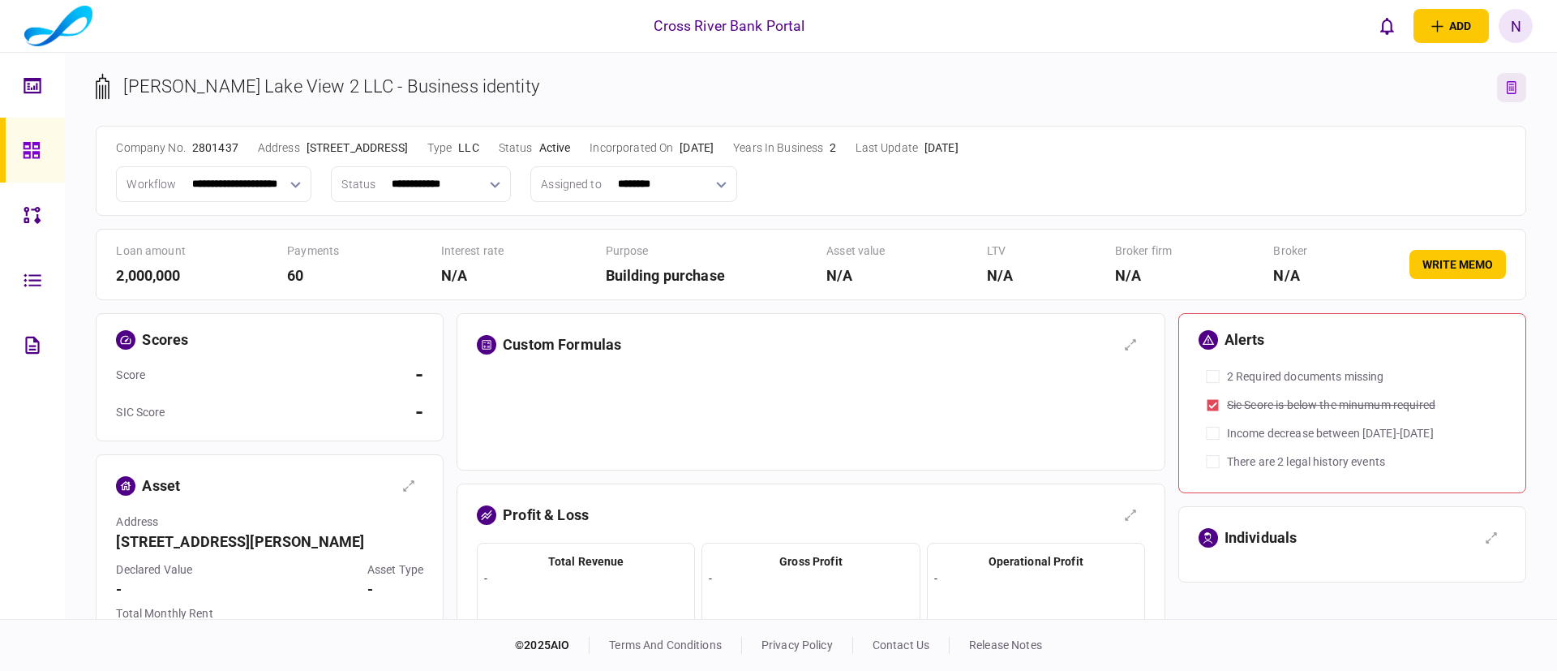
click at [908, 194] on div "**********" at bounding box center [810, 184] width 1389 height 36
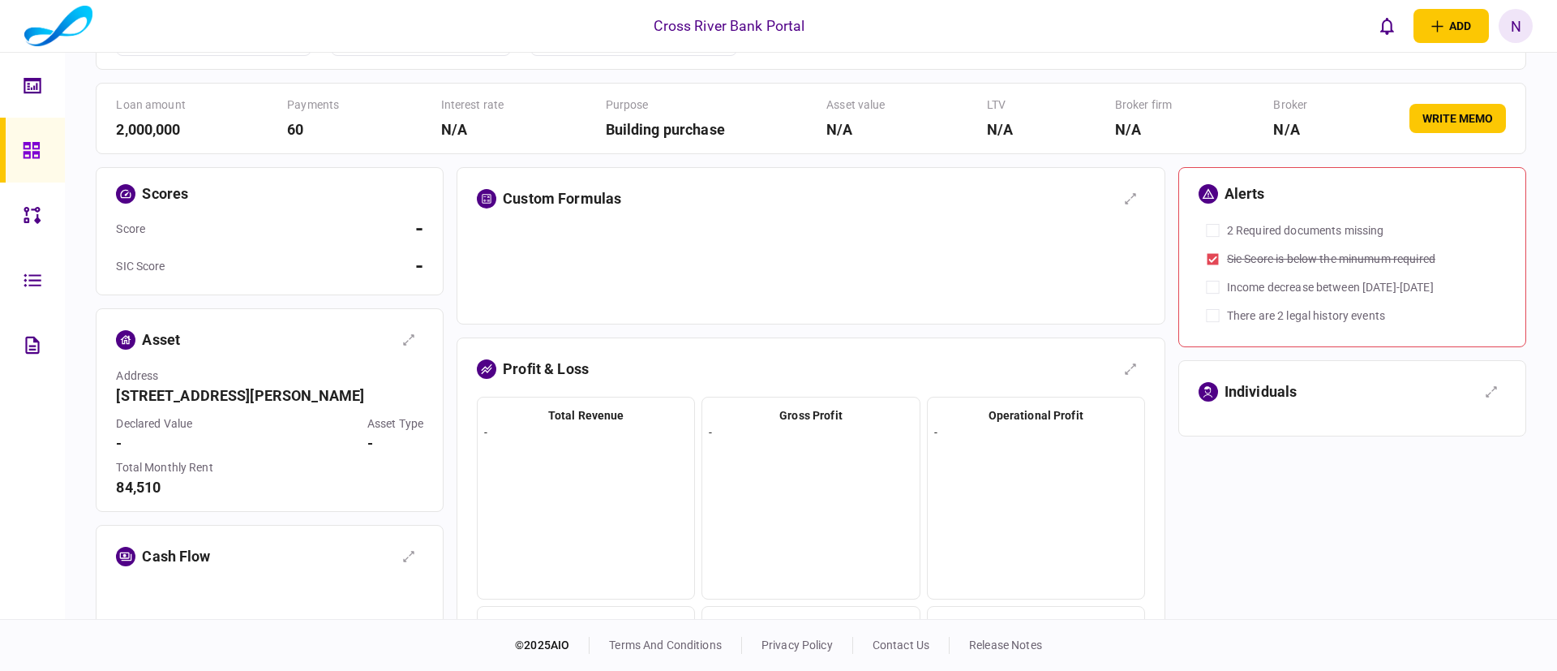
scroll to position [195, 0]
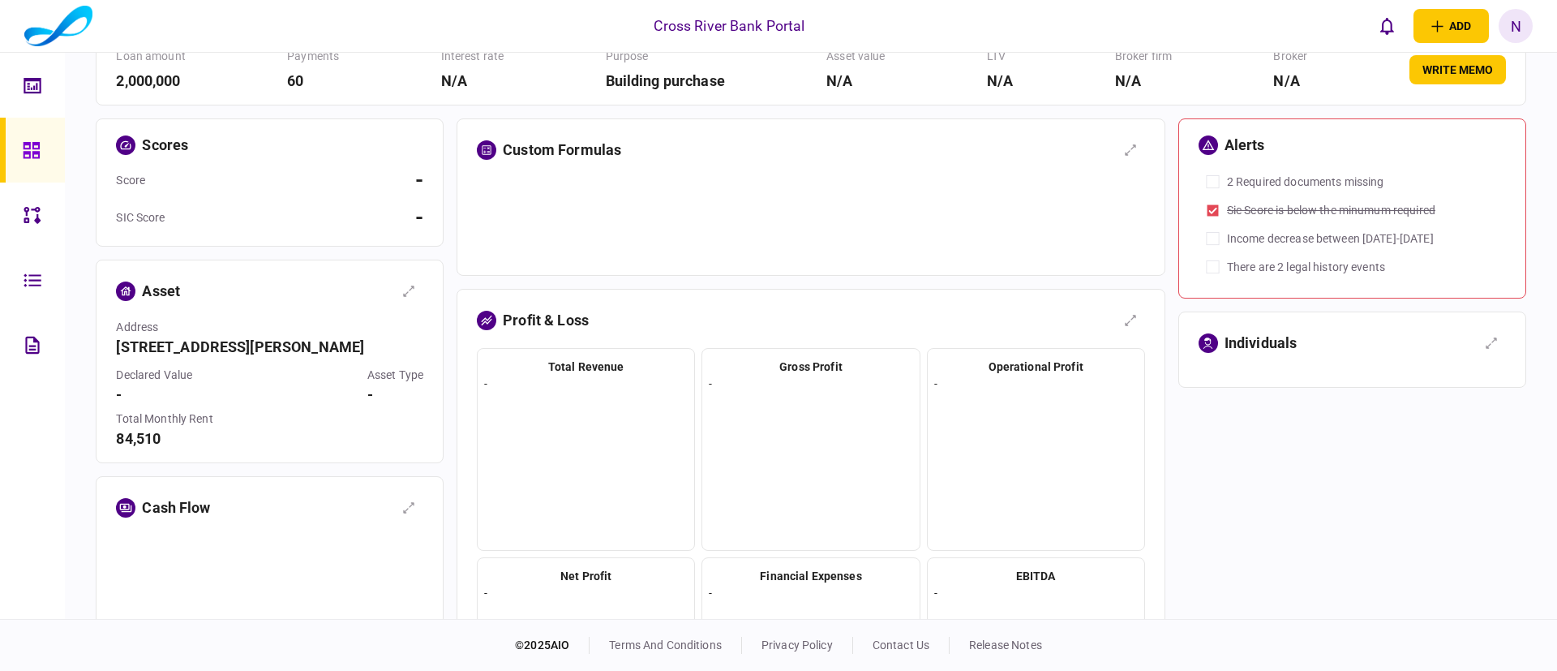
click at [310, 301] on div "asset" at bounding box center [255, 291] width 278 height 29
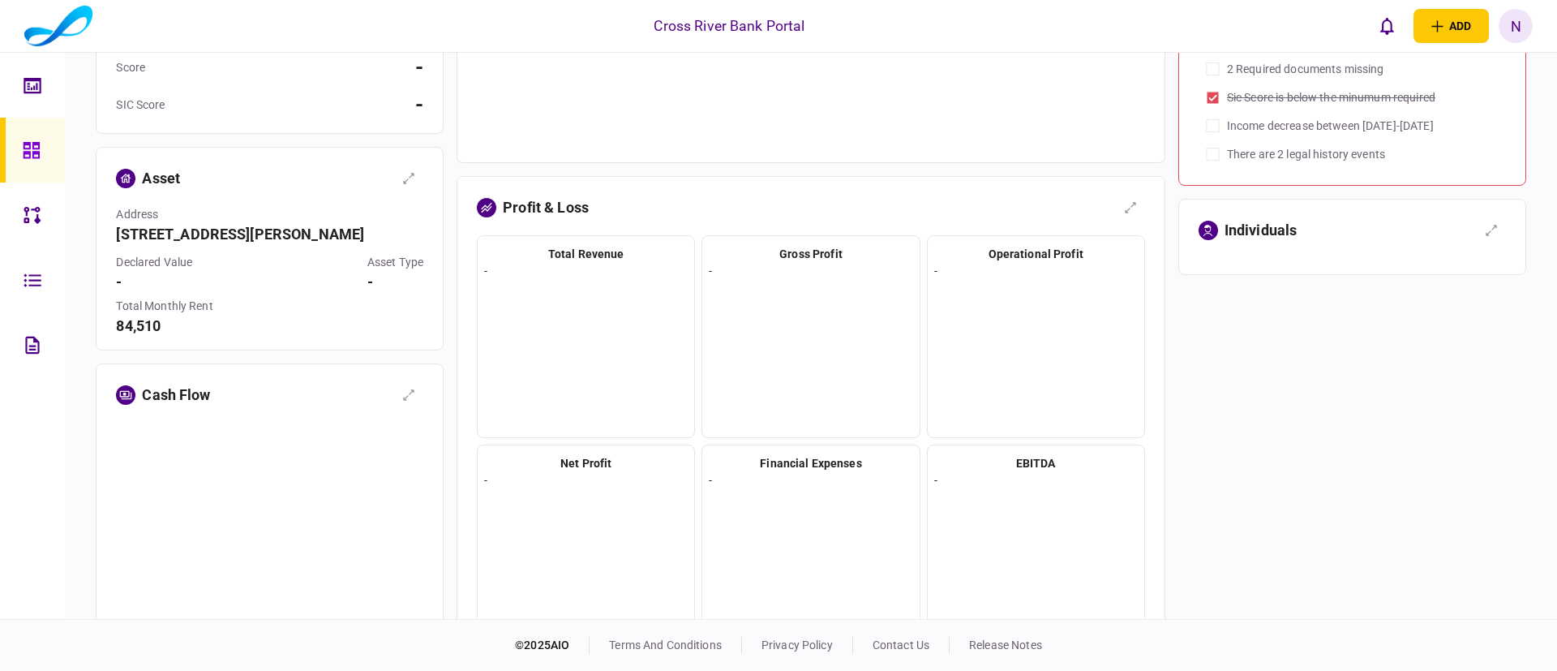
scroll to position [341, 0]
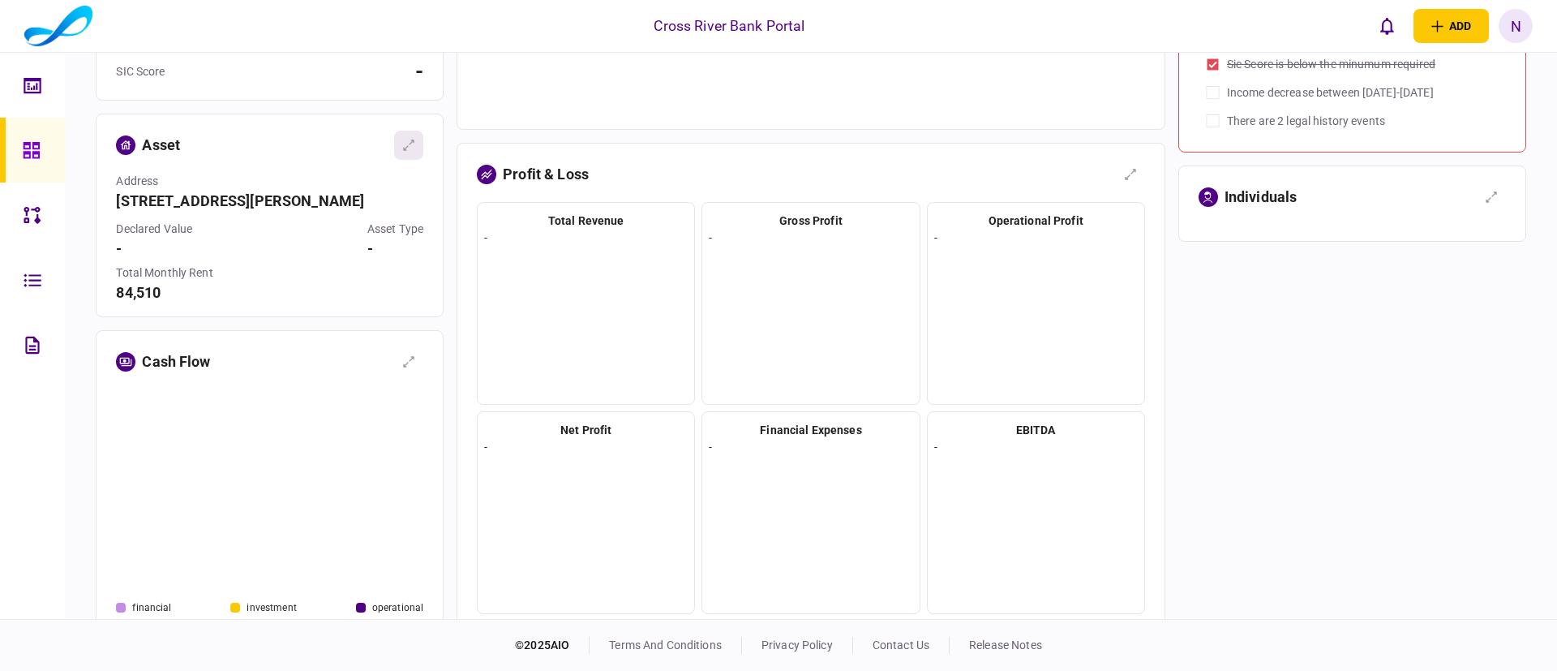
click at [402, 140] on icon "button" at bounding box center [408, 145] width 13 height 13
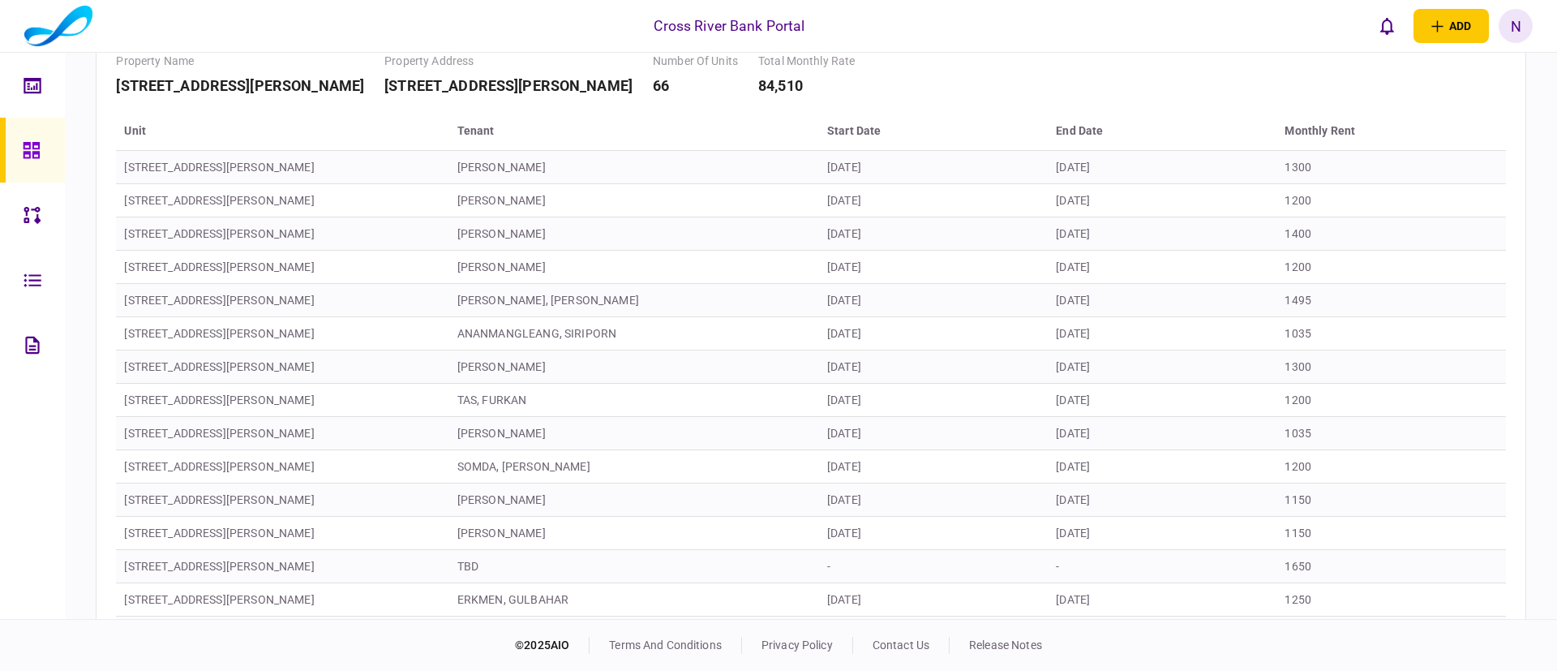
click at [532, 204] on td "[PERSON_NAME]" at bounding box center [634, 200] width 370 height 33
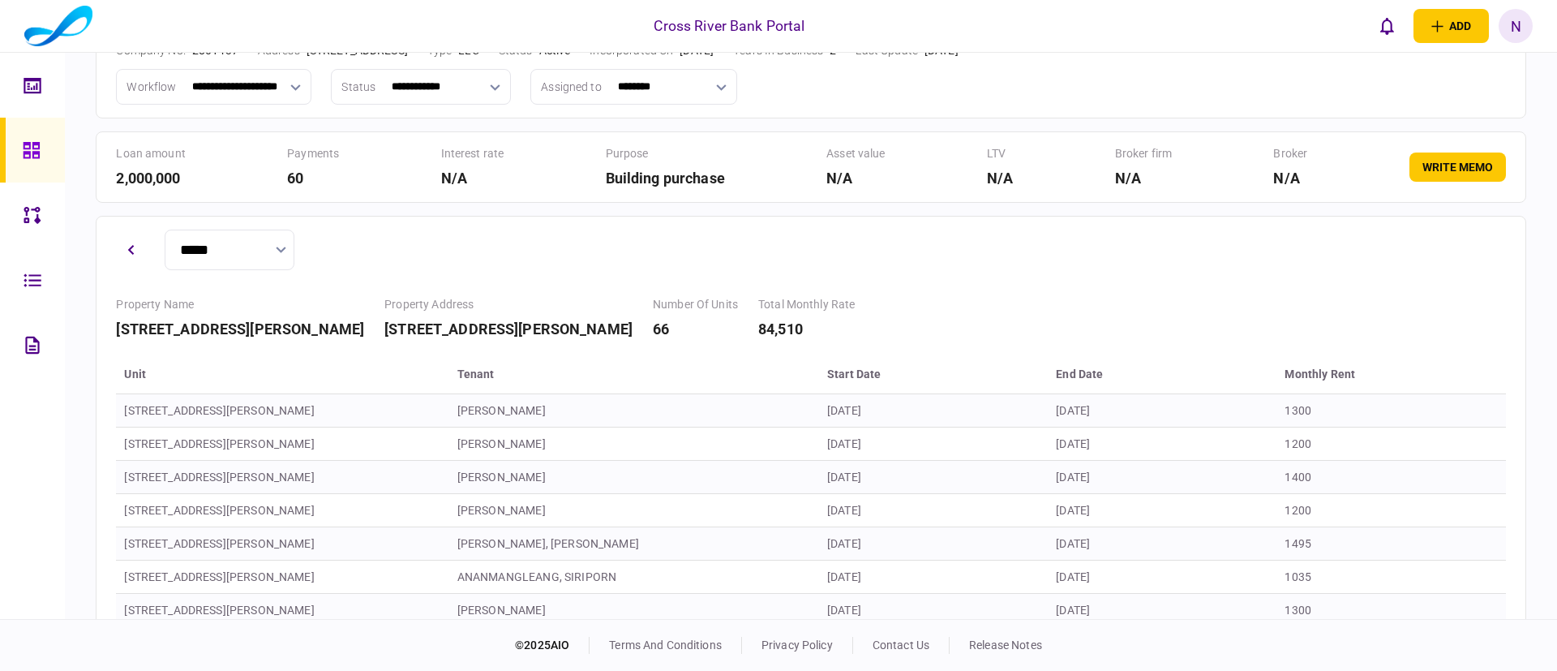
scroll to position [146, 0]
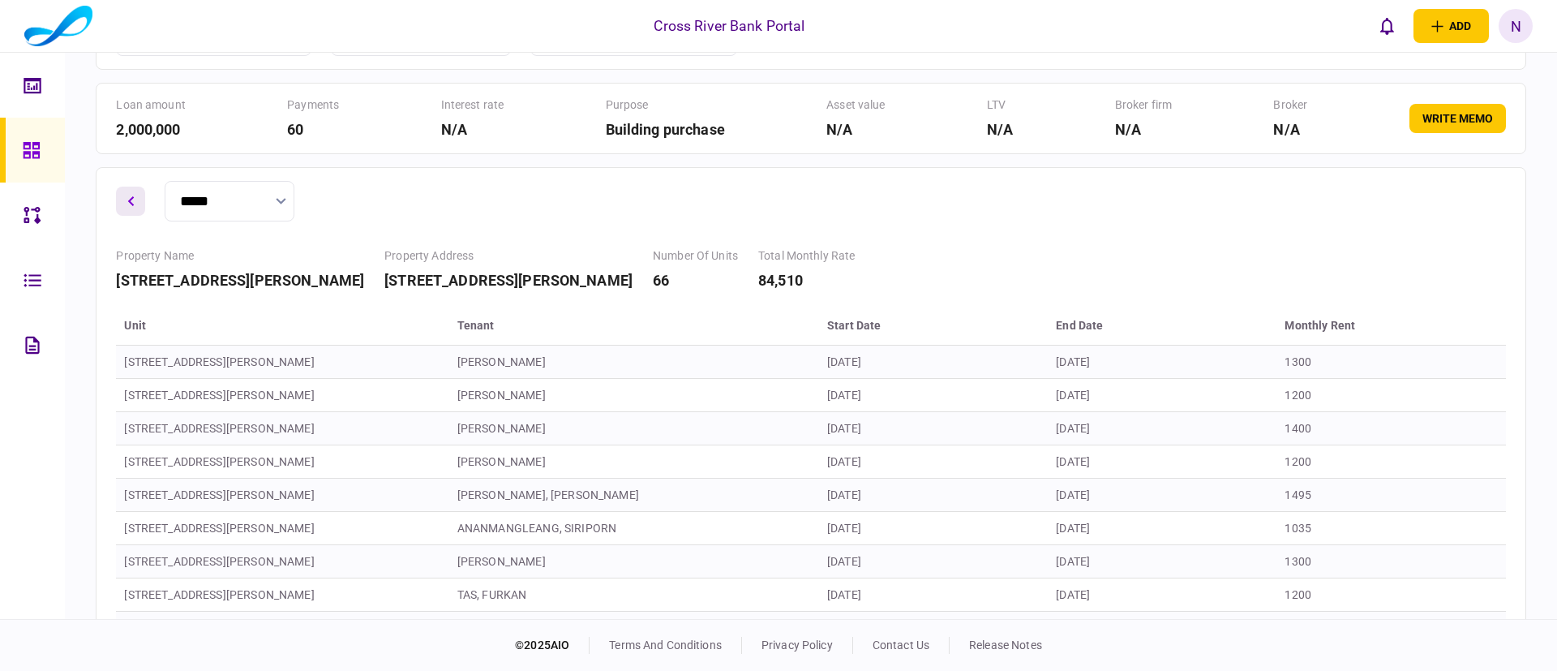
click at [134, 199] on icon "button" at bounding box center [130, 201] width 6 height 11
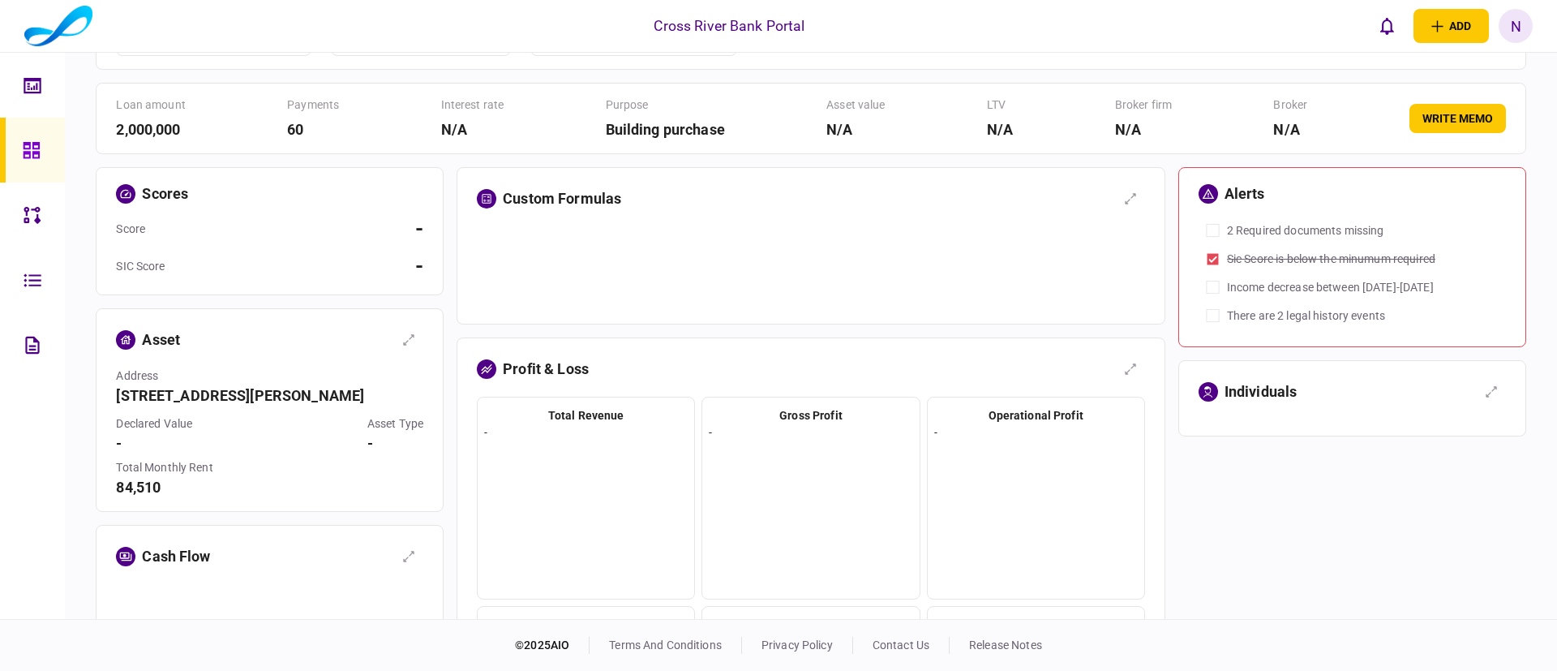
click at [701, 384] on section "profit & loss total revenue - gross profit - operational profit - net profit - …" at bounding box center [811, 581] width 709 height 488
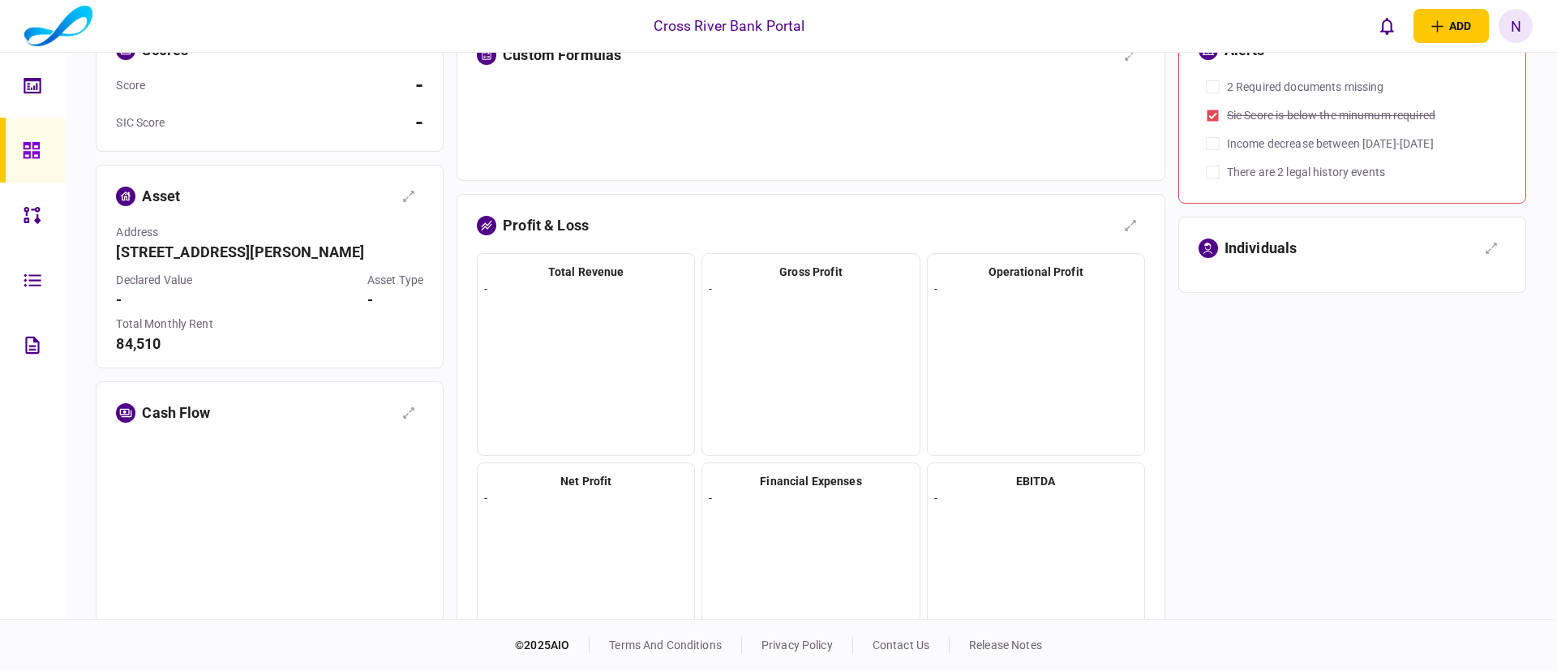
scroll to position [292, 0]
click at [858, 343] on div "-" at bounding box center [811, 360] width 204 height 165
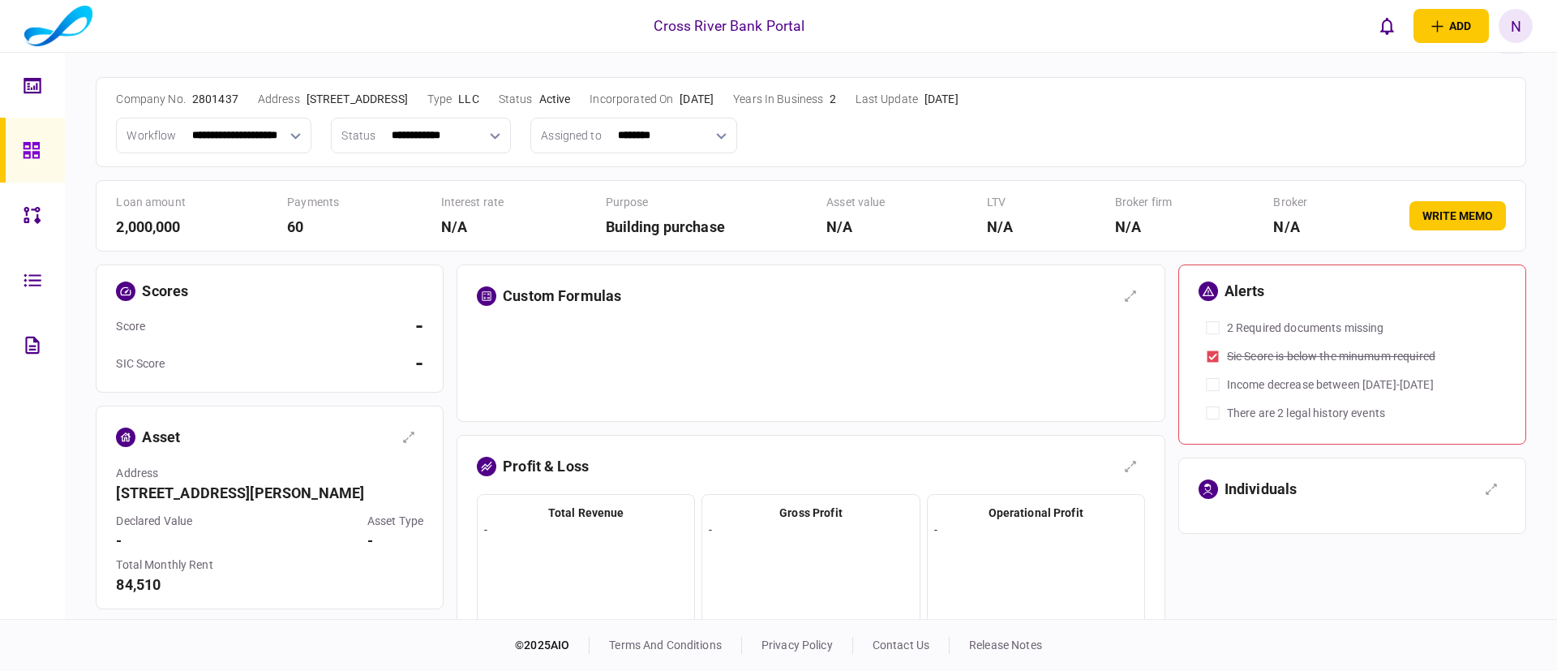
scroll to position [0, 0]
